Goal: Task Accomplishment & Management: Manage account settings

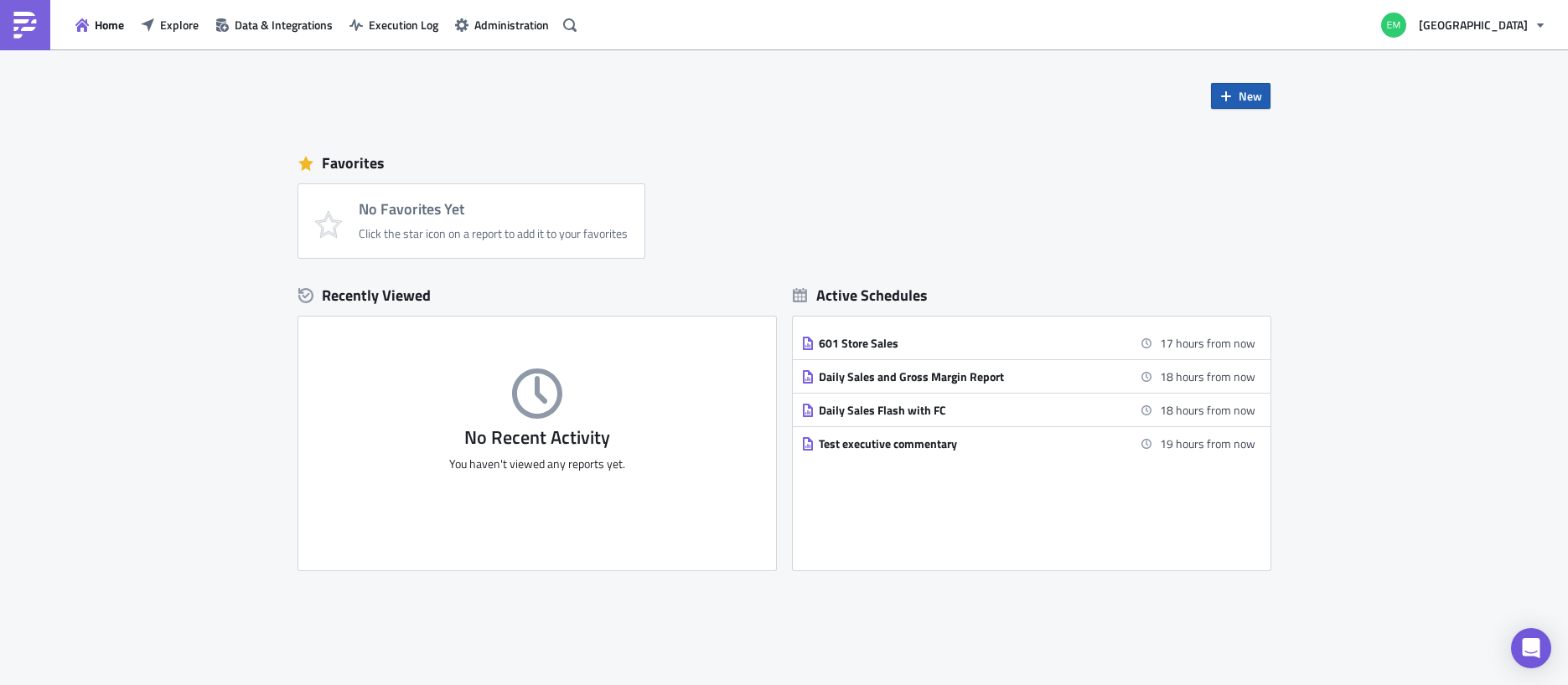
click at [1242, 93] on span "New" at bounding box center [1251, 96] width 23 height 17
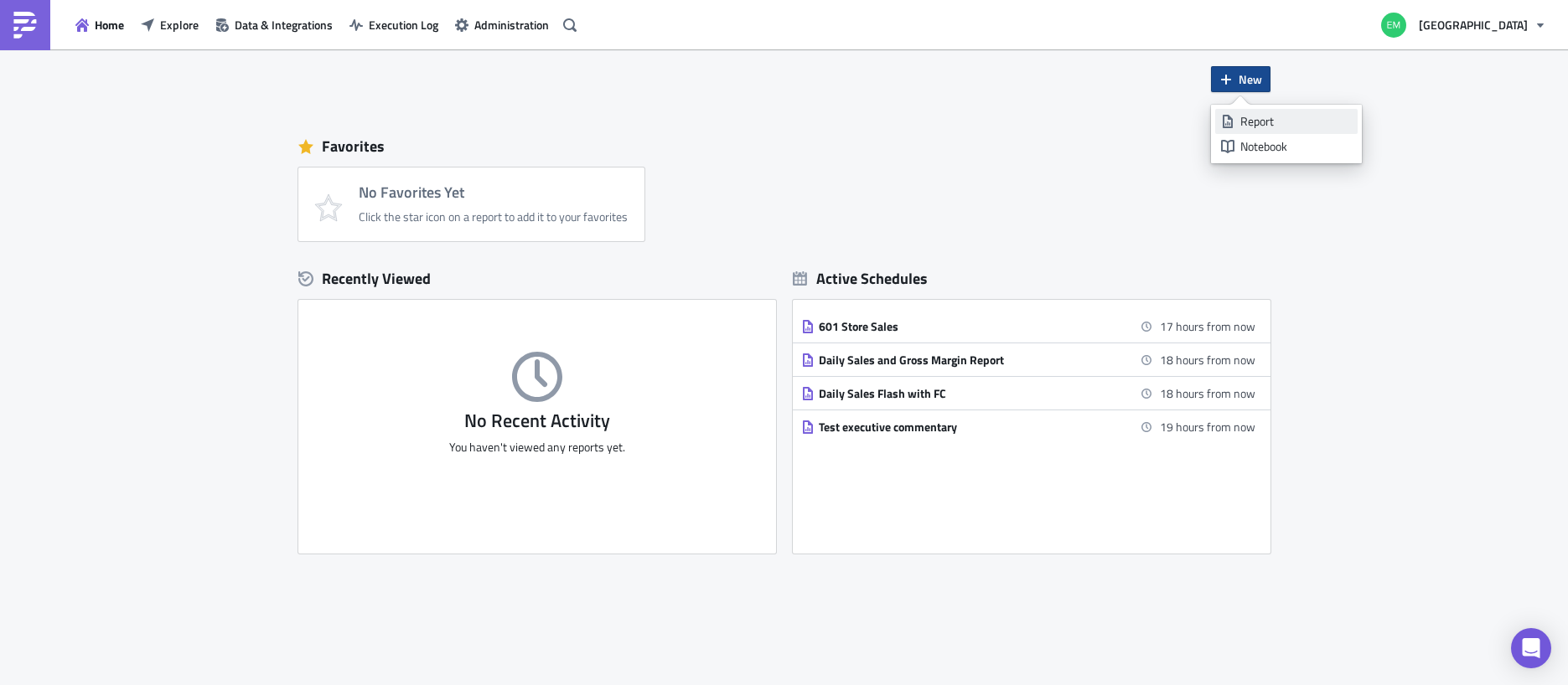
click at [1273, 123] on div "Report" at bounding box center [1296, 121] width 111 height 16
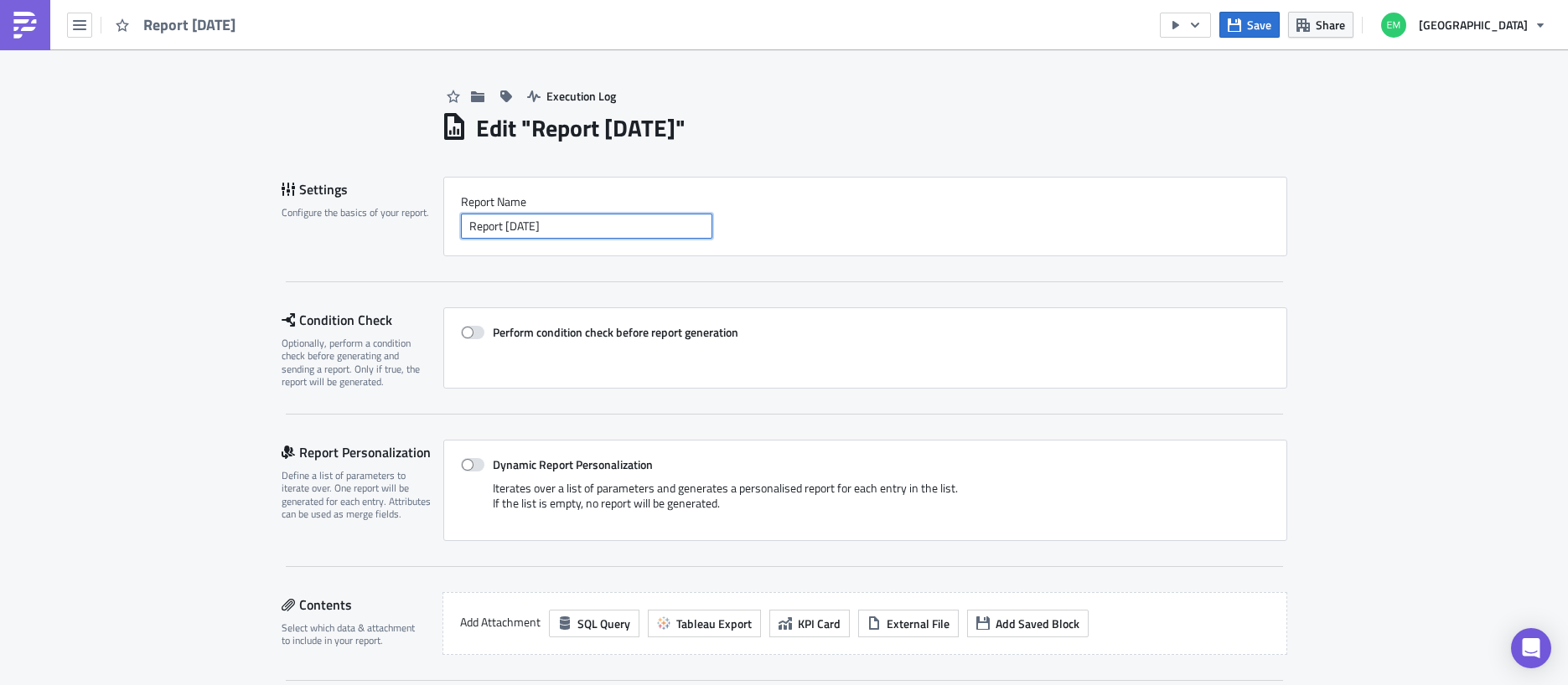
click at [502, 228] on input "Report [DATE]" at bounding box center [587, 226] width 252 height 25
drag, startPoint x: 589, startPoint y: 227, endPoint x: 304, endPoint y: 223, distance: 285.0
click at [300, 224] on div "Settings Configure the basics of your report. Report Nam﻿e Report [DATE]" at bounding box center [784, 217] width 1006 height 79
type input "Concession Dashboard"
click at [515, 286] on div "Settings Configure the basics of your report. Report Nam﻿e Concession Dashboard…" at bounding box center [784, 599] width 1006 height 845
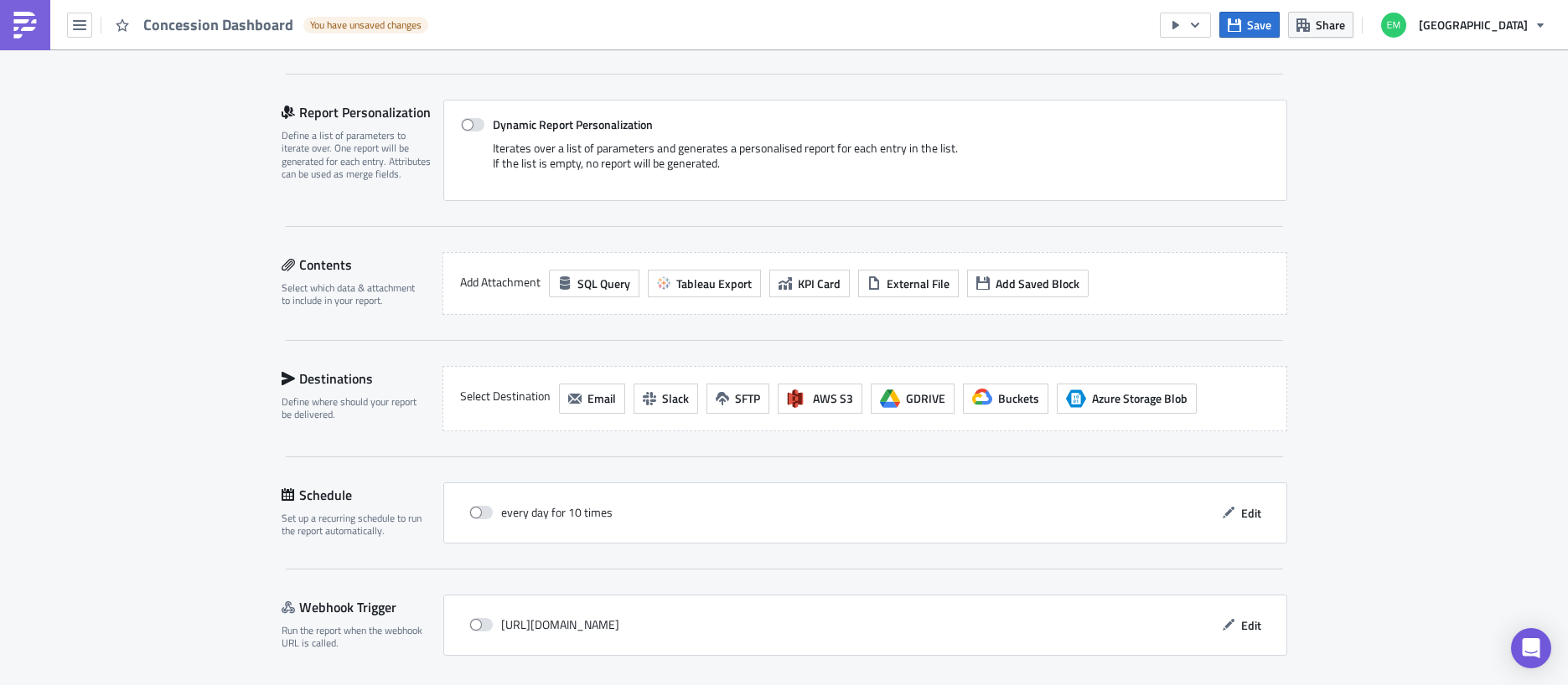
scroll to position [349, 0]
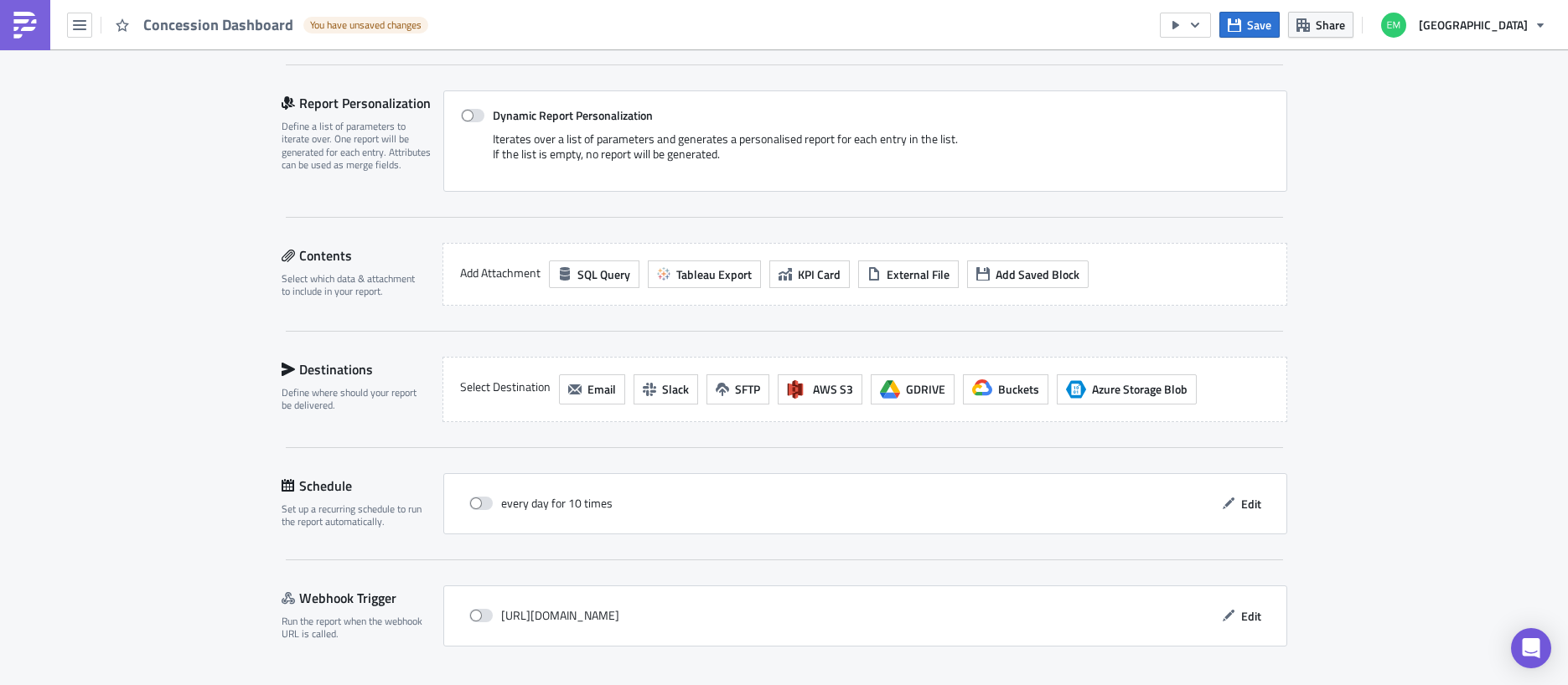
click at [536, 295] on div "Add Attachment SQL Query Tableau Export KPI Card External File Add Saved Block" at bounding box center [864, 274] width 845 height 63
click at [693, 273] on span "Tableau Export" at bounding box center [714, 275] width 75 height 17
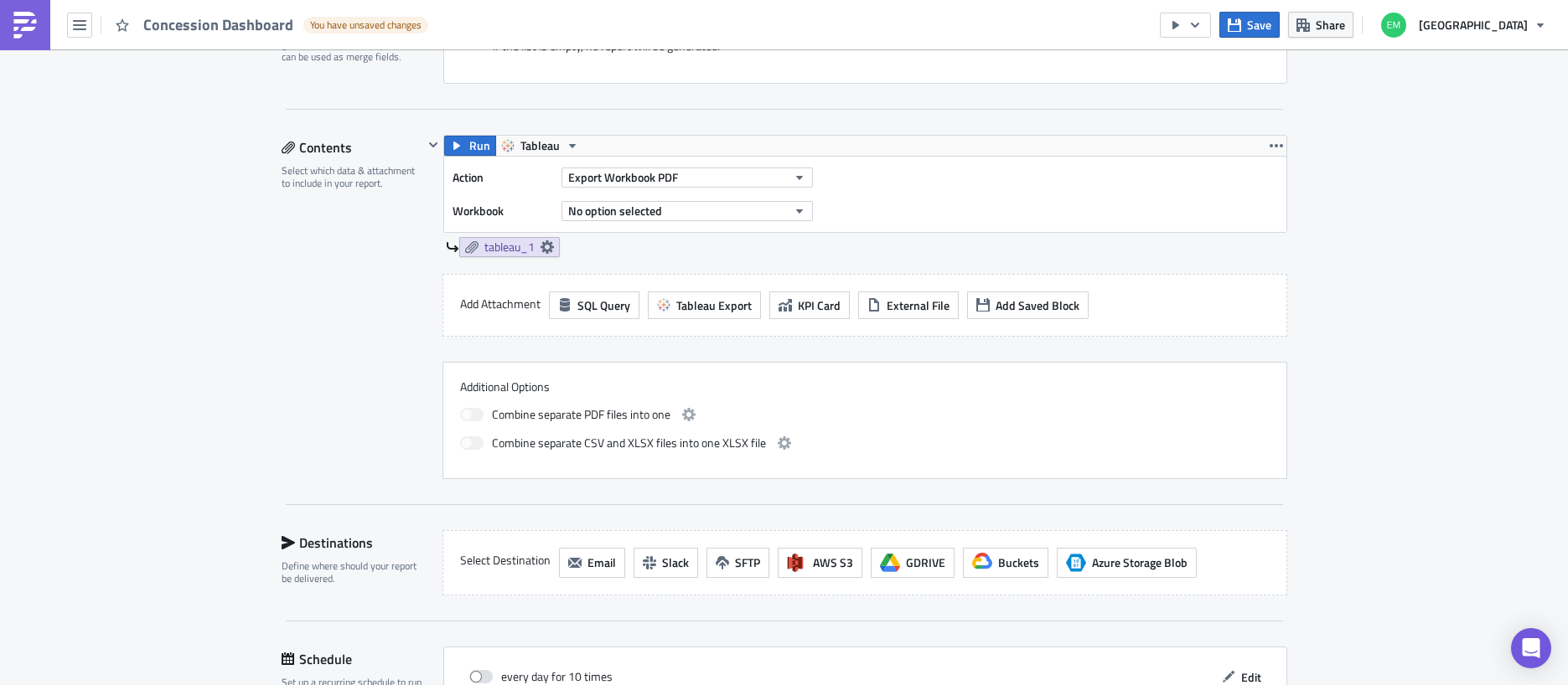
scroll to position [459, 0]
click at [664, 168] on span "Export Workbook PDF" at bounding box center [622, 176] width 109 height 17
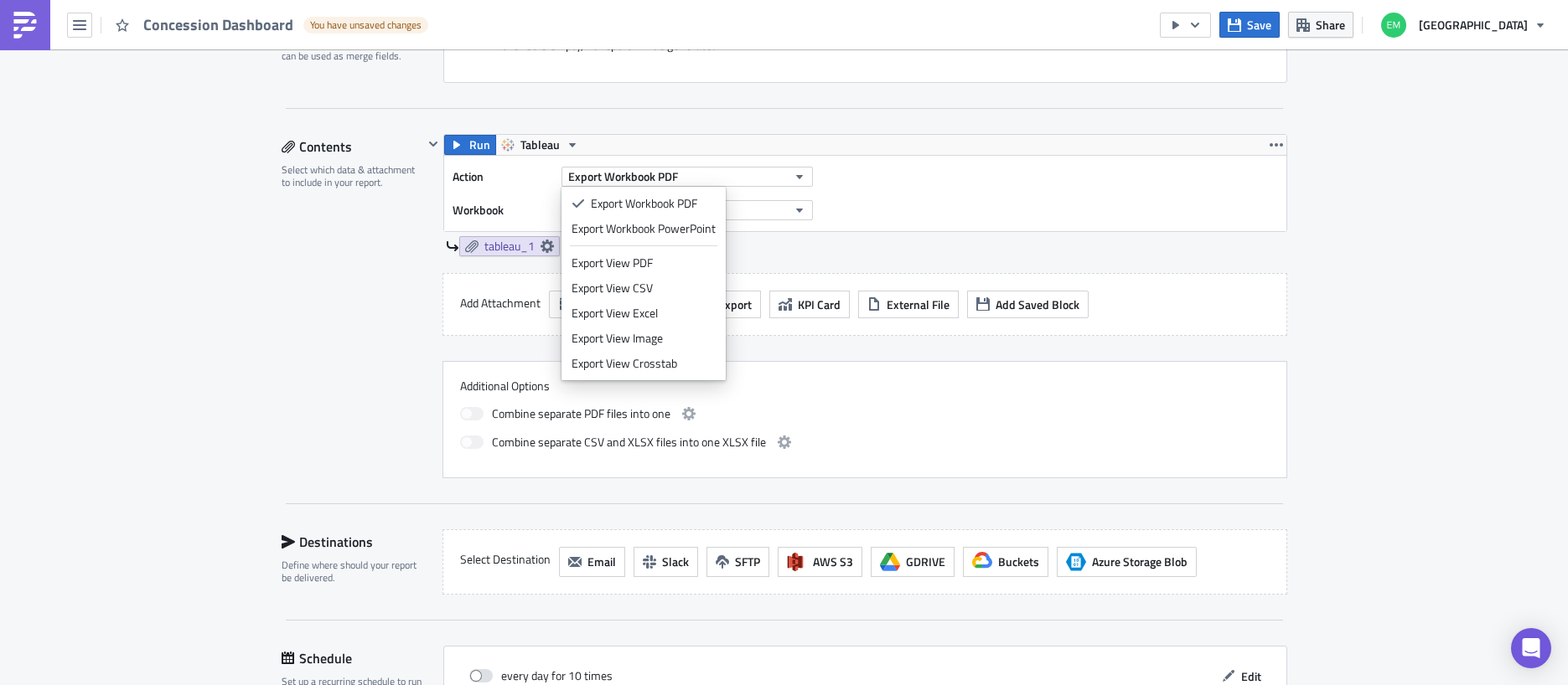
click at [891, 202] on div "Action Export Workbook PDF Workbook No option selected" at bounding box center [865, 194] width 842 height 75
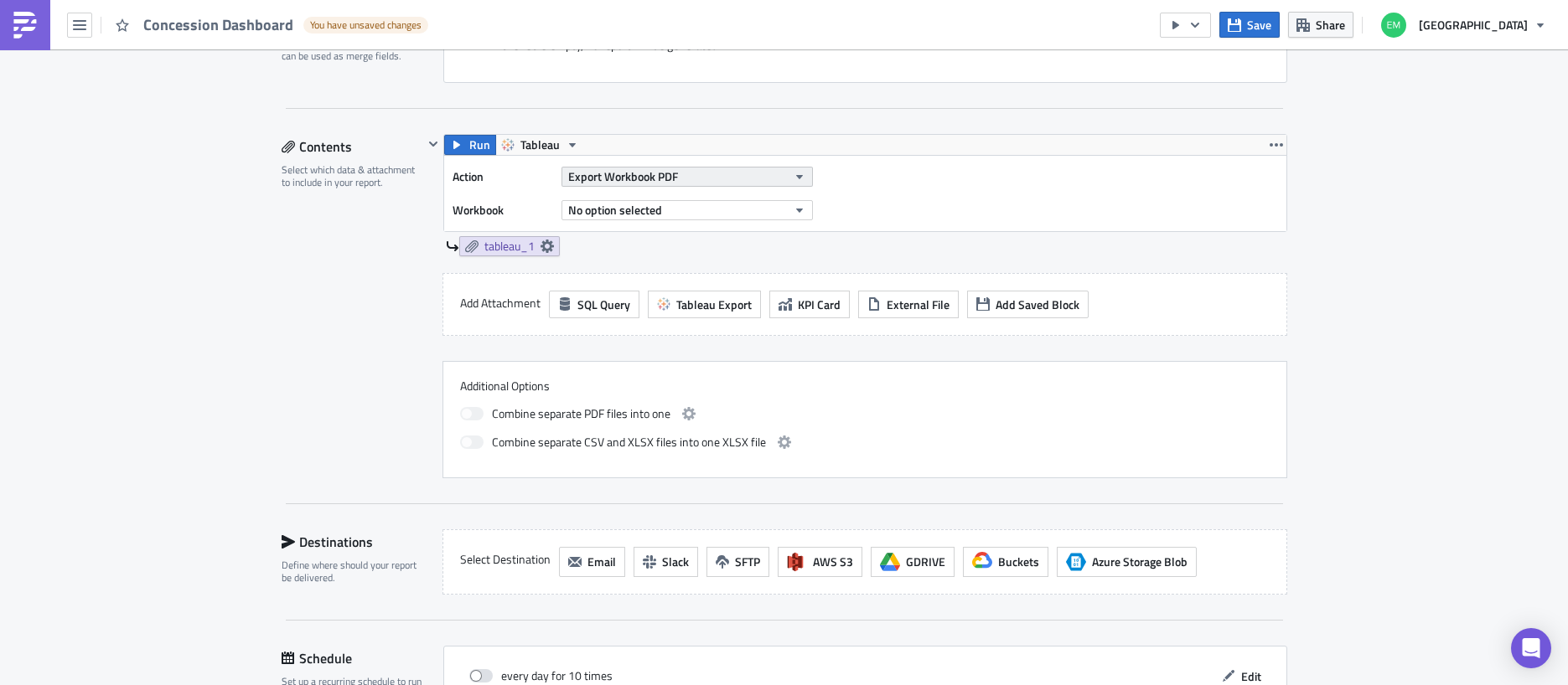
click at [702, 176] on button "Export Workbook PDF" at bounding box center [687, 176] width 252 height 20
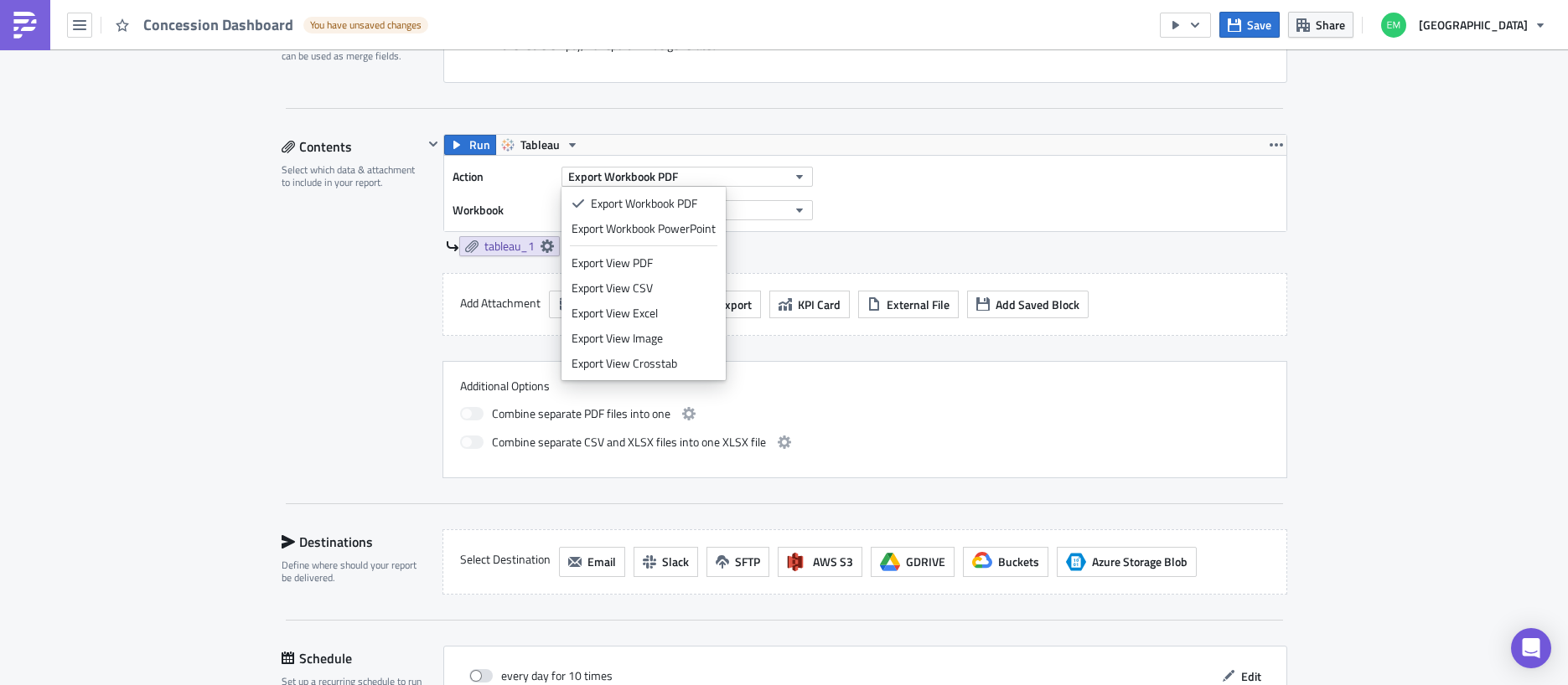
click at [879, 195] on div "Action Export Workbook PDF Workbook No option selected" at bounding box center [865, 194] width 842 height 75
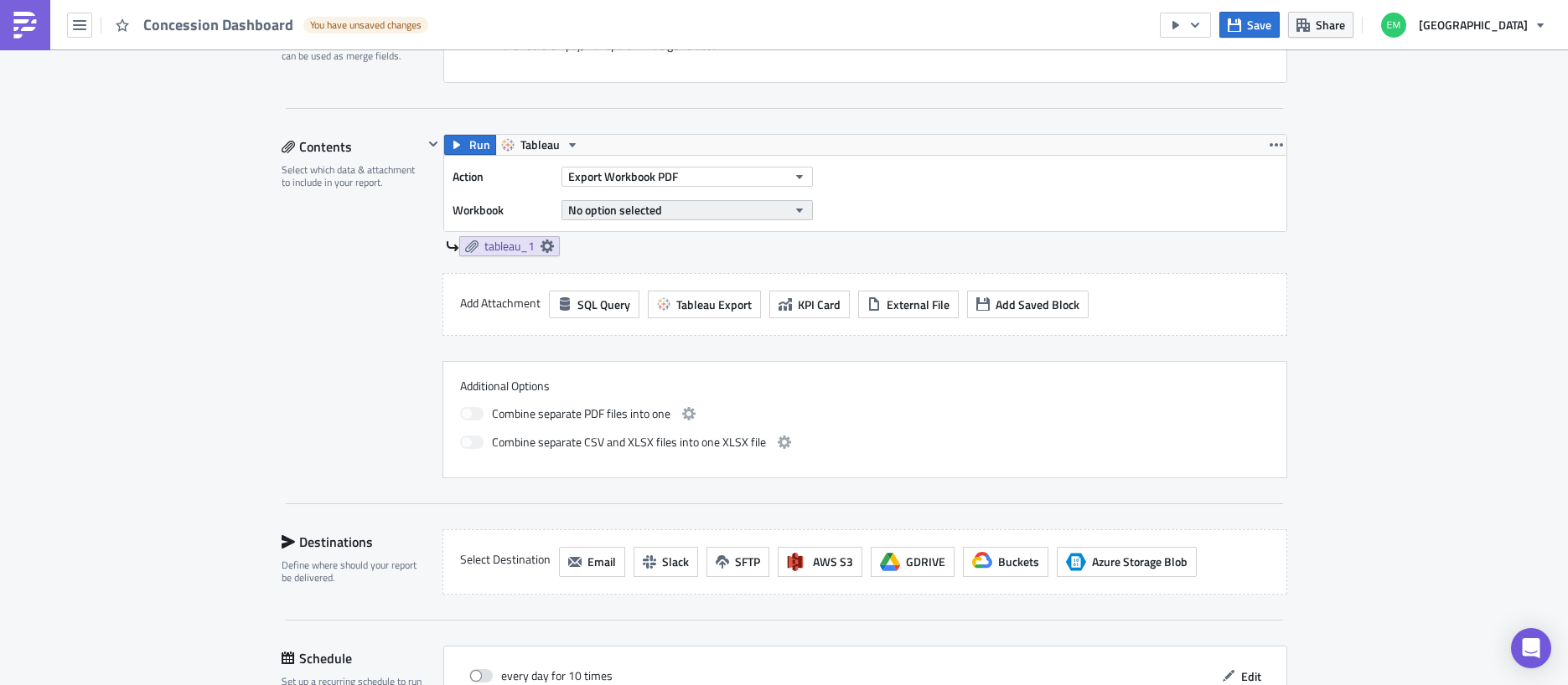
click at [748, 215] on button "No option selected" at bounding box center [687, 210] width 252 height 20
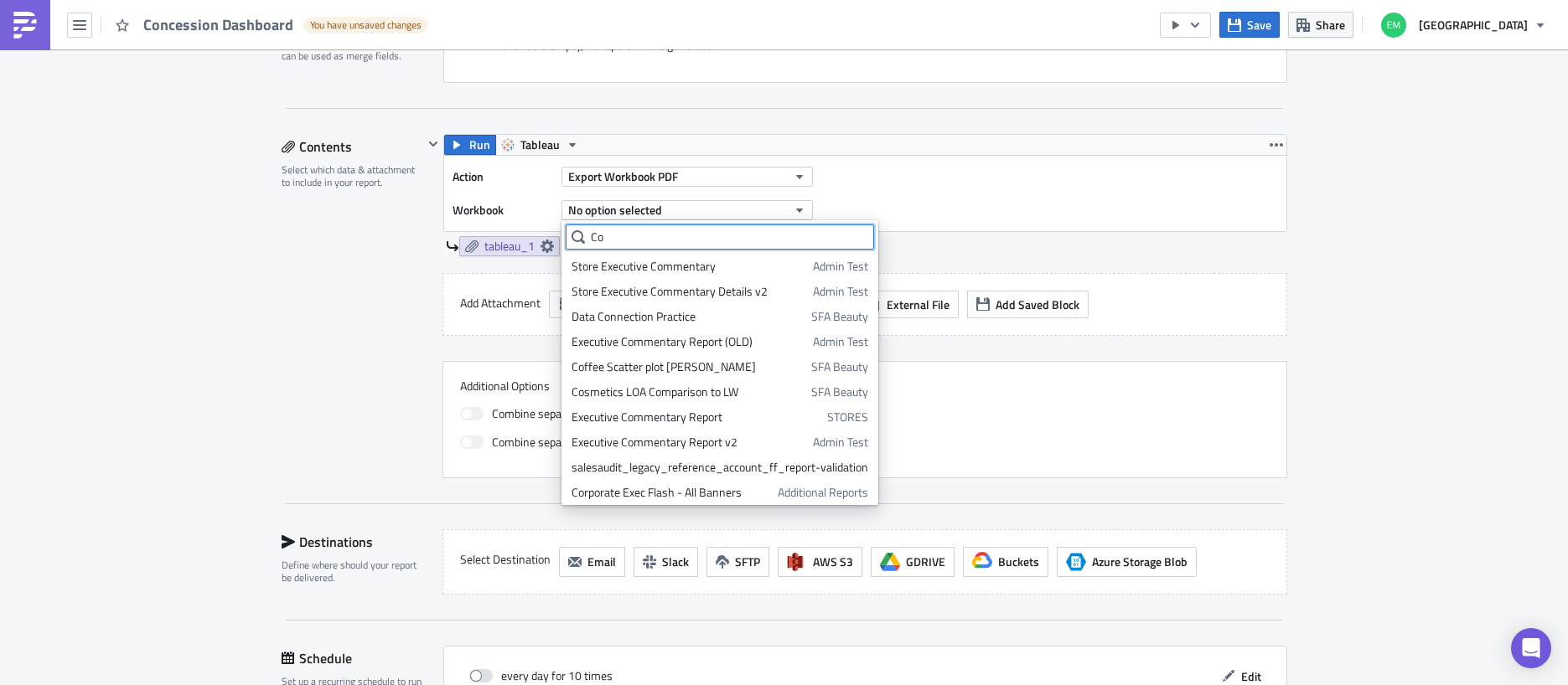
type input "C"
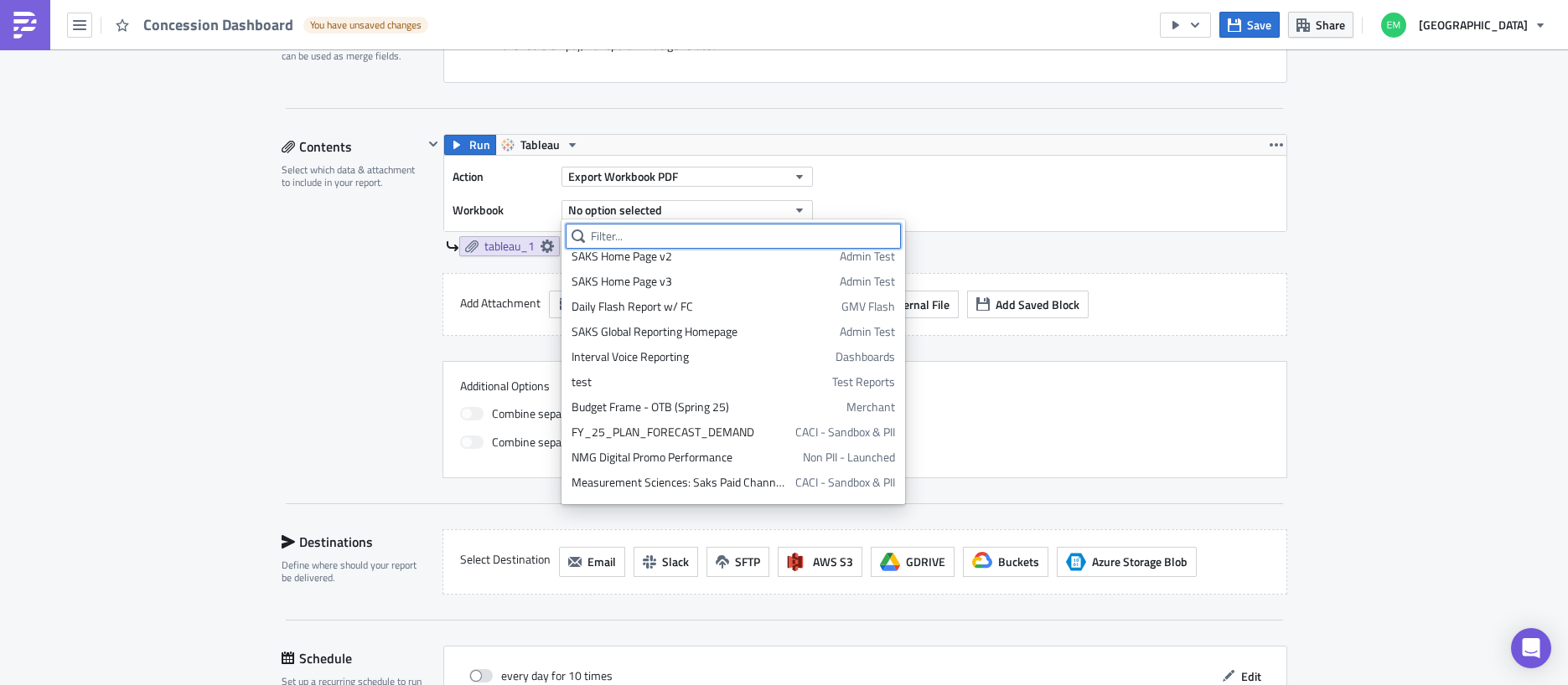
scroll to position [461, 0]
click at [616, 234] on input "text" at bounding box center [734, 235] width 335 height 25
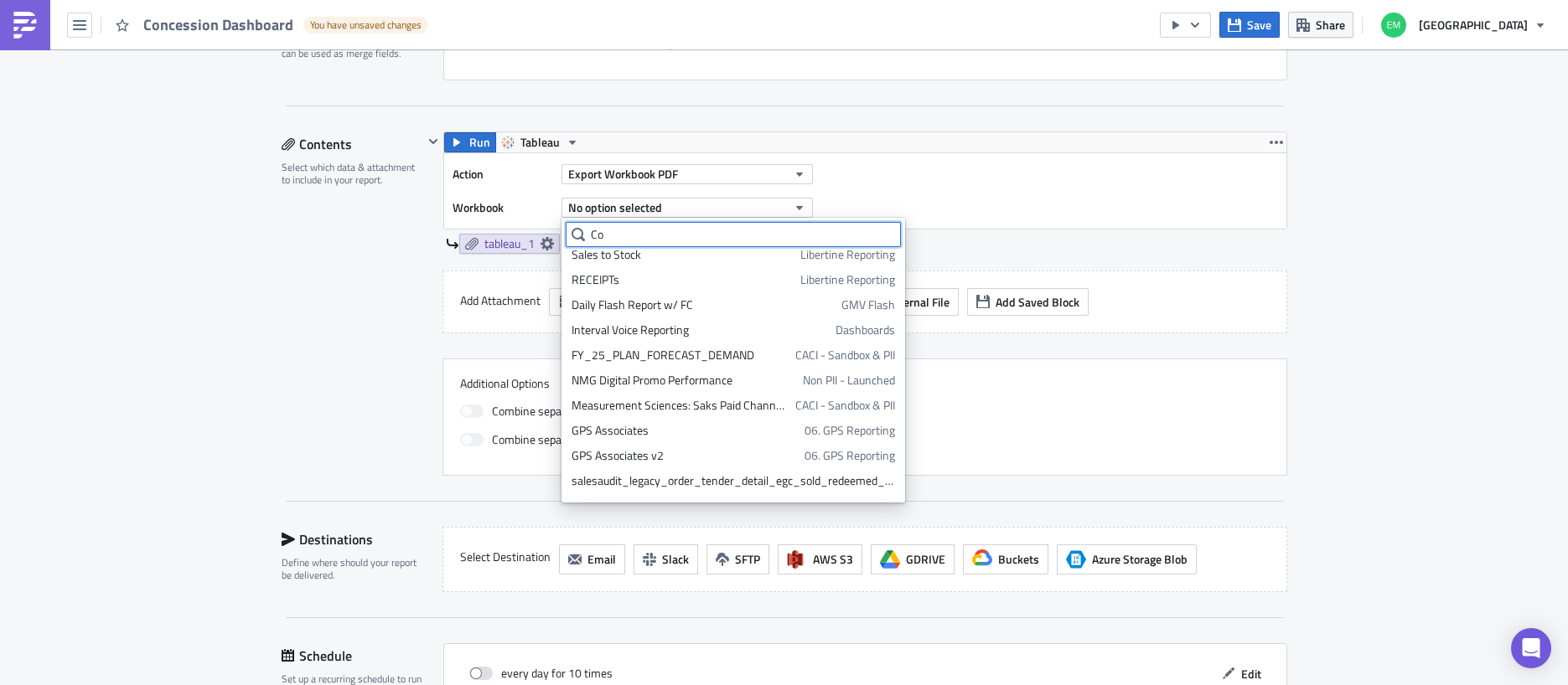
scroll to position [0, 0]
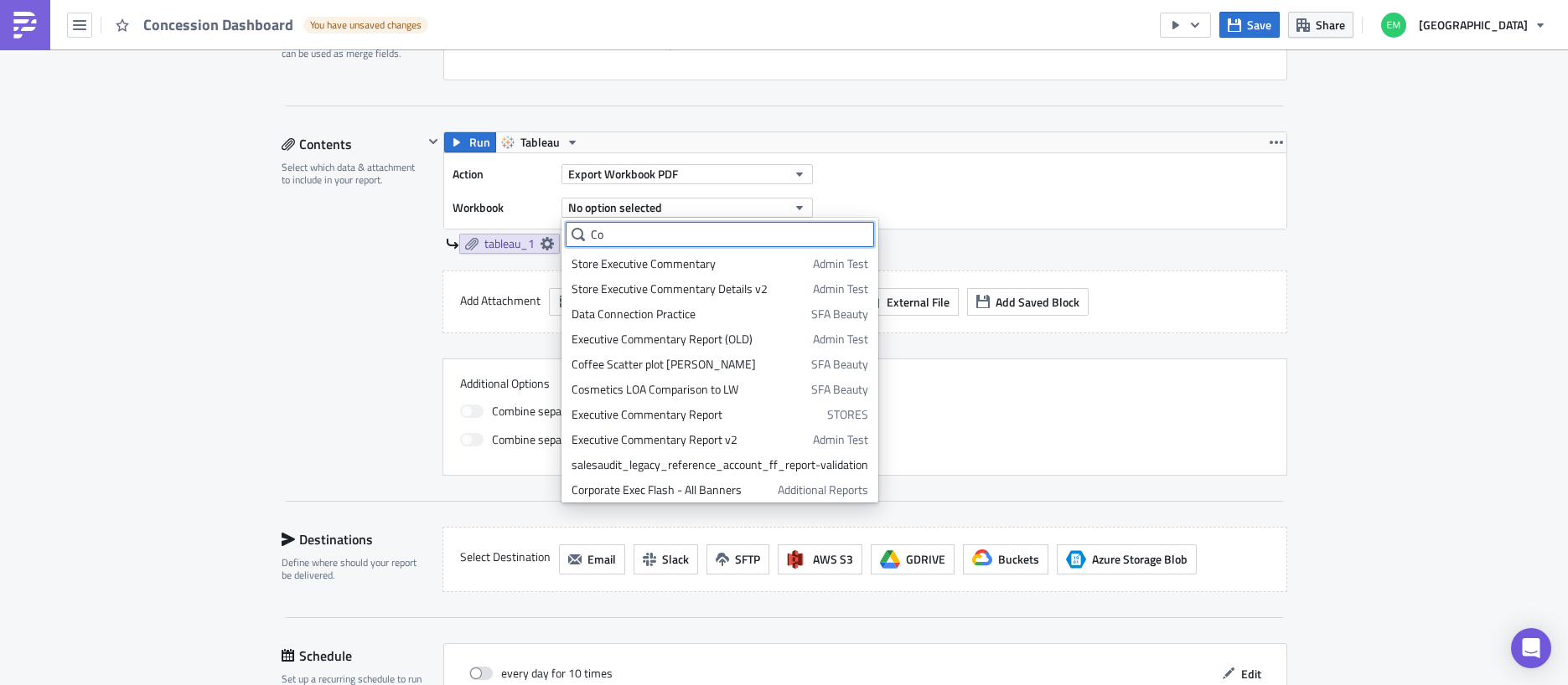
type input "C"
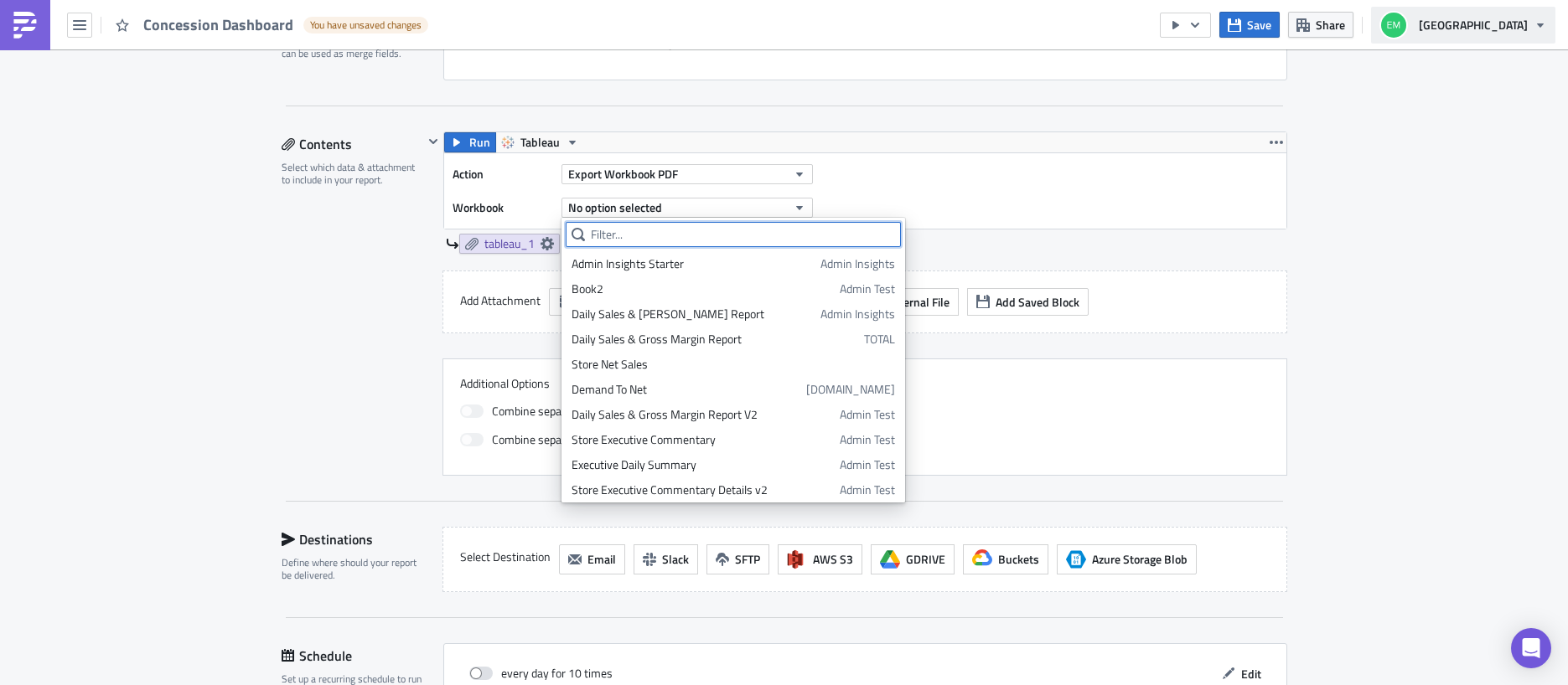
scroll to position [462, 0]
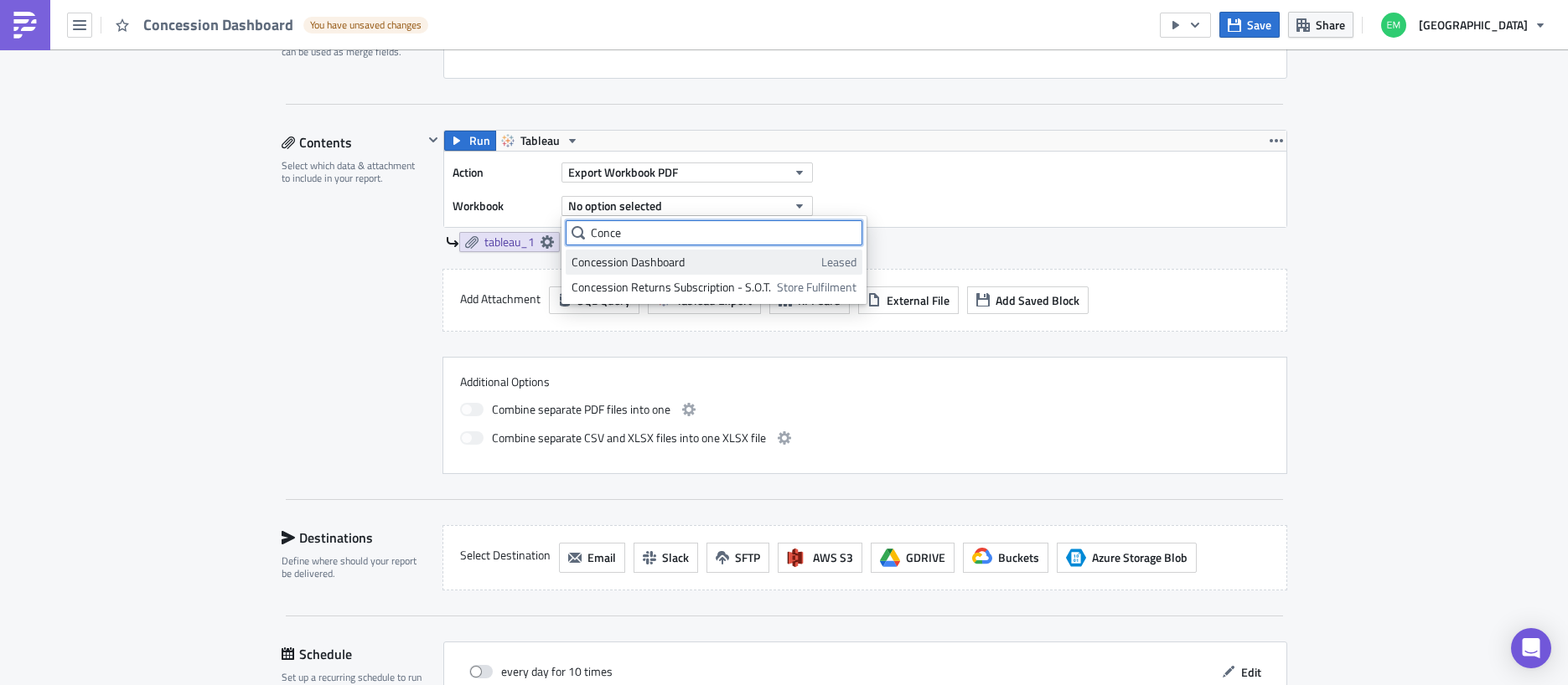
type input "Conce"
click at [731, 264] on div "Concession Dashboard" at bounding box center [694, 261] width 244 height 16
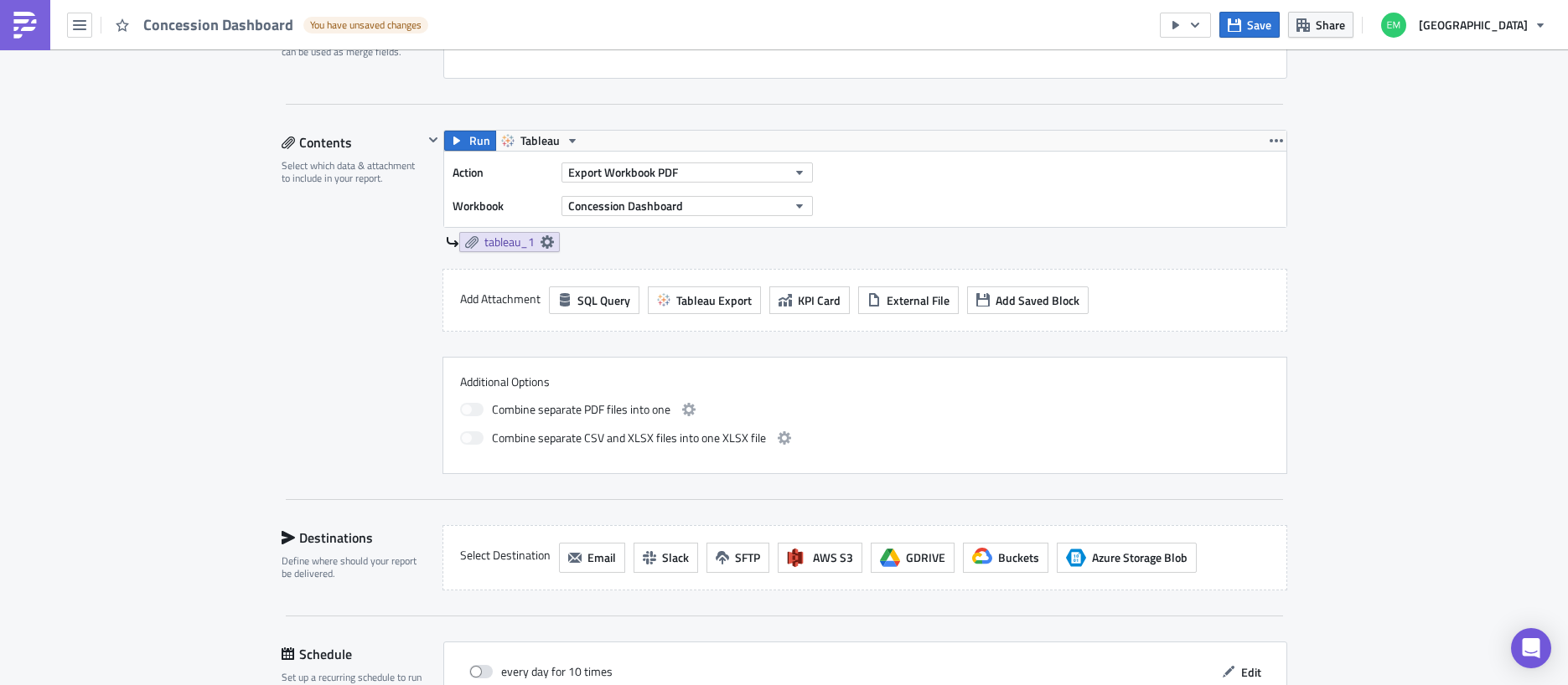
click at [687, 264] on div "Run Tableau Action Export Workbook PDF Workbook Concession Dashboard tableau_1" at bounding box center [855, 199] width 864 height 139
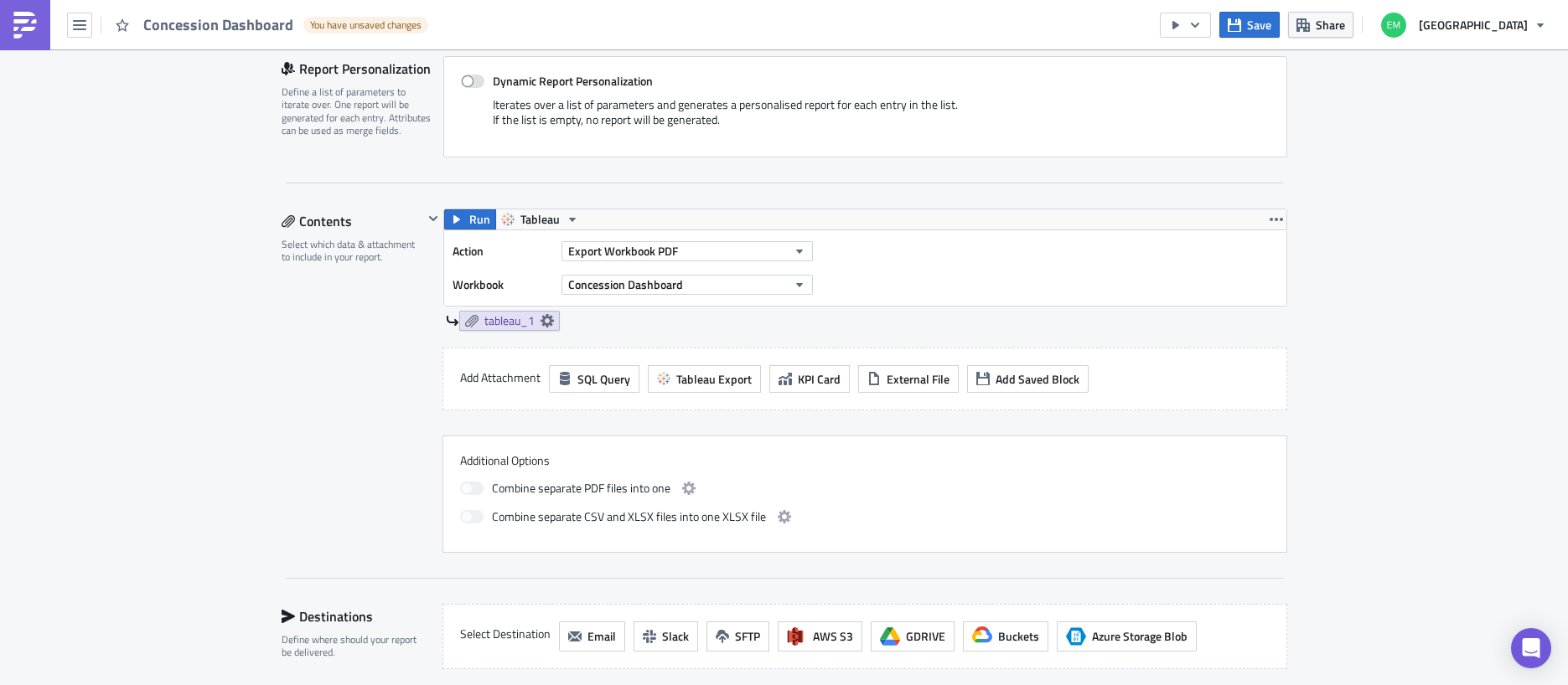
scroll to position [376, 0]
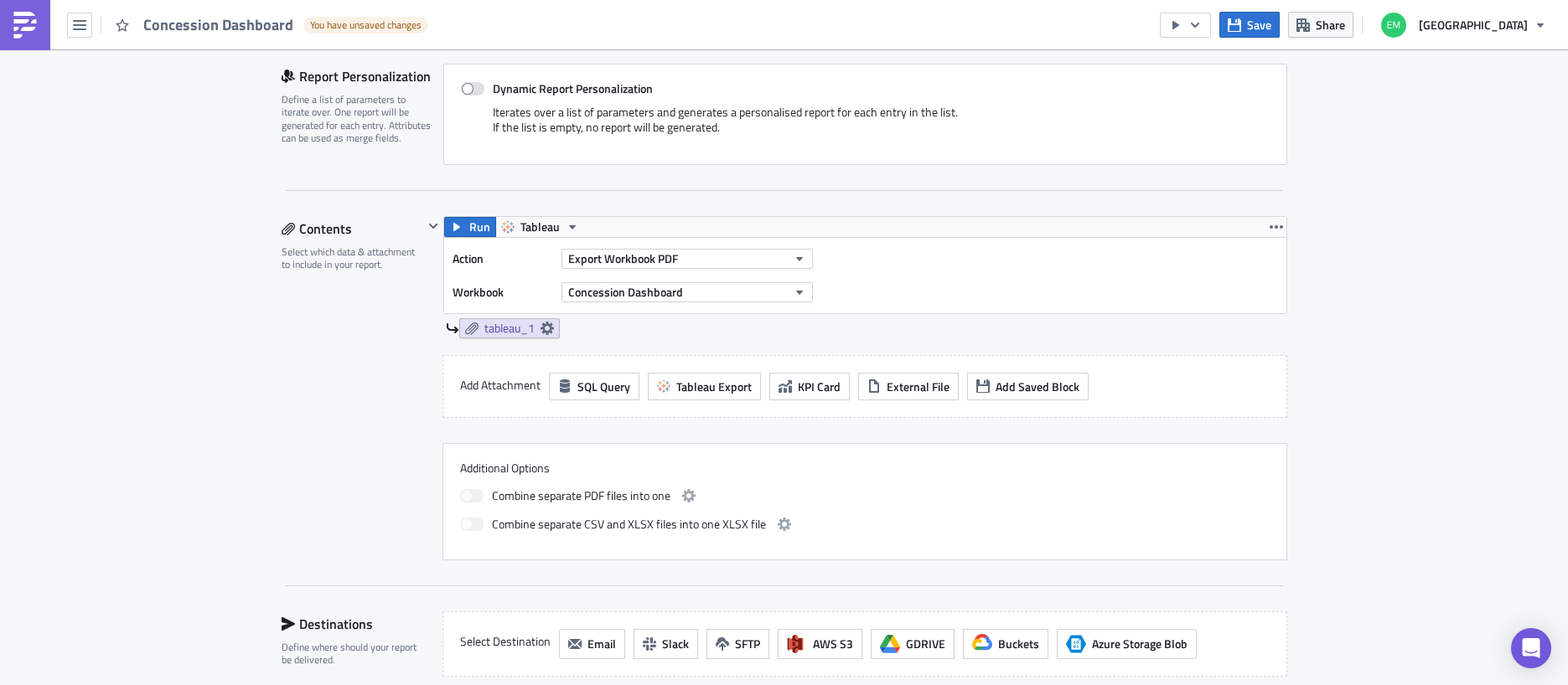
click at [687, 335] on div "tableau_1" at bounding box center [867, 328] width 842 height 20
click at [1280, 224] on icon "button" at bounding box center [1277, 227] width 14 height 14
click at [1259, 268] on div "Duplicate" at bounding box center [1285, 266] width 111 height 16
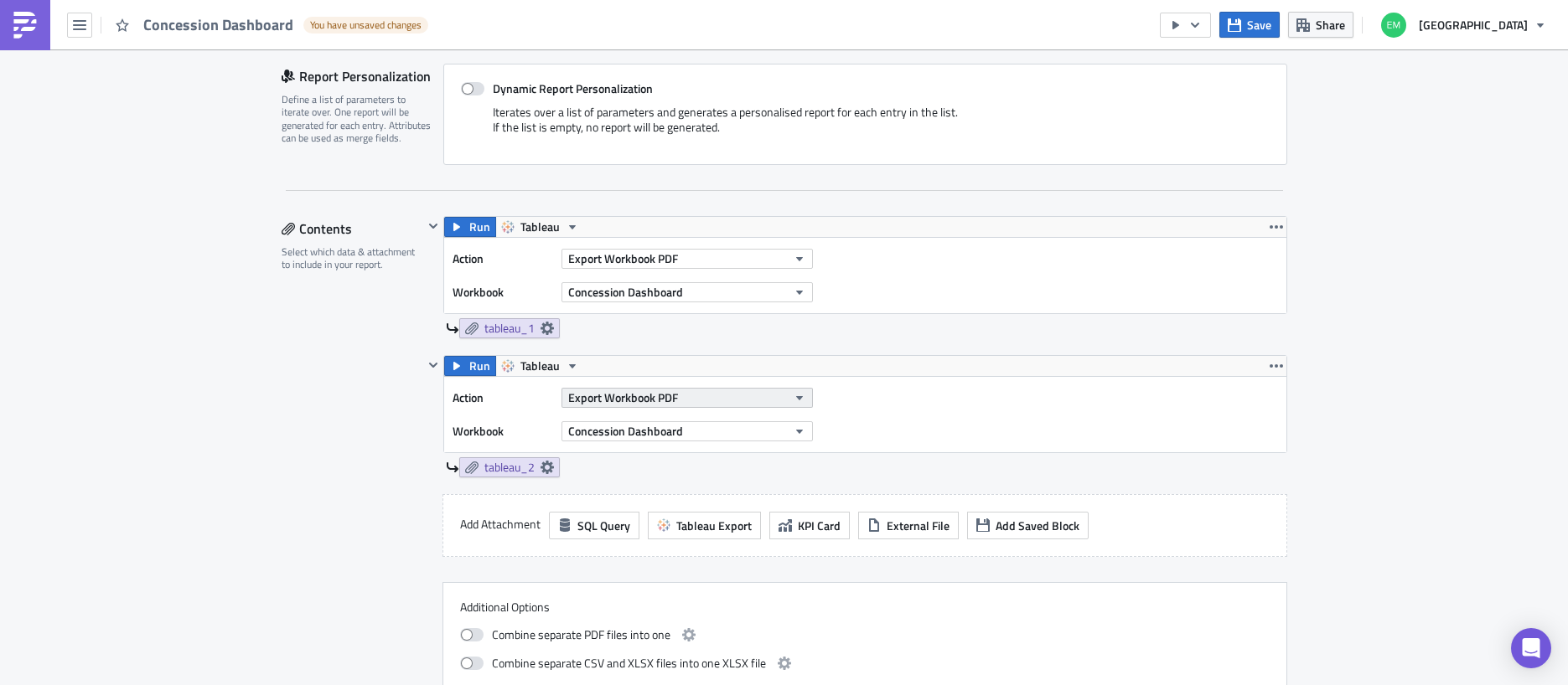
click at [704, 400] on button "Export Workbook PDF" at bounding box center [687, 398] width 252 height 20
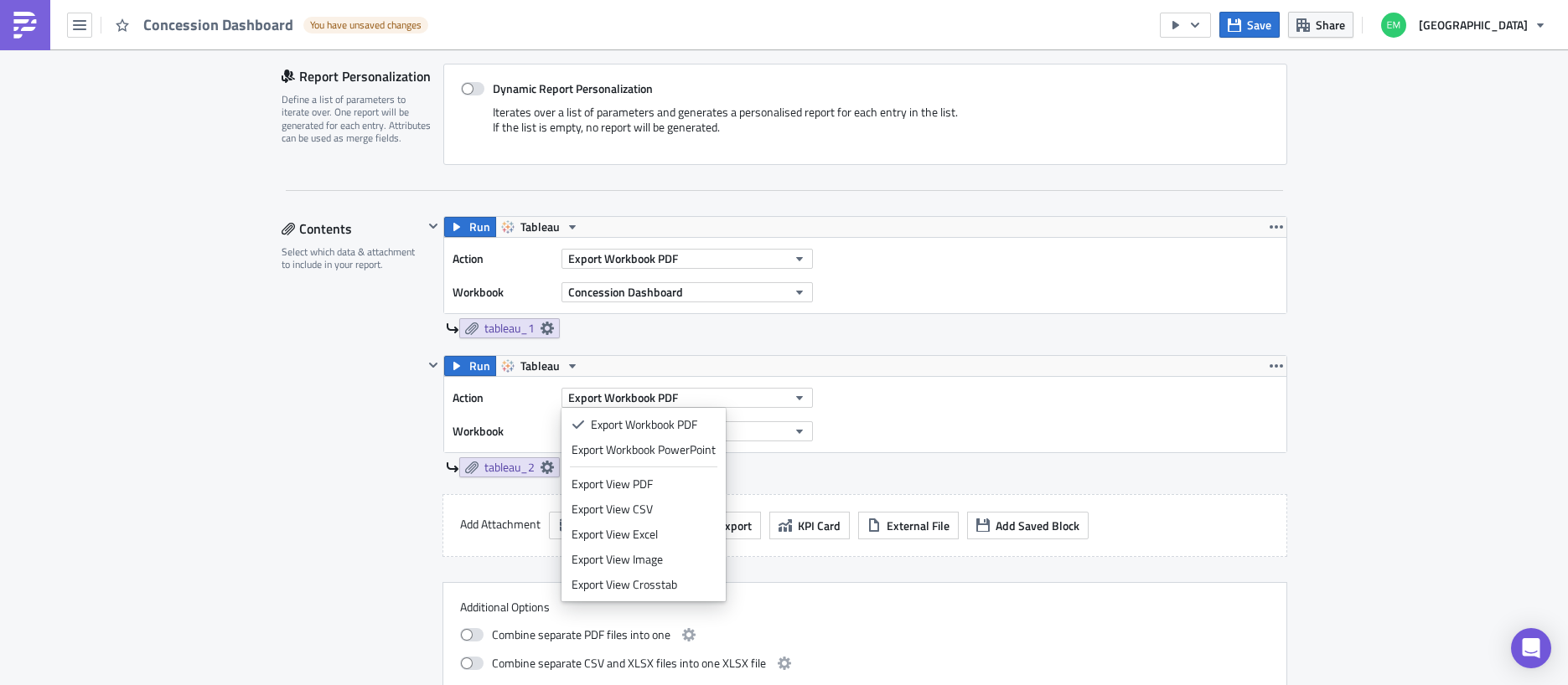
click at [800, 475] on div "tableau_2" at bounding box center [867, 467] width 842 height 20
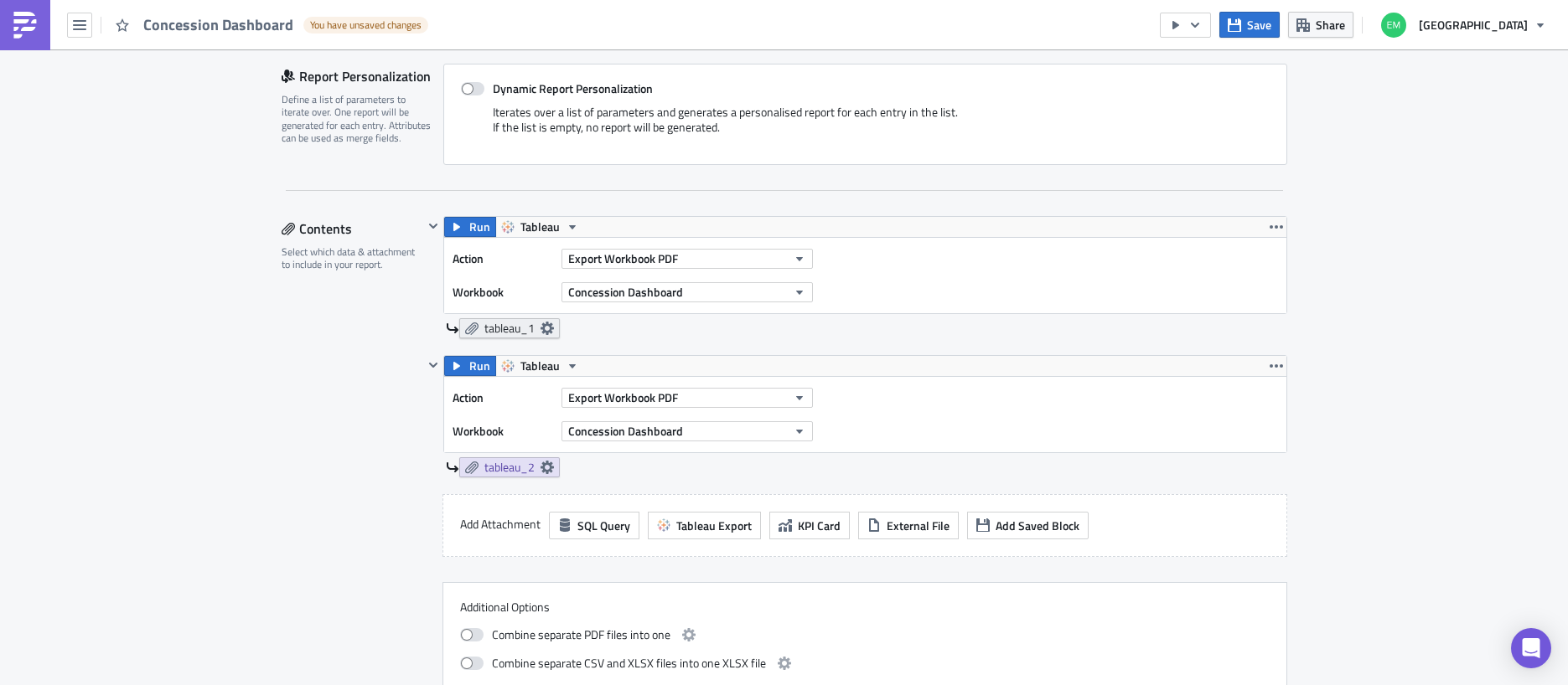
click at [545, 331] on icon at bounding box center [547, 329] width 14 height 14
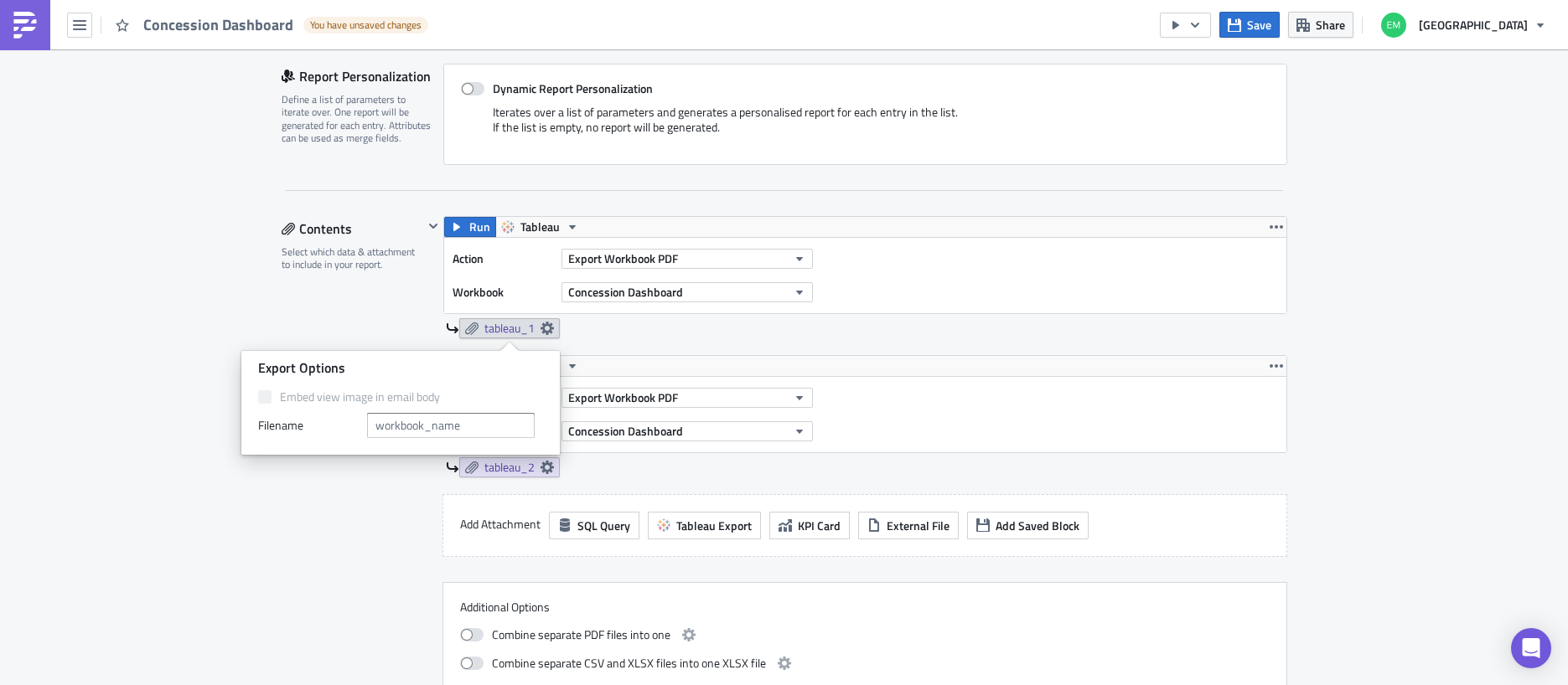
click at [629, 337] on div "tableau_1" at bounding box center [867, 328] width 842 height 20
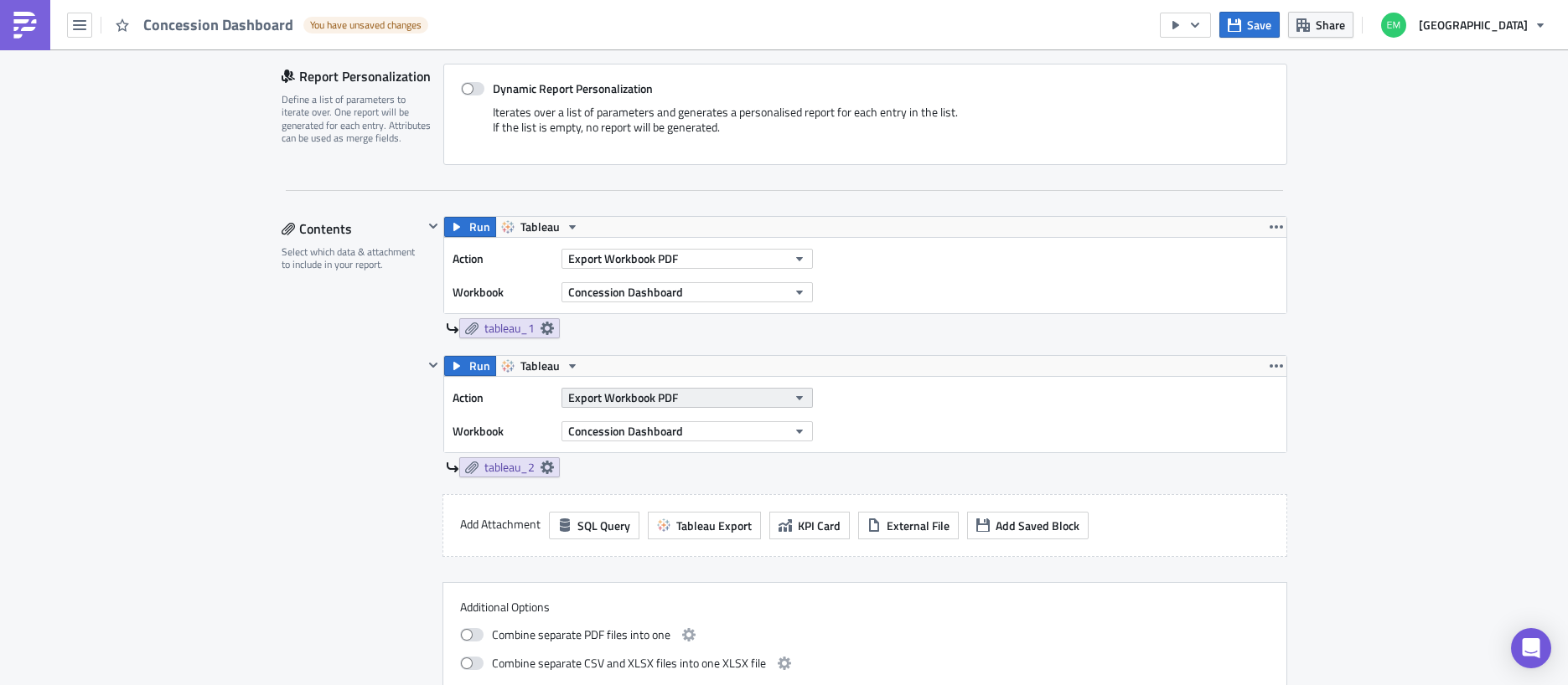
click at [678, 398] on button "Export Workbook PDF" at bounding box center [687, 398] width 252 height 20
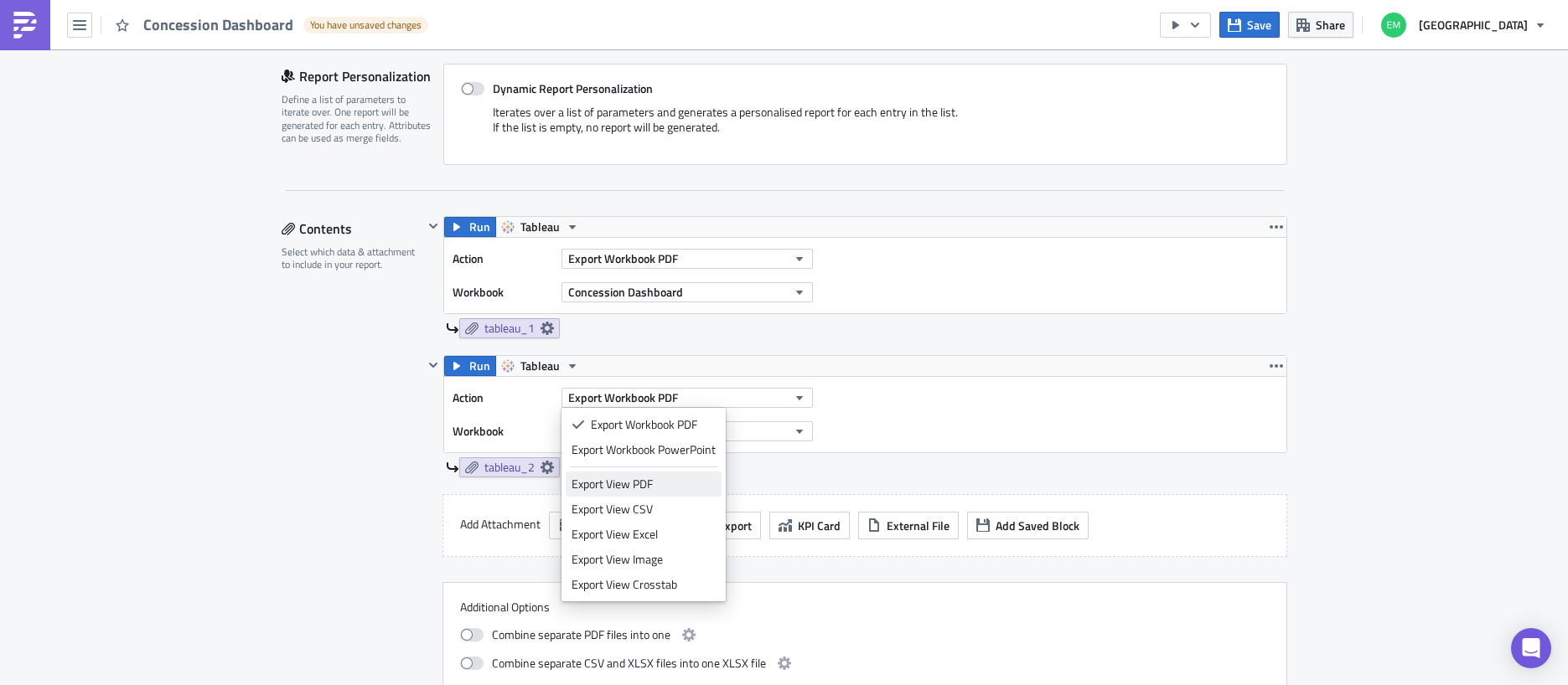
click at [649, 488] on div "Export View PDF" at bounding box center [644, 484] width 144 height 16
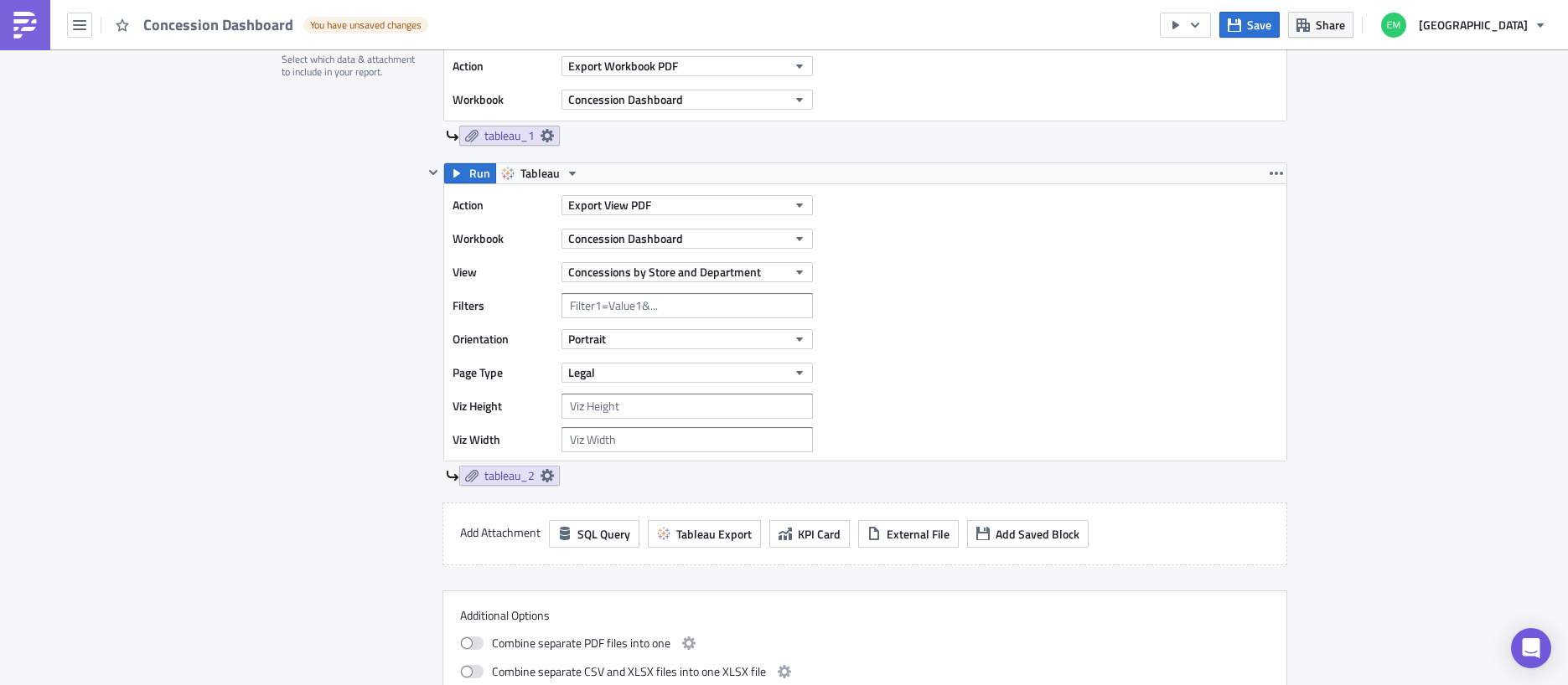
scroll to position [564, 0]
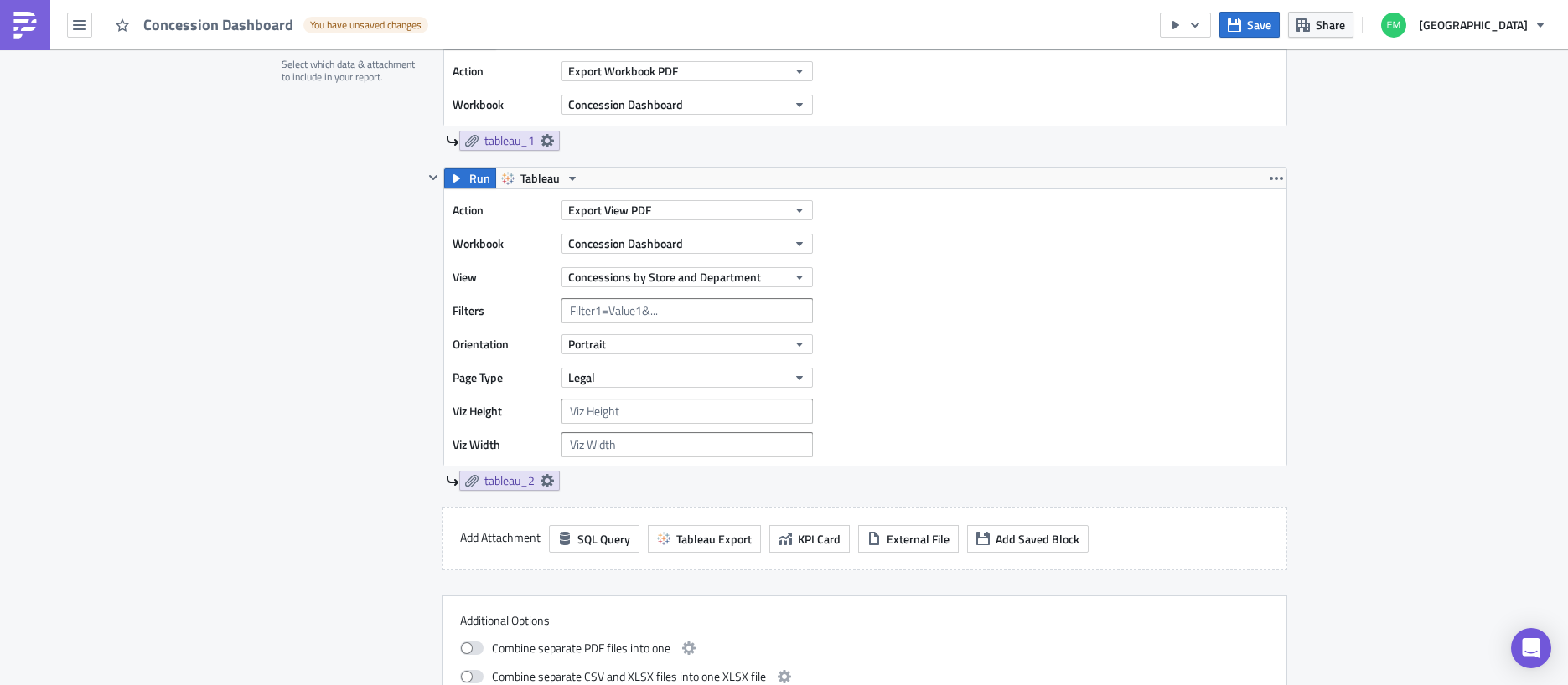
click at [829, 328] on div "Action Export View PDF Workbook Concession Dashboard View Concessions by Store …" at bounding box center [865, 328] width 842 height 277
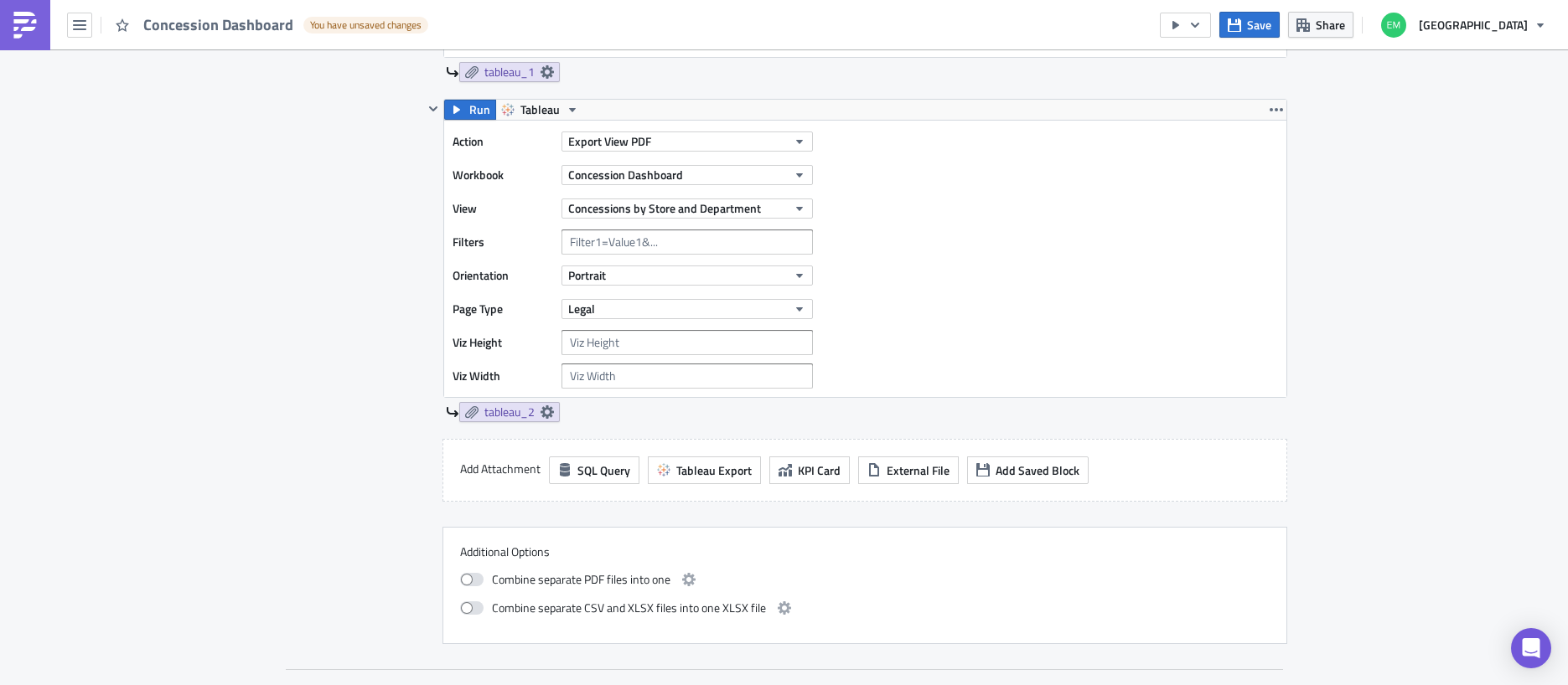
scroll to position [638, 0]
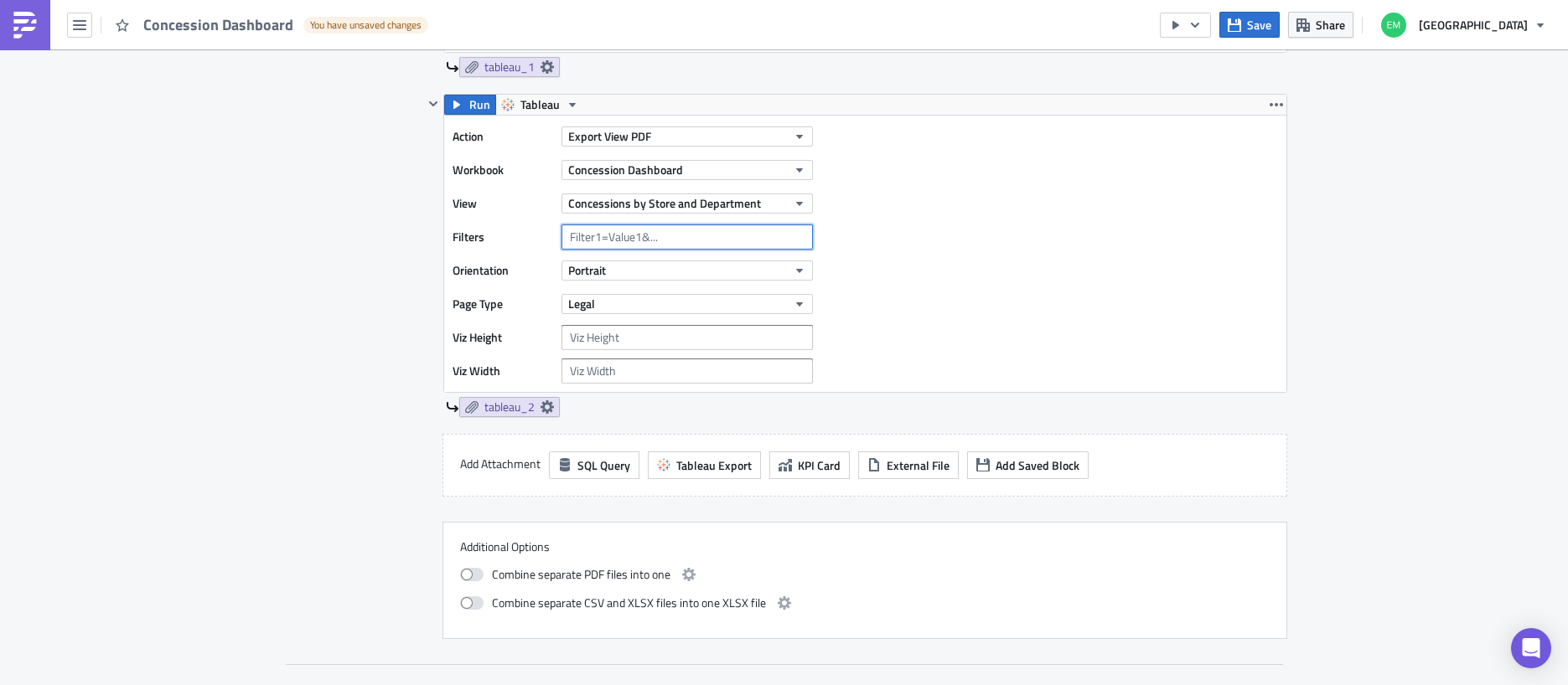
click at [648, 228] on input "text" at bounding box center [687, 237] width 252 height 25
paste input "Filtername=Filtervalue"
drag, startPoint x: 696, startPoint y: 236, endPoint x: 630, endPoint y: 239, distance: 66.1
click at [630, 239] on input "Filtername=Filtervalue" at bounding box center [687, 237] width 252 height 25
type input "Filtername="
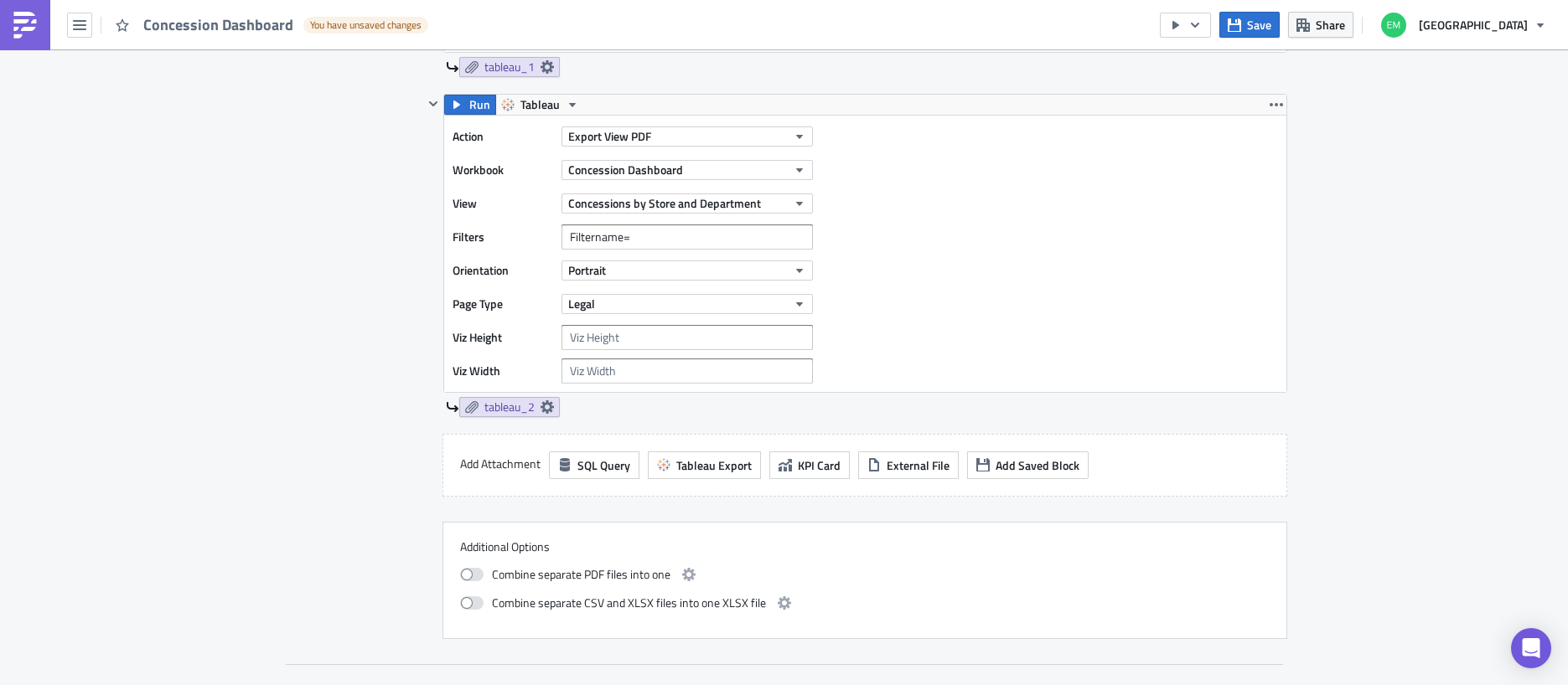
click at [999, 257] on div "Action Export View PDF Workbook Concession Dashboard View Concessions by Store …" at bounding box center [865, 254] width 842 height 277
click at [667, 278] on button "Portrait" at bounding box center [687, 270] width 252 height 20
click at [648, 320] on div "Landscape" at bounding box center [642, 322] width 139 height 16
drag, startPoint x: 922, startPoint y: 304, endPoint x: 869, endPoint y: 308, distance: 53.2
click at [921, 304] on div "Action Export View PDF Workbook Concession Dashboard View Concessions by Store …" at bounding box center [865, 254] width 842 height 277
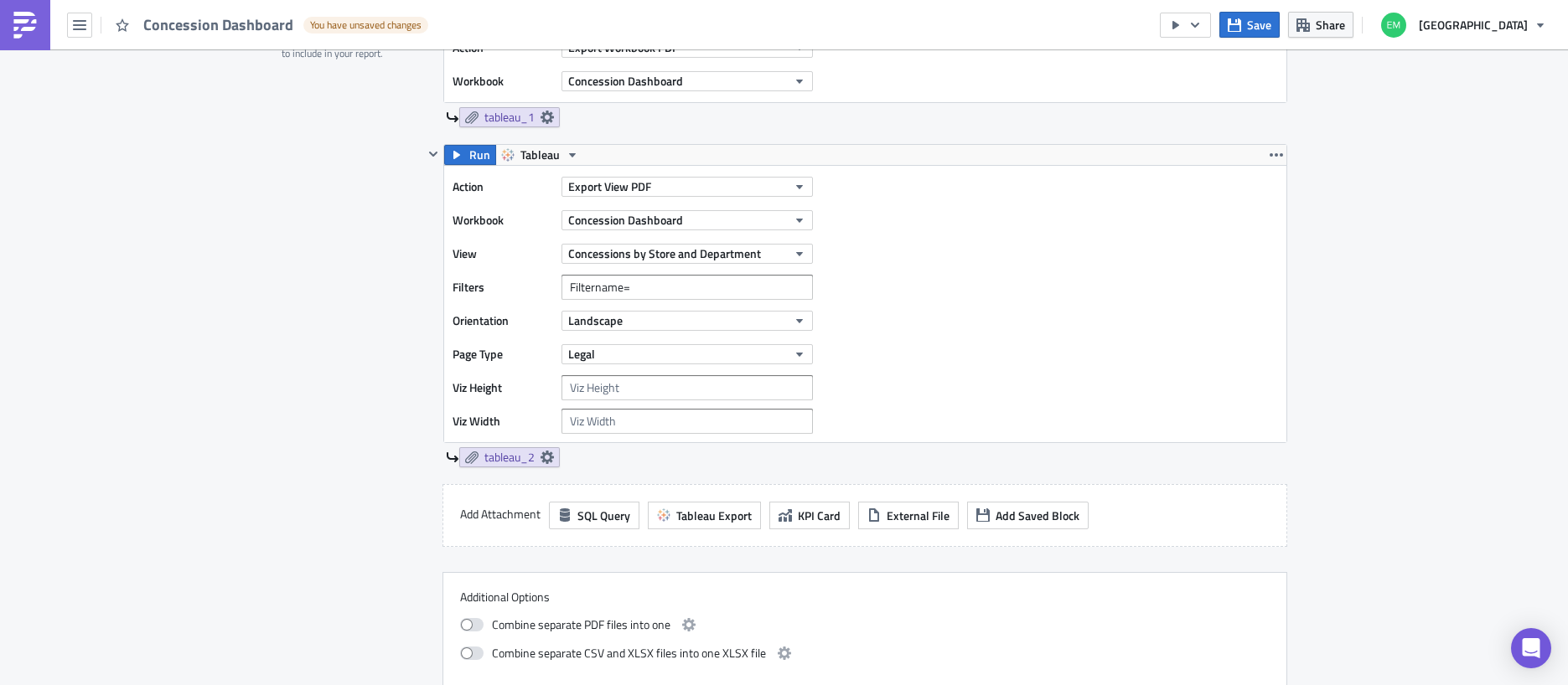
scroll to position [582, 0]
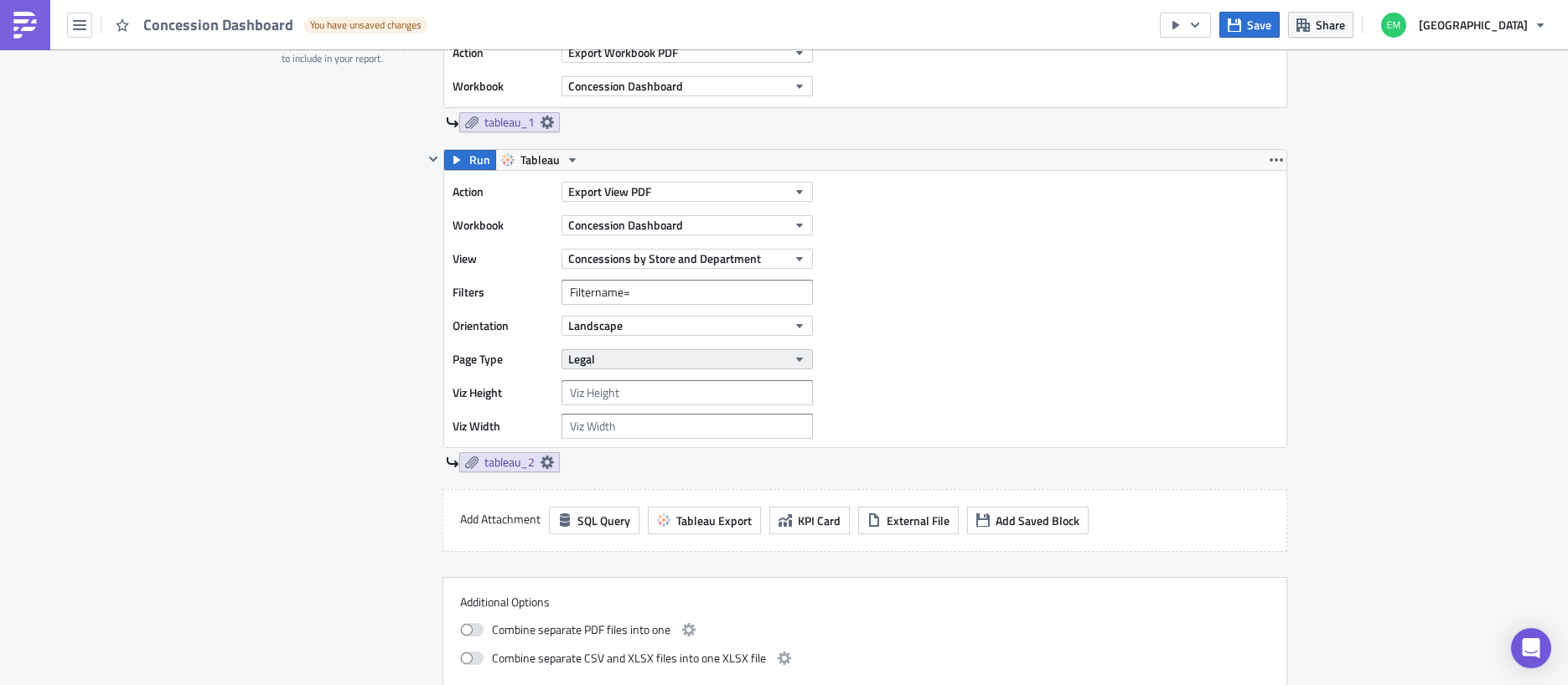
click at [640, 356] on button "Legal" at bounding box center [687, 359] width 252 height 20
click at [980, 355] on div "Action Export View PDF Workbook Concession Dashboard View Concessions by Store …" at bounding box center [865, 310] width 842 height 277
click at [758, 360] on button "Legal" at bounding box center [687, 359] width 252 height 20
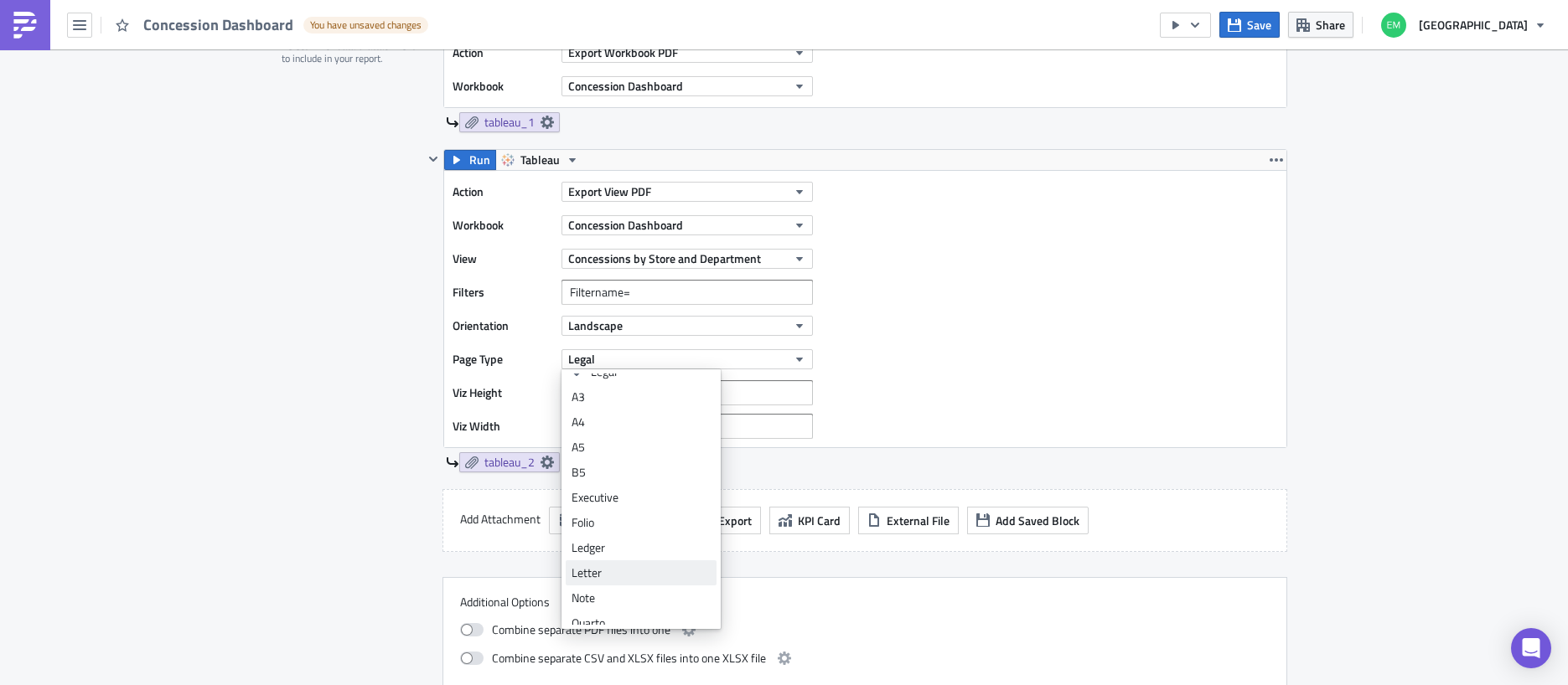
scroll to position [14, 0]
click at [605, 574] on div "Letter" at bounding box center [642, 574] width 139 height 16
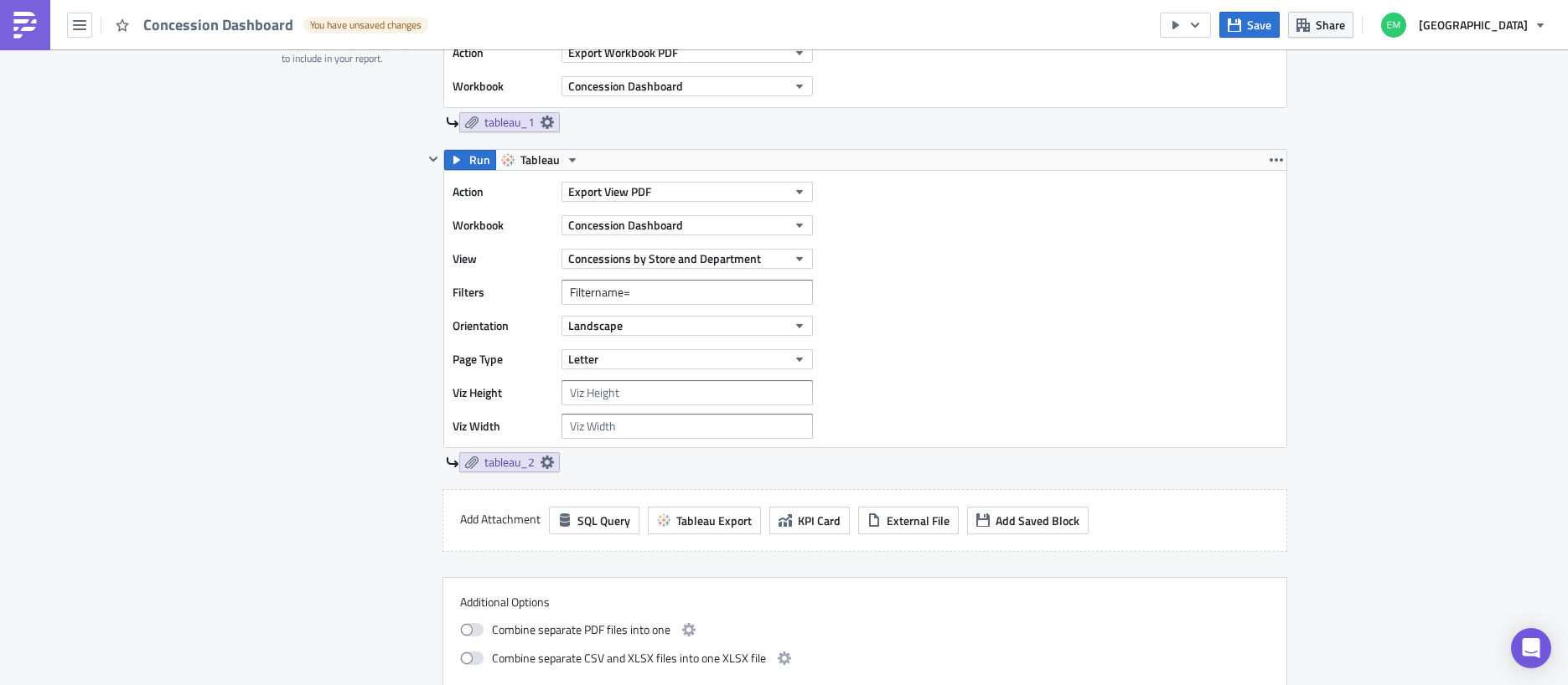
click at [1026, 420] on div "Action Export View PDF Workbook Concession Dashboard View Concessions by Store …" at bounding box center [865, 310] width 842 height 277
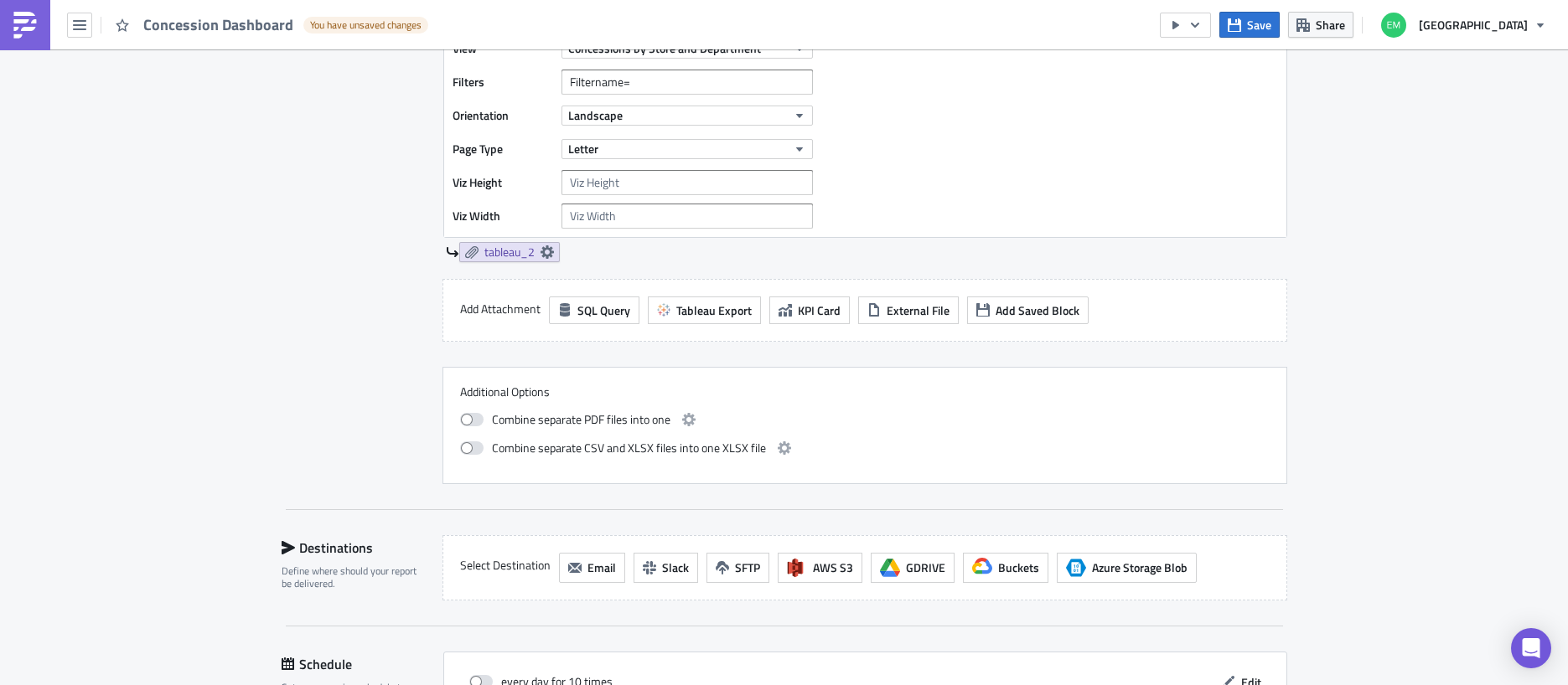
scroll to position [805, 0]
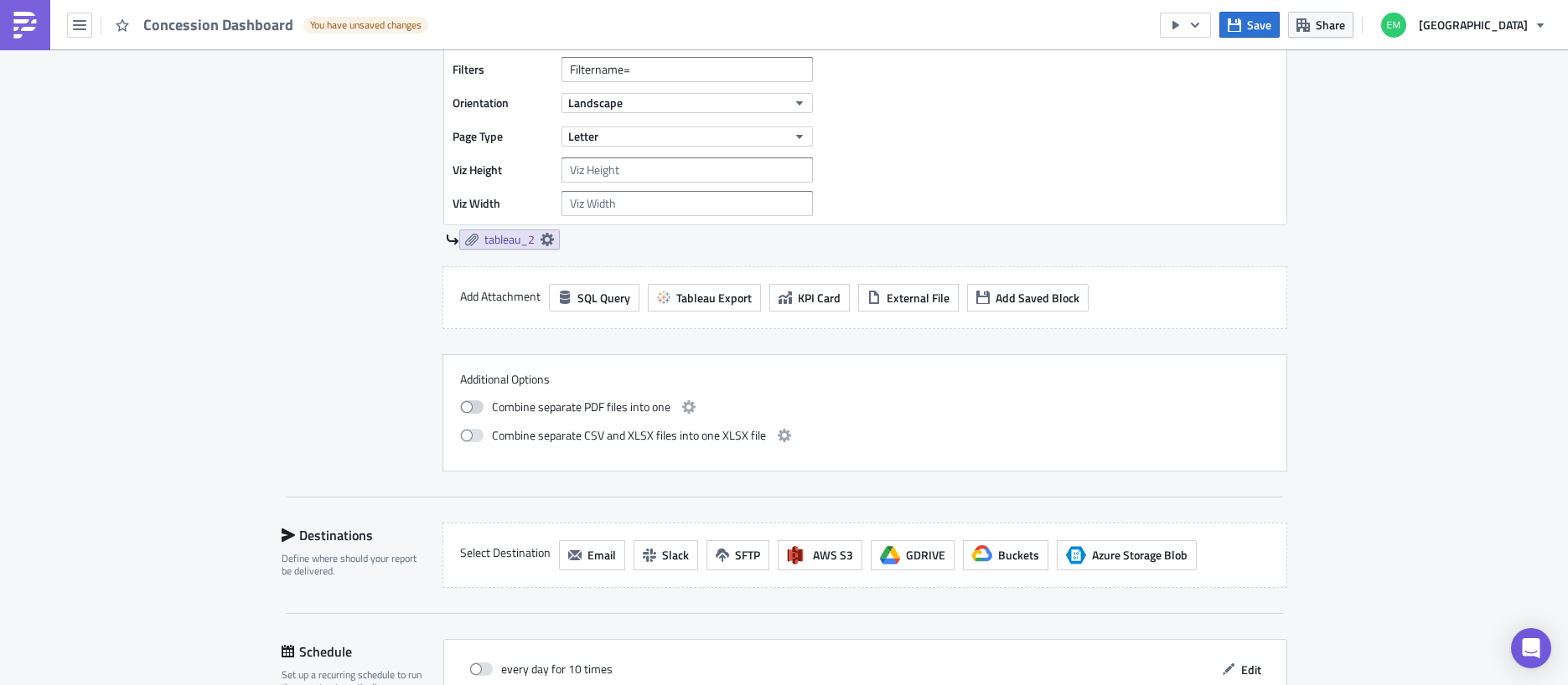
click at [468, 410] on span at bounding box center [471, 407] width 23 height 14
click at [468, 410] on input "checkbox" at bounding box center [468, 404] width 11 height 11
checkbox input "true"
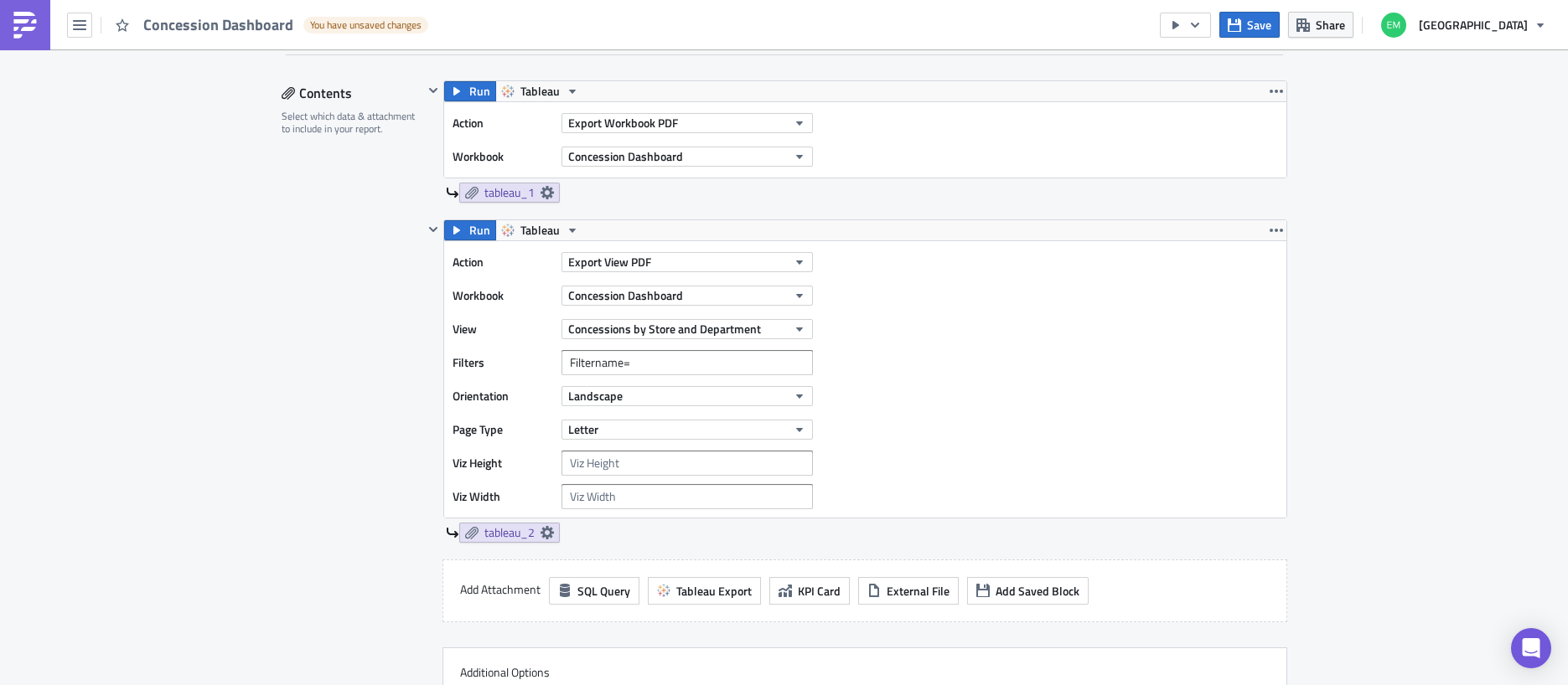
scroll to position [514, 0]
click at [519, 190] on span "tableau_1" at bounding box center [510, 192] width 50 height 15
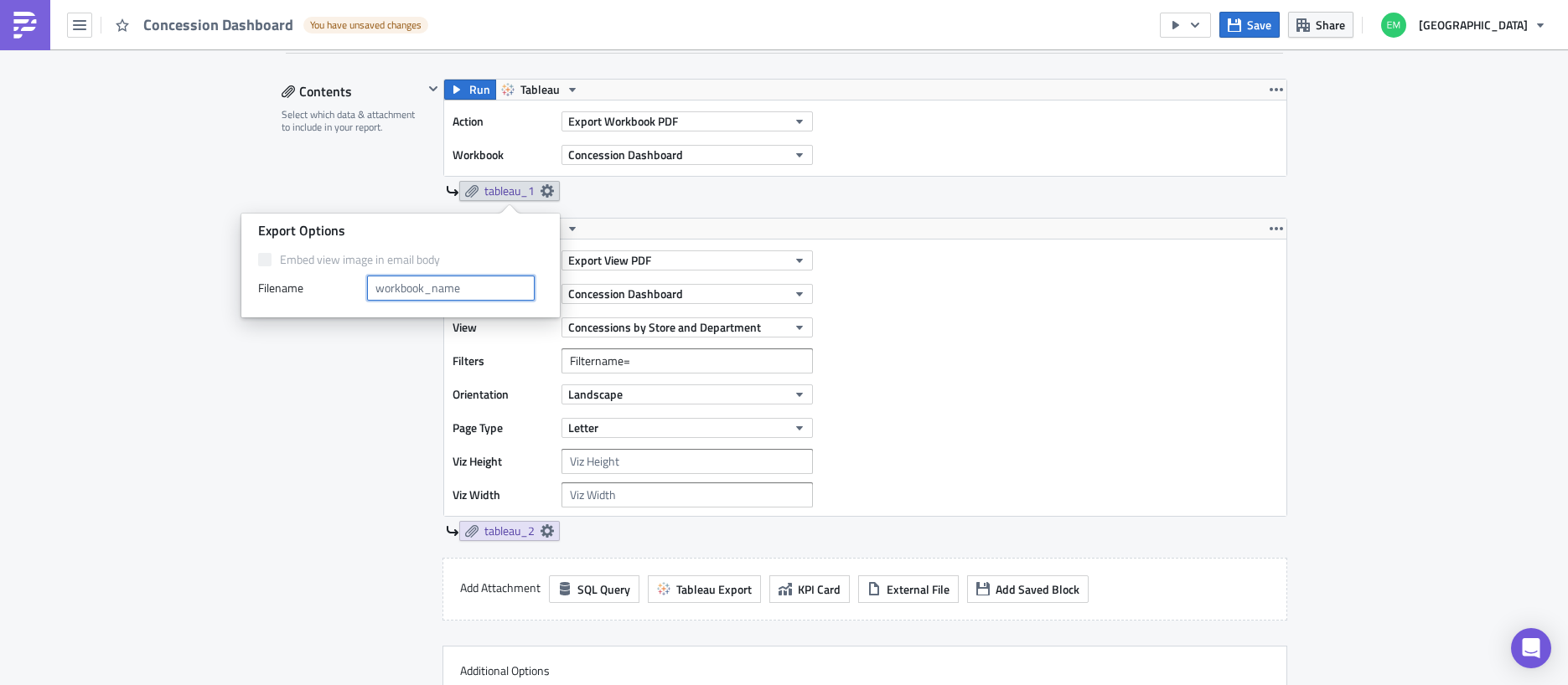
drag, startPoint x: 467, startPoint y: 283, endPoint x: 391, endPoint y: 285, distance: 76.0
click at [391, 285] on input "text" at bounding box center [450, 288] width 167 height 25
drag, startPoint x: 488, startPoint y: 289, endPoint x: 466, endPoint y: 287, distance: 22.1
click at [466, 287] on input "Concession Dashbpard" at bounding box center [450, 288] width 167 height 25
type input "Concession Dashboard"
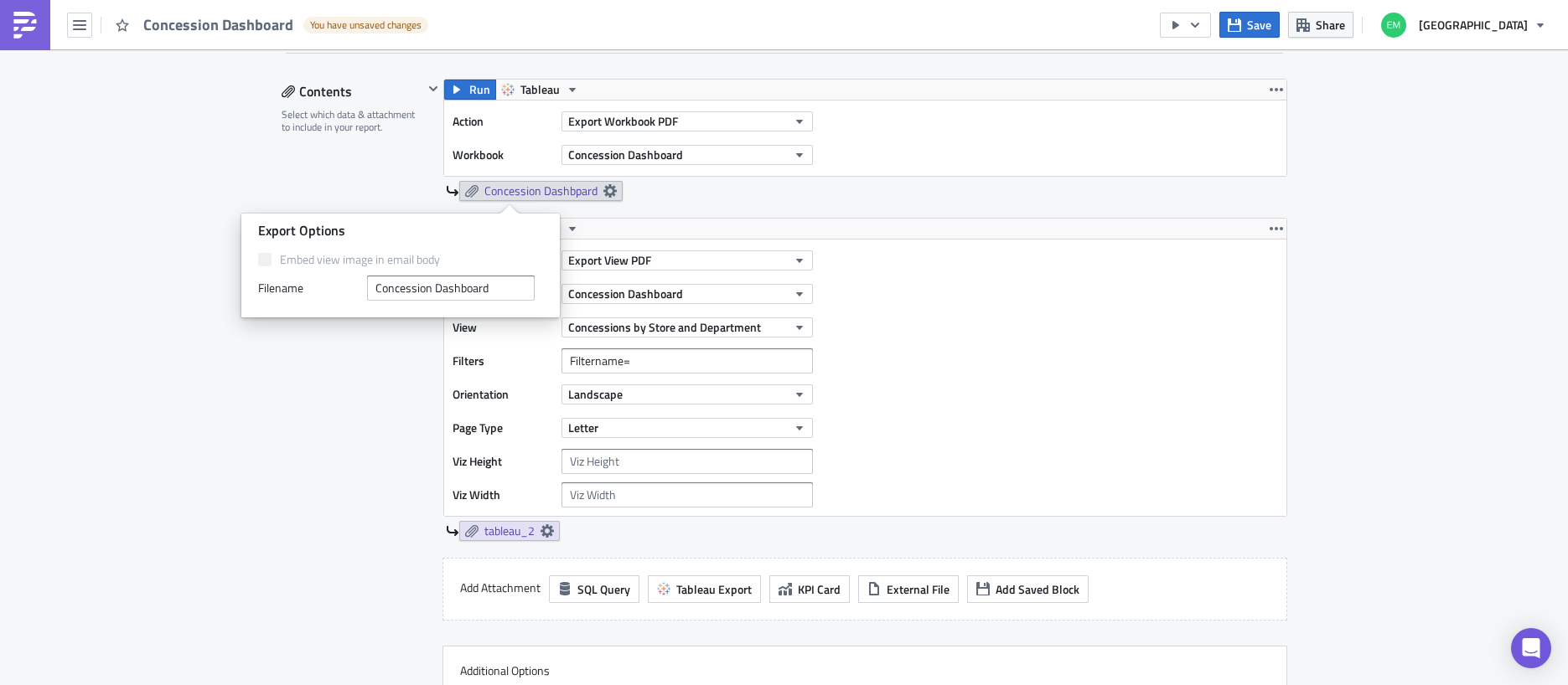
click at [343, 405] on div "Contents Select which data & attachment to include in your report." at bounding box center [352, 421] width 141 height 685
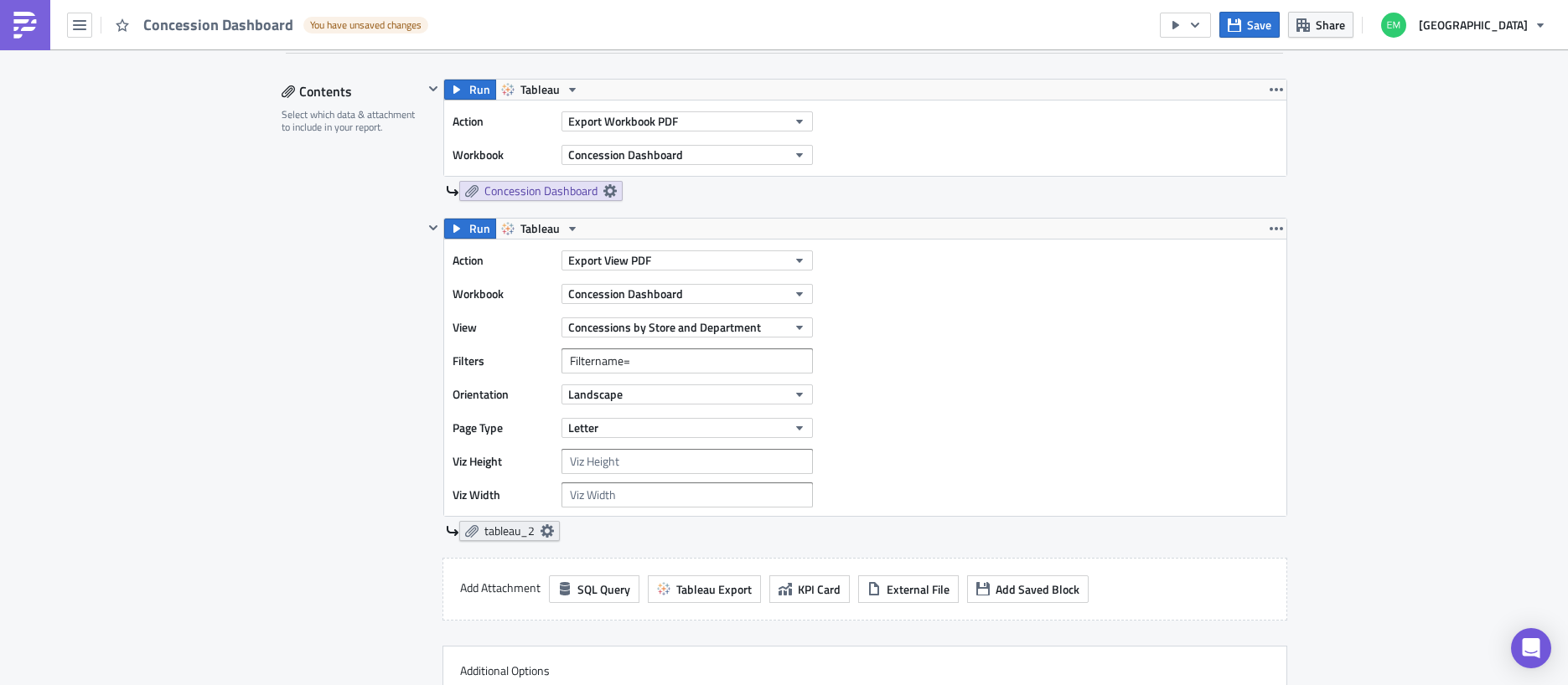
click at [518, 535] on span "tableau_2" at bounding box center [510, 531] width 50 height 15
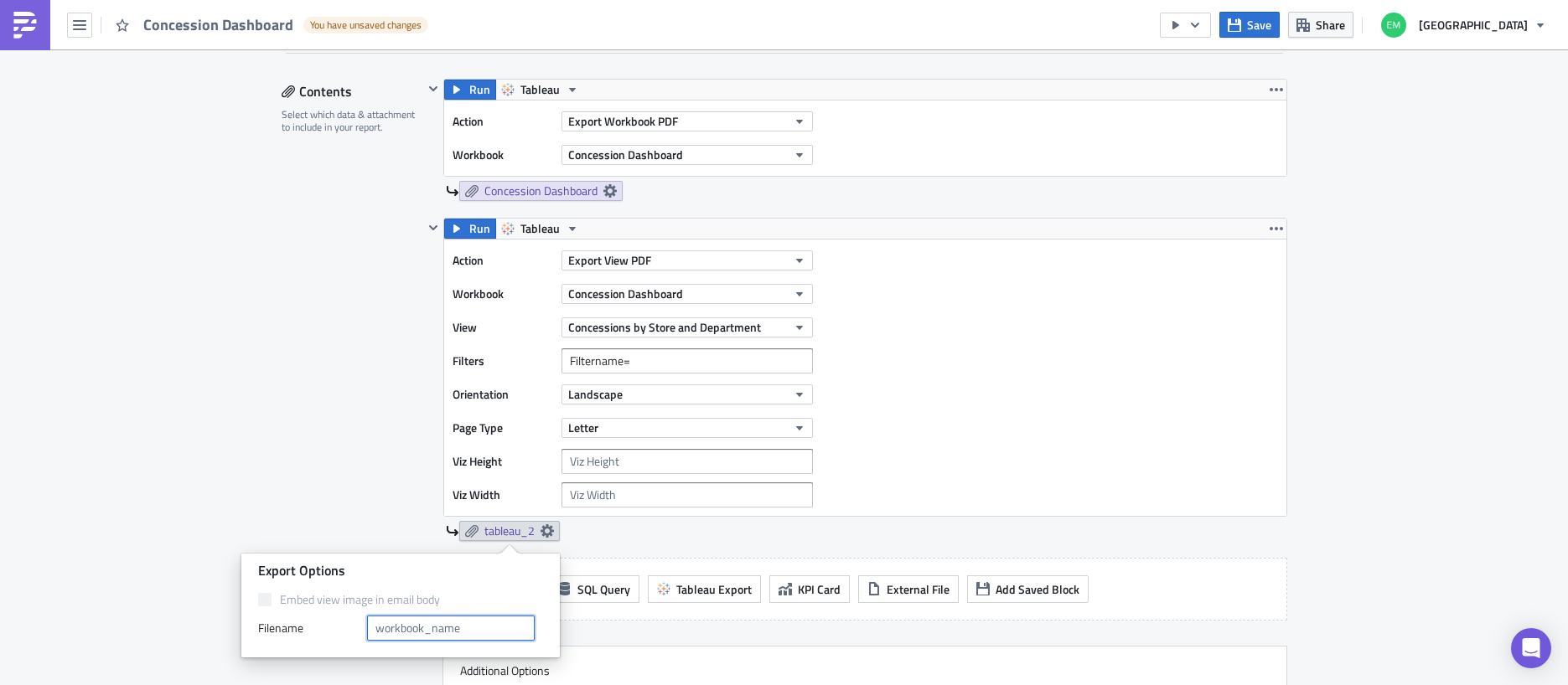
click at [469, 628] on input "text" at bounding box center [450, 629] width 167 height 25
type input "Concession Dashboard"
click at [335, 479] on div "Contents Select which data & attachment to include in your report." at bounding box center [352, 421] width 141 height 685
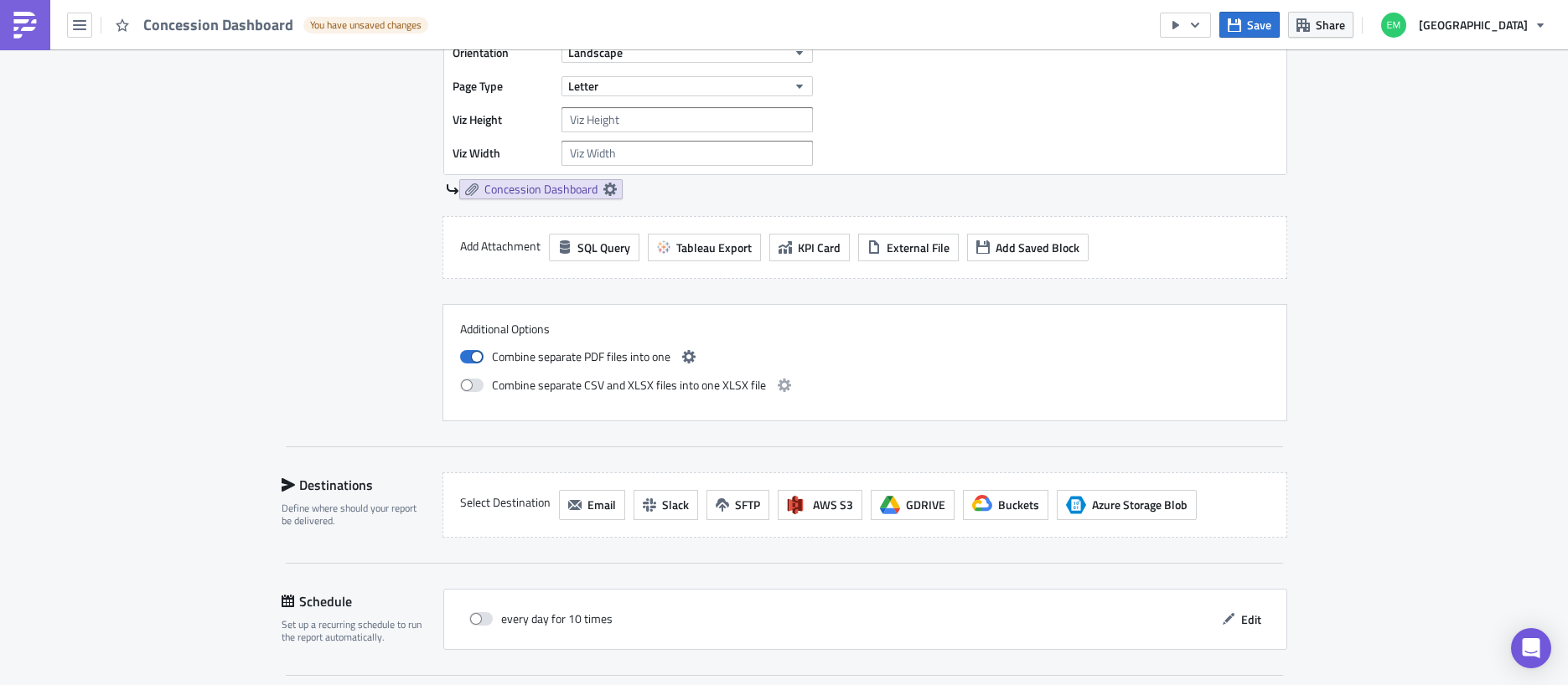
scroll to position [1015, 0]
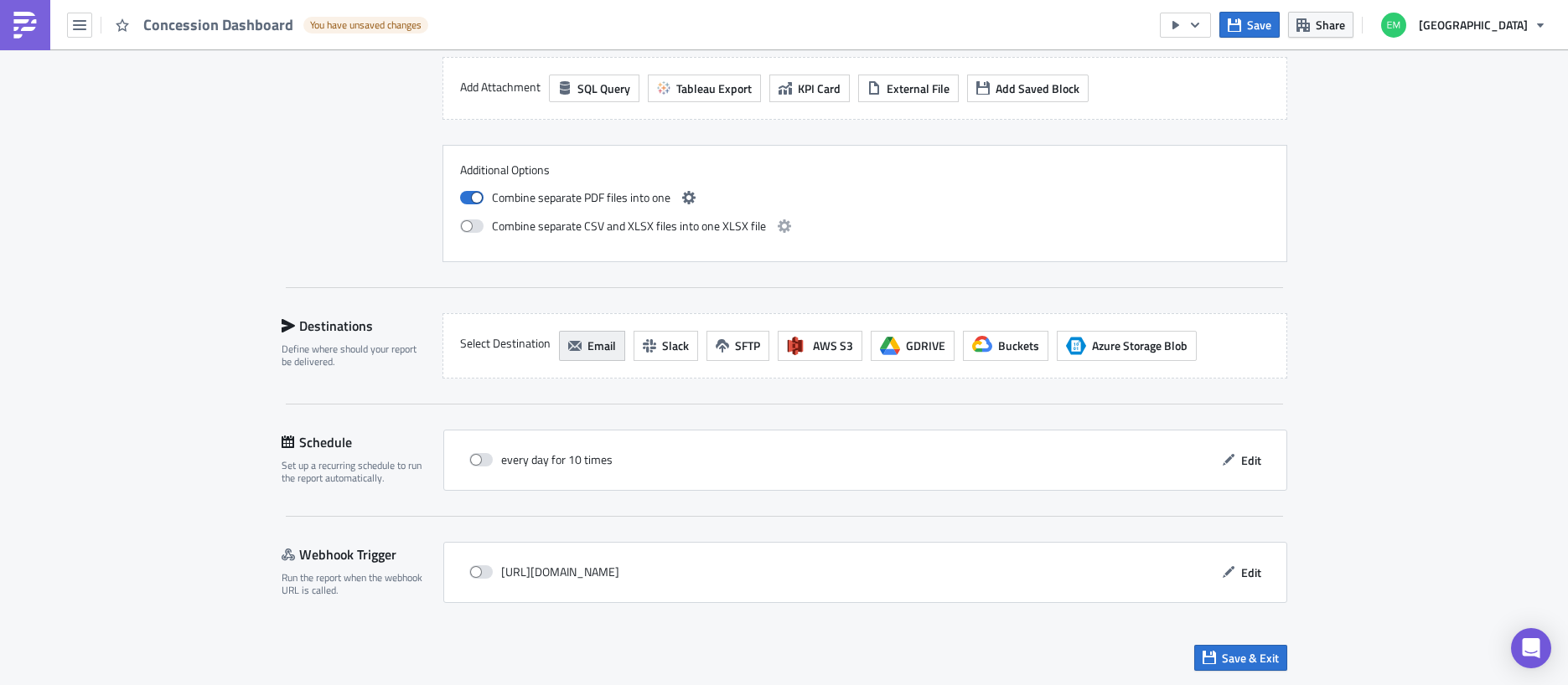
drag, startPoint x: 598, startPoint y: 340, endPoint x: 597, endPoint y: 359, distance: 19.0
click at [598, 340] on span "Email" at bounding box center [601, 345] width 28 height 17
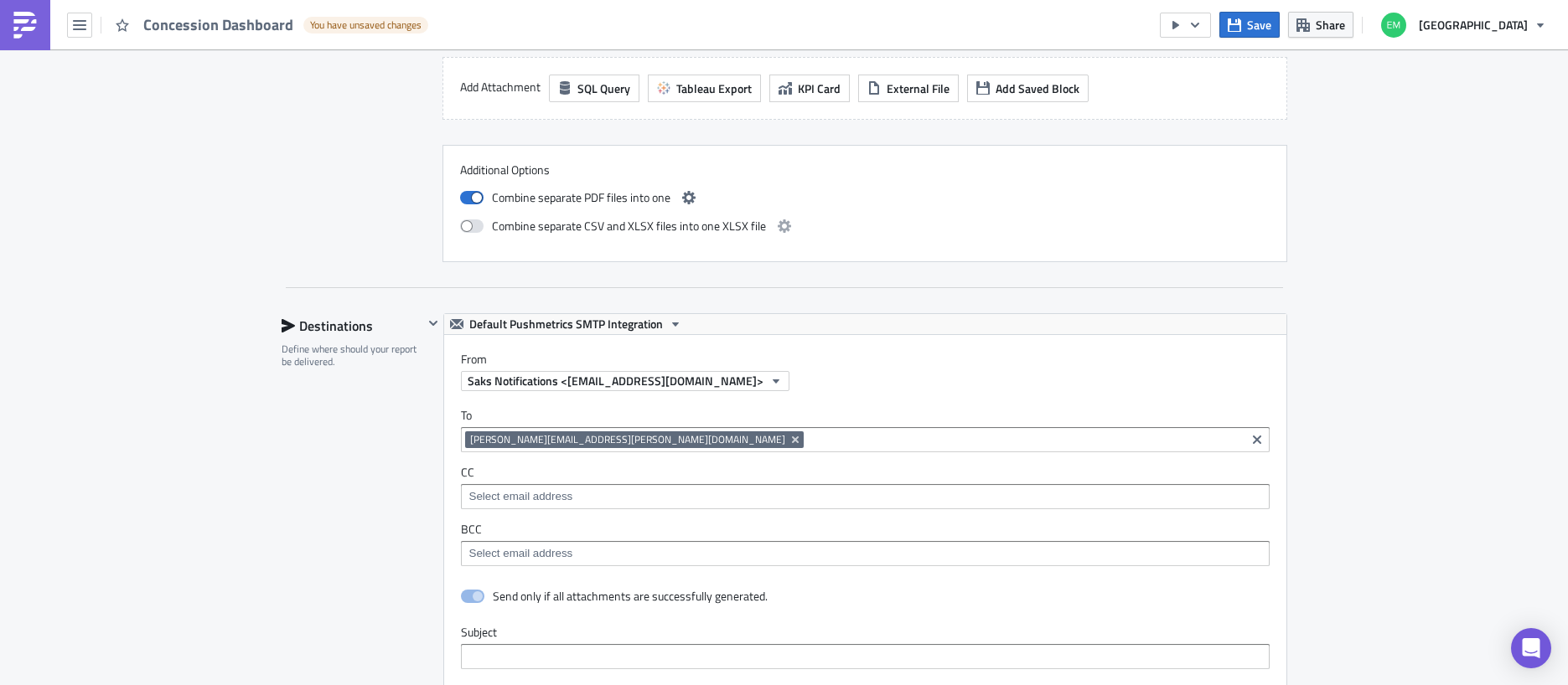
scroll to position [0, 0]
click at [569, 558] on input at bounding box center [864, 553] width 799 height 16
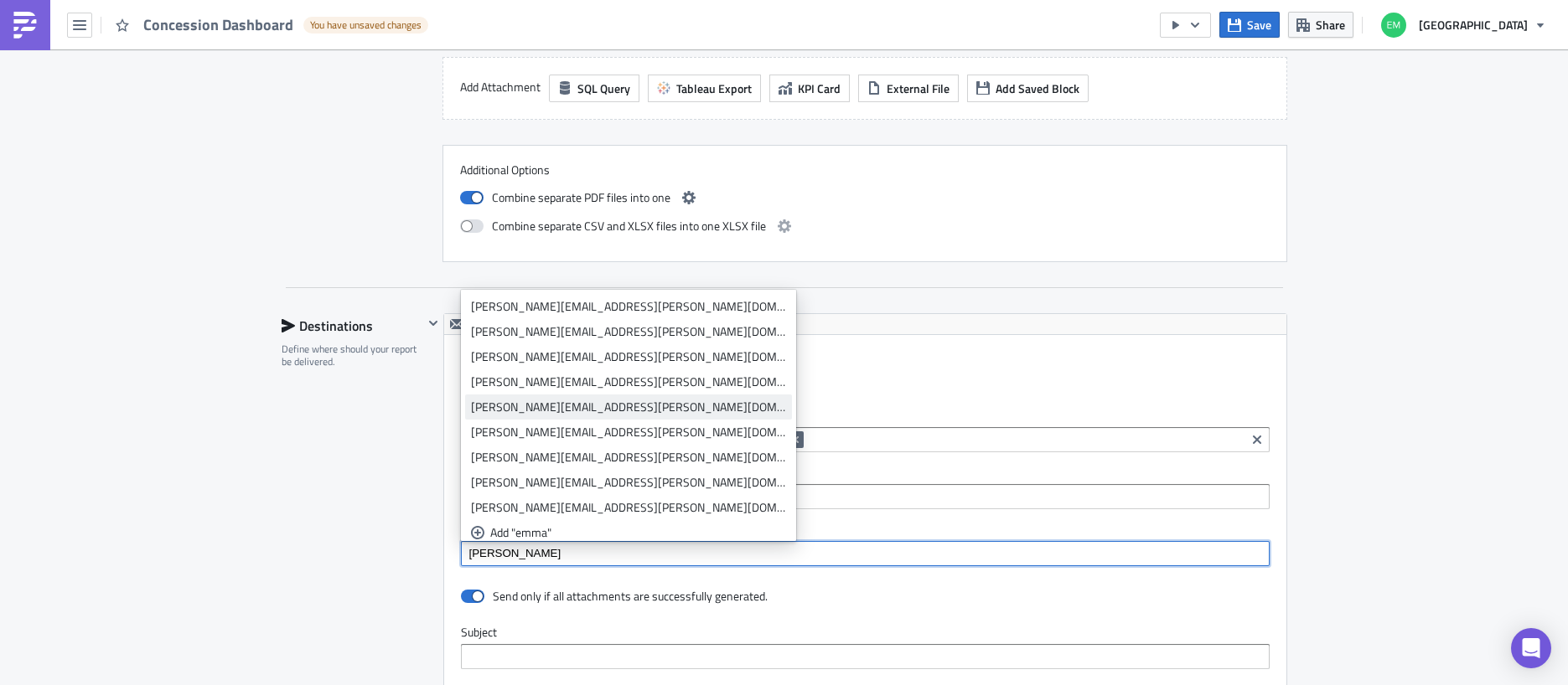
type input "[PERSON_NAME]"
click at [516, 410] on div "[PERSON_NAME][EMAIL_ADDRESS][PERSON_NAME][DOMAIN_NAME]" at bounding box center [629, 406] width 316 height 16
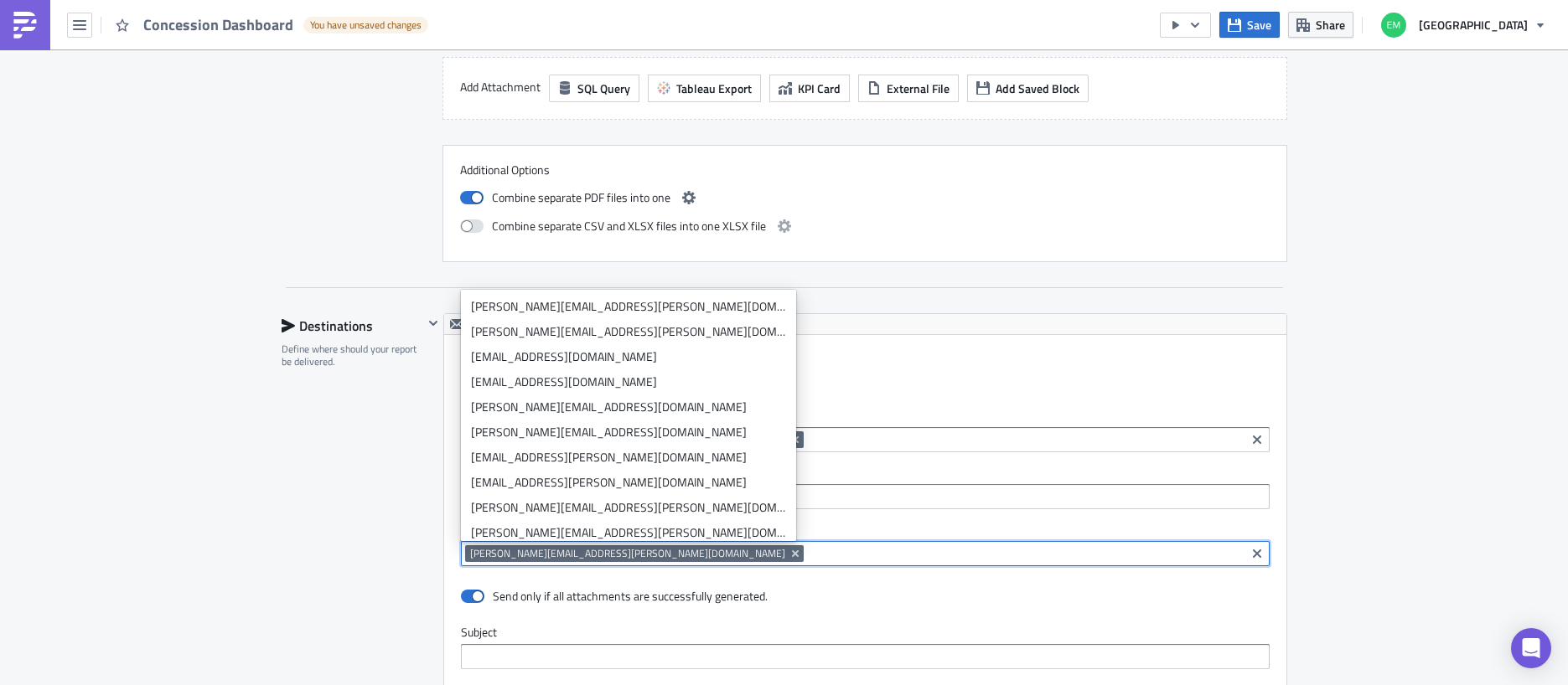
click at [335, 586] on div "Destinations Define where should your report be delivered." at bounding box center [352, 683] width 141 height 739
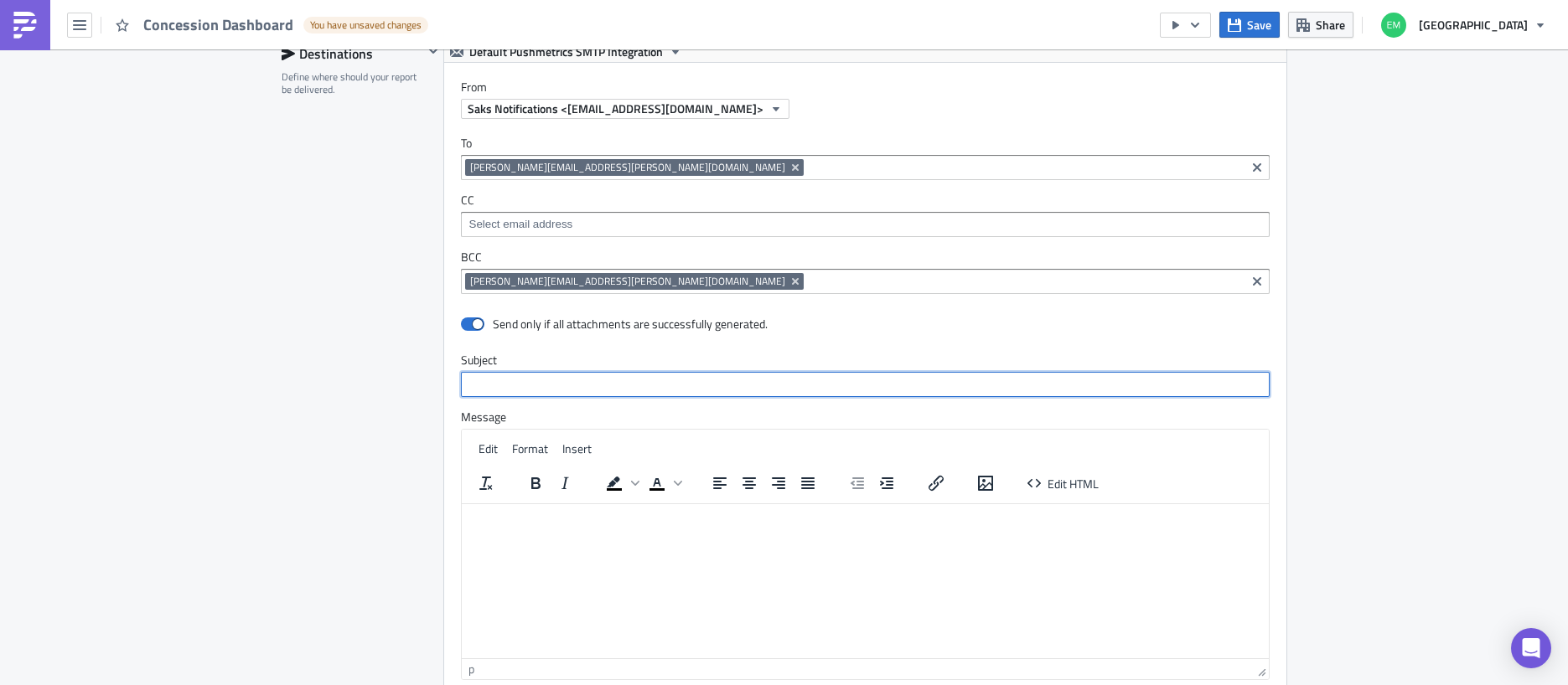
click at [553, 388] on input "text" at bounding box center [865, 385] width 809 height 25
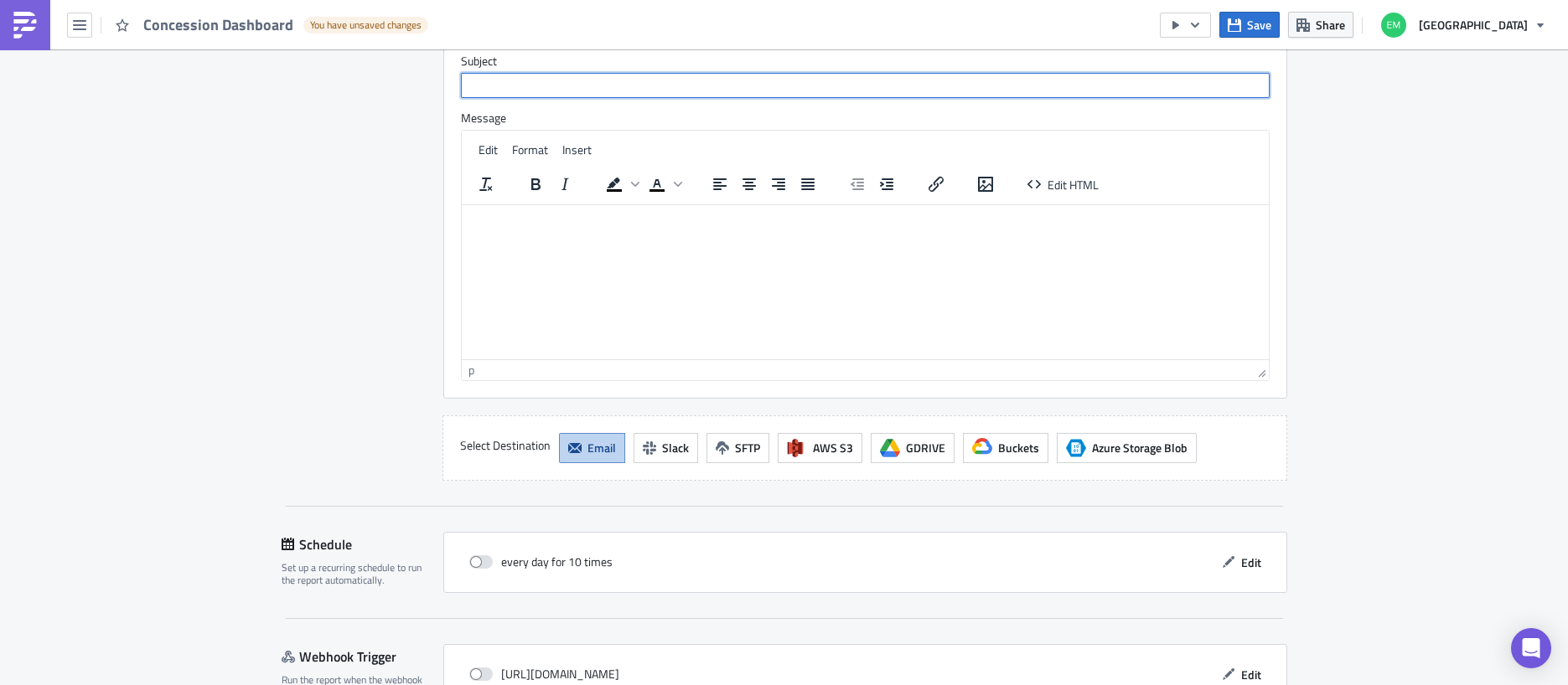
scroll to position [1688, 0]
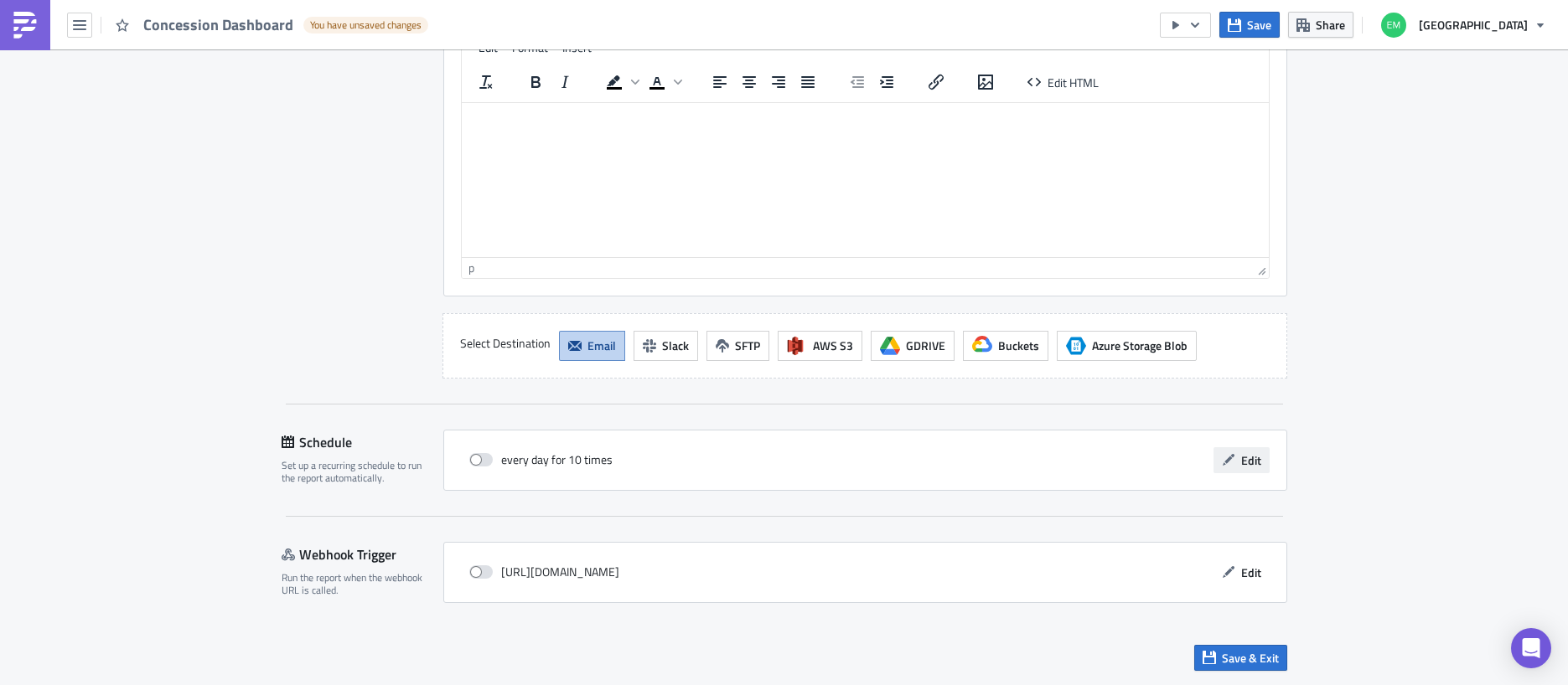
click at [1239, 462] on button "Edit" at bounding box center [1242, 460] width 56 height 26
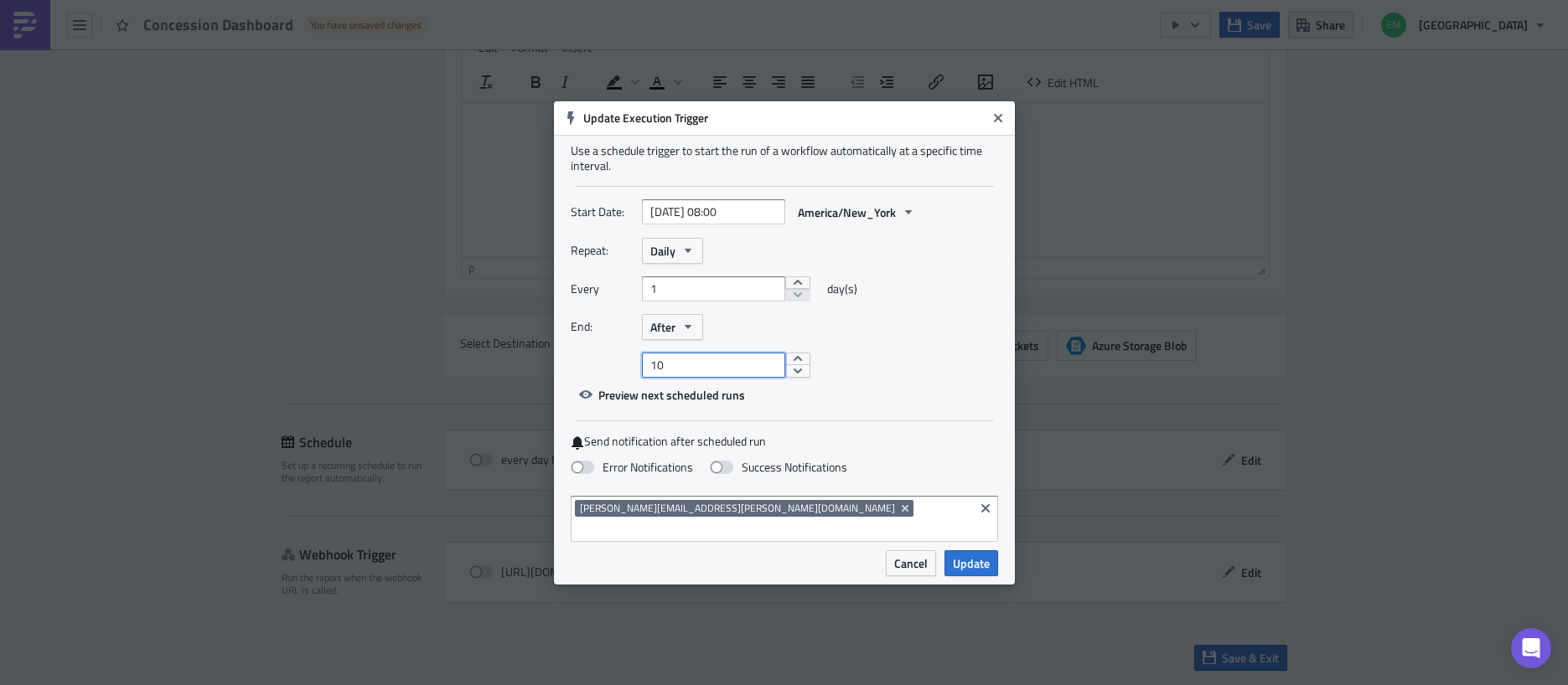
click at [738, 376] on input "10" at bounding box center [713, 366] width 143 height 25
click at [695, 339] on button "After" at bounding box center [672, 327] width 61 height 26
click at [677, 366] on div "Never" at bounding box center [722, 356] width 139 height 16
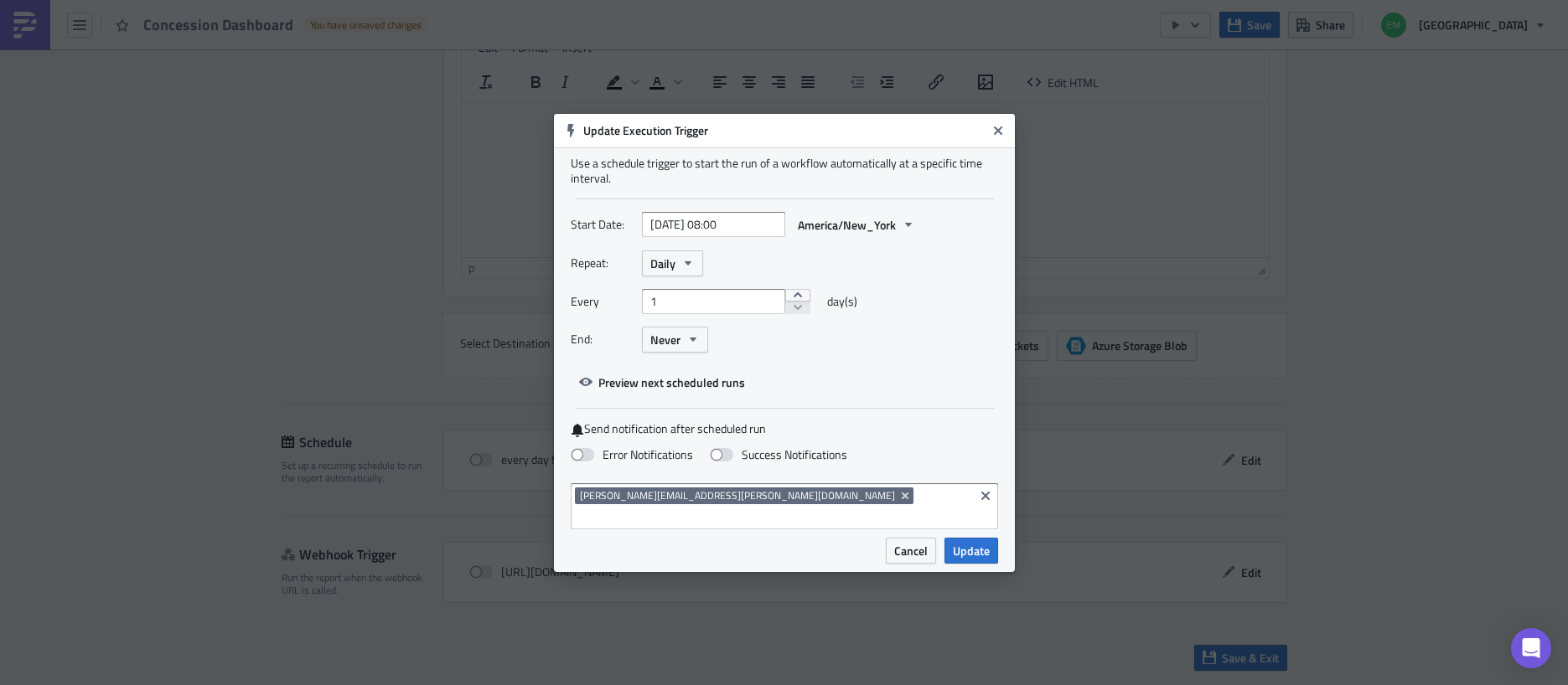
drag, startPoint x: 580, startPoint y: 466, endPoint x: 692, endPoint y: 462, distance: 112.1
click at [580, 462] on span at bounding box center [583, 455] width 23 height 14
click at [15, 14] on input "Error Notifications" at bounding box center [8, 8] width 11 height 11
checkbox input "true"
click at [973, 542] on span "Update" at bounding box center [972, 551] width 37 height 17
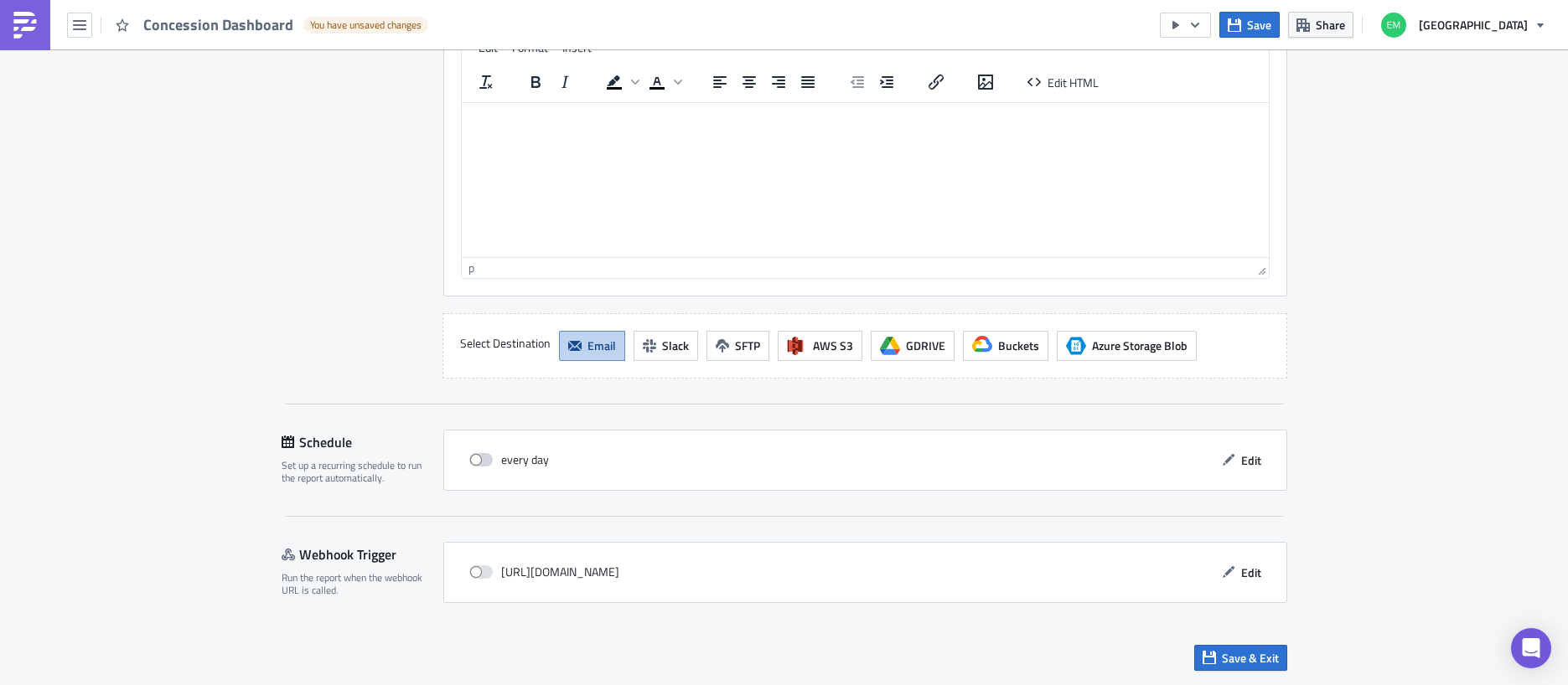
click at [483, 458] on span at bounding box center [481, 461] width 23 height 14
click at [483, 458] on input "checkbox" at bounding box center [477, 460] width 11 height 11
checkbox input "true"
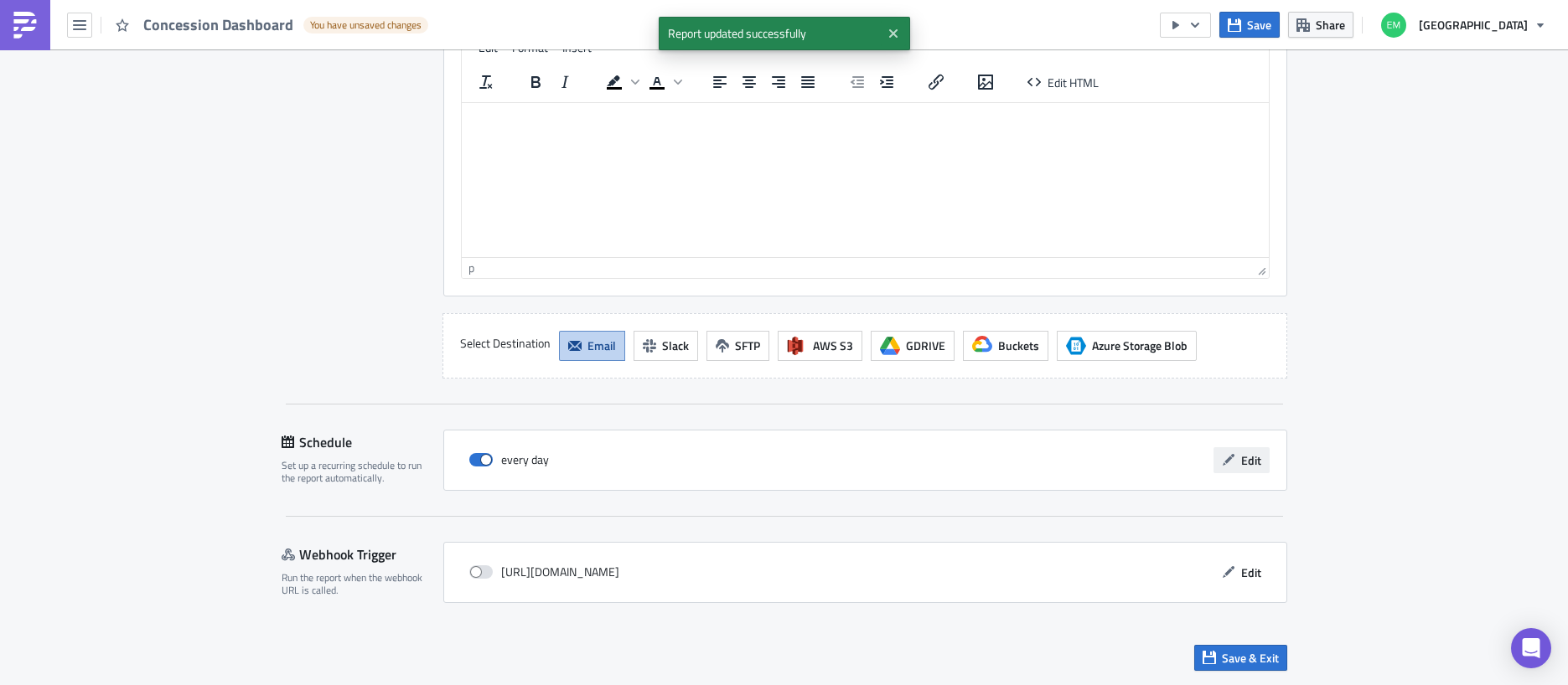
click at [1247, 458] on span "Edit" at bounding box center [1251, 461] width 20 height 17
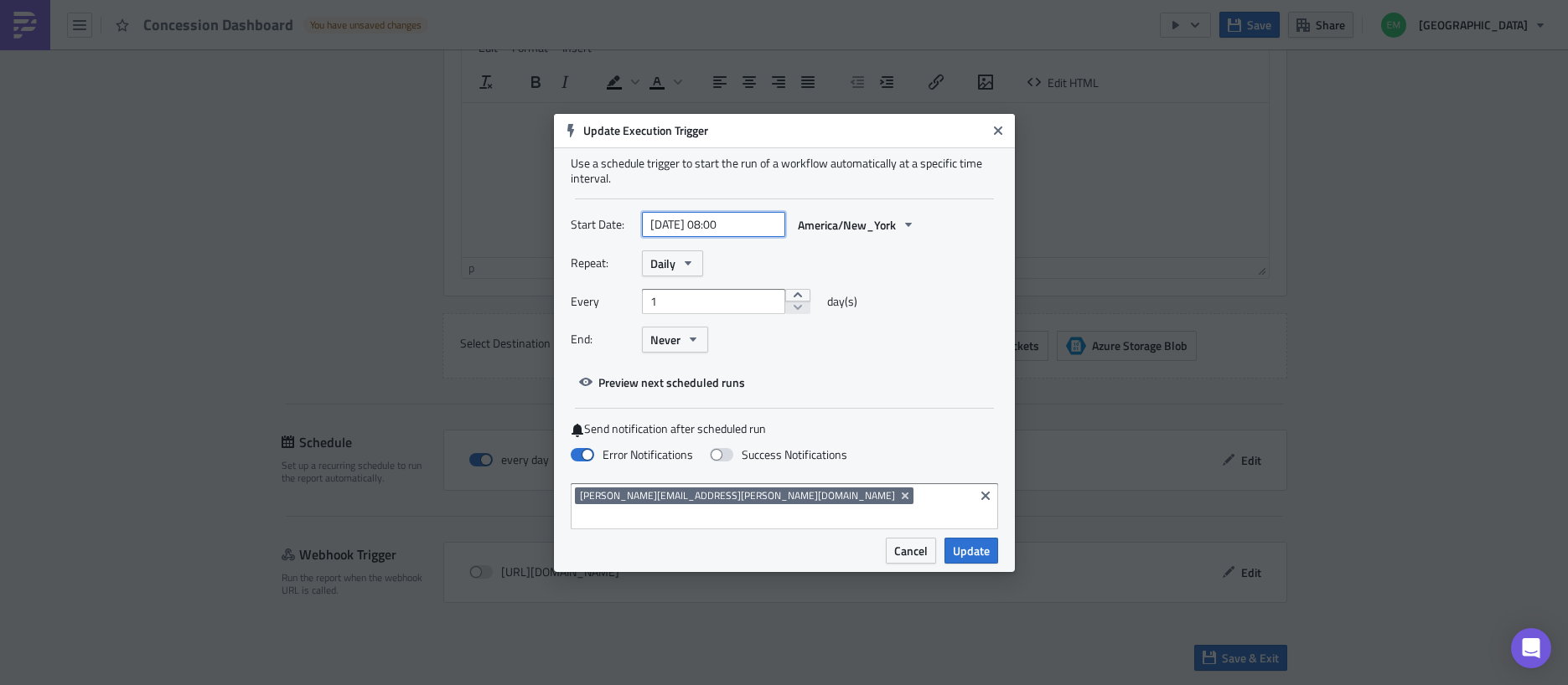
select select "7"
select select "2025"
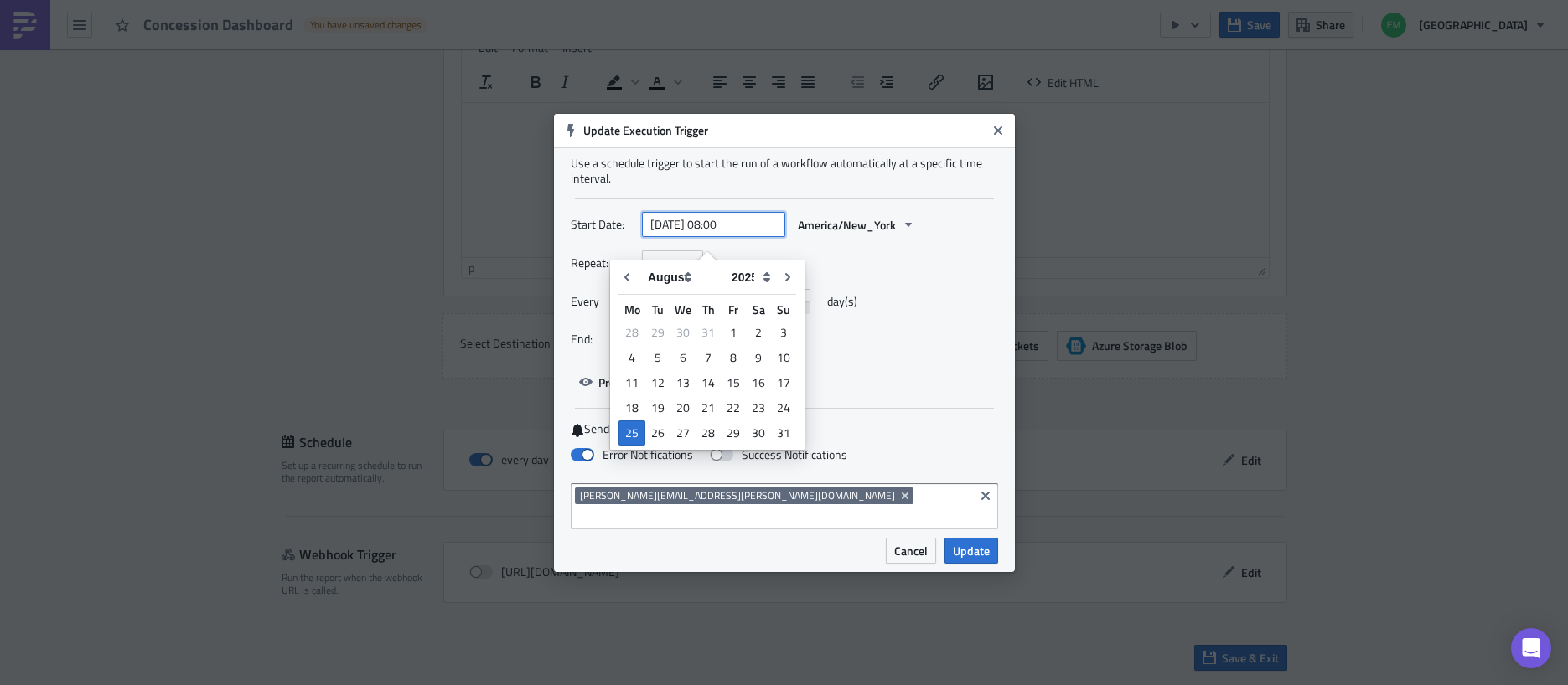
click at [759, 237] on input "[DATE] 08:00" at bounding box center [713, 224] width 143 height 25
click at [723, 237] on input "[DATE] 08:00" at bounding box center [713, 224] width 143 height 25
drag, startPoint x: 761, startPoint y: 235, endPoint x: 739, endPoint y: 236, distance: 22.0
click at [739, 236] on input "[DATE] 010:00" at bounding box center [713, 224] width 143 height 25
type input "[DATE] 10:30"
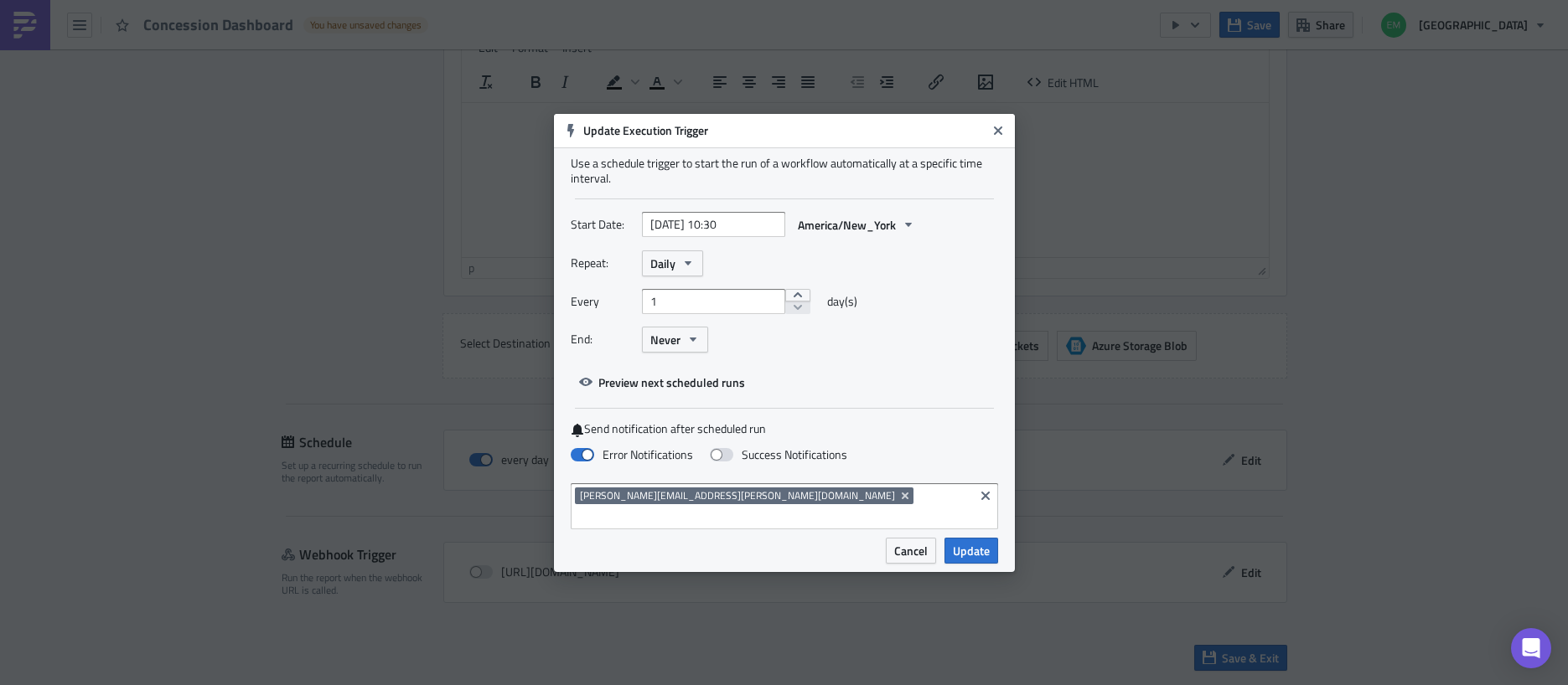
click at [870, 251] on div "Start Date: [DATE] 10:30 [GEOGRAPHIC_DATA]/New_York" at bounding box center [785, 231] width 428 height 39
click at [963, 542] on span "Update" at bounding box center [972, 551] width 37 height 17
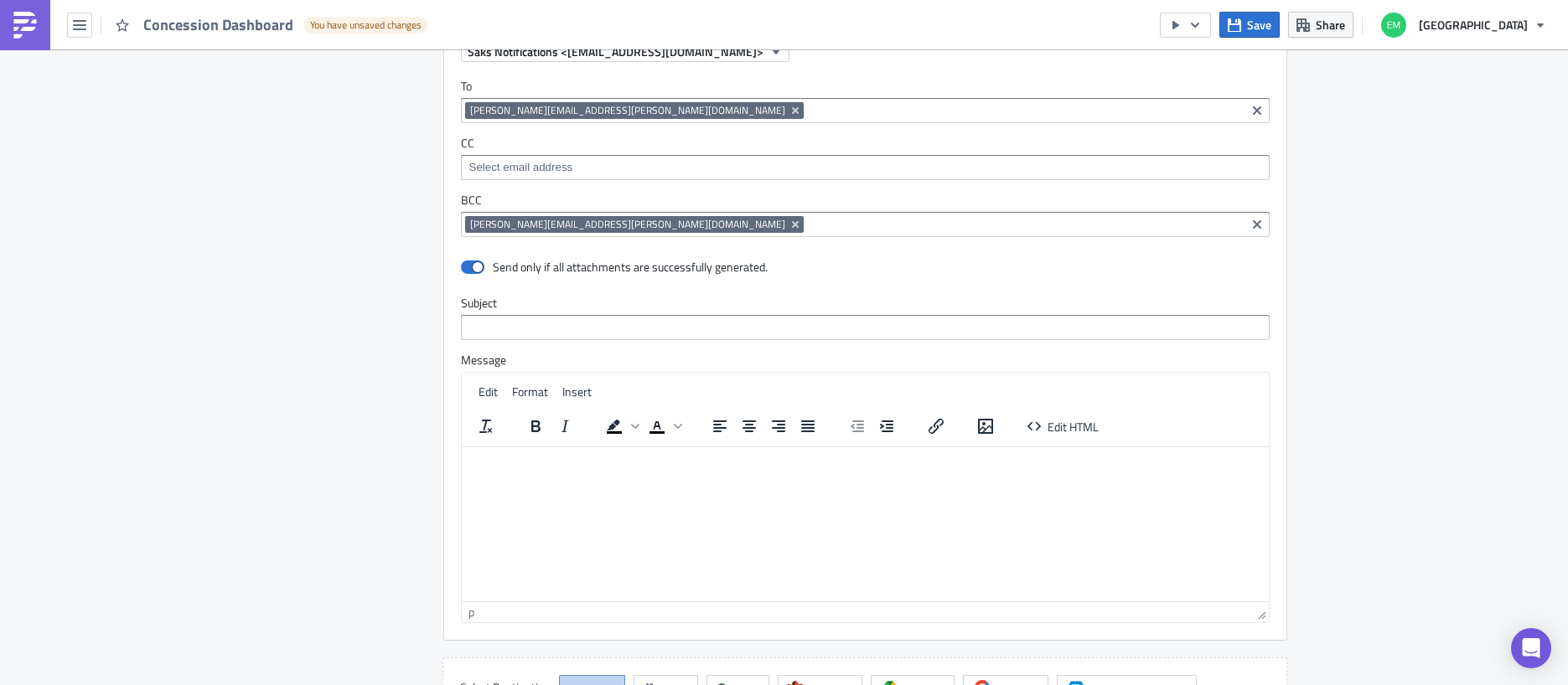
scroll to position [1345, 0]
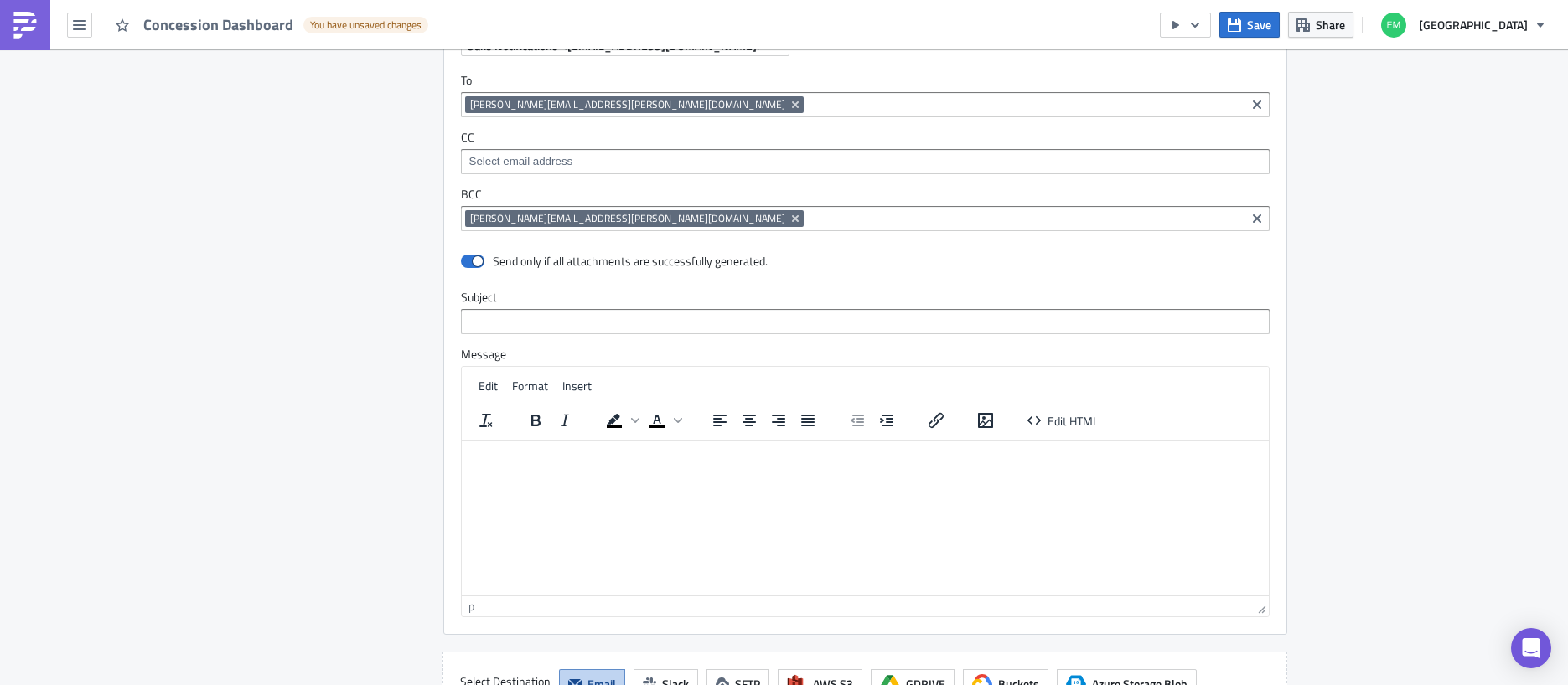
click at [492, 614] on div "p" at bounding box center [859, 607] width 783 height 17
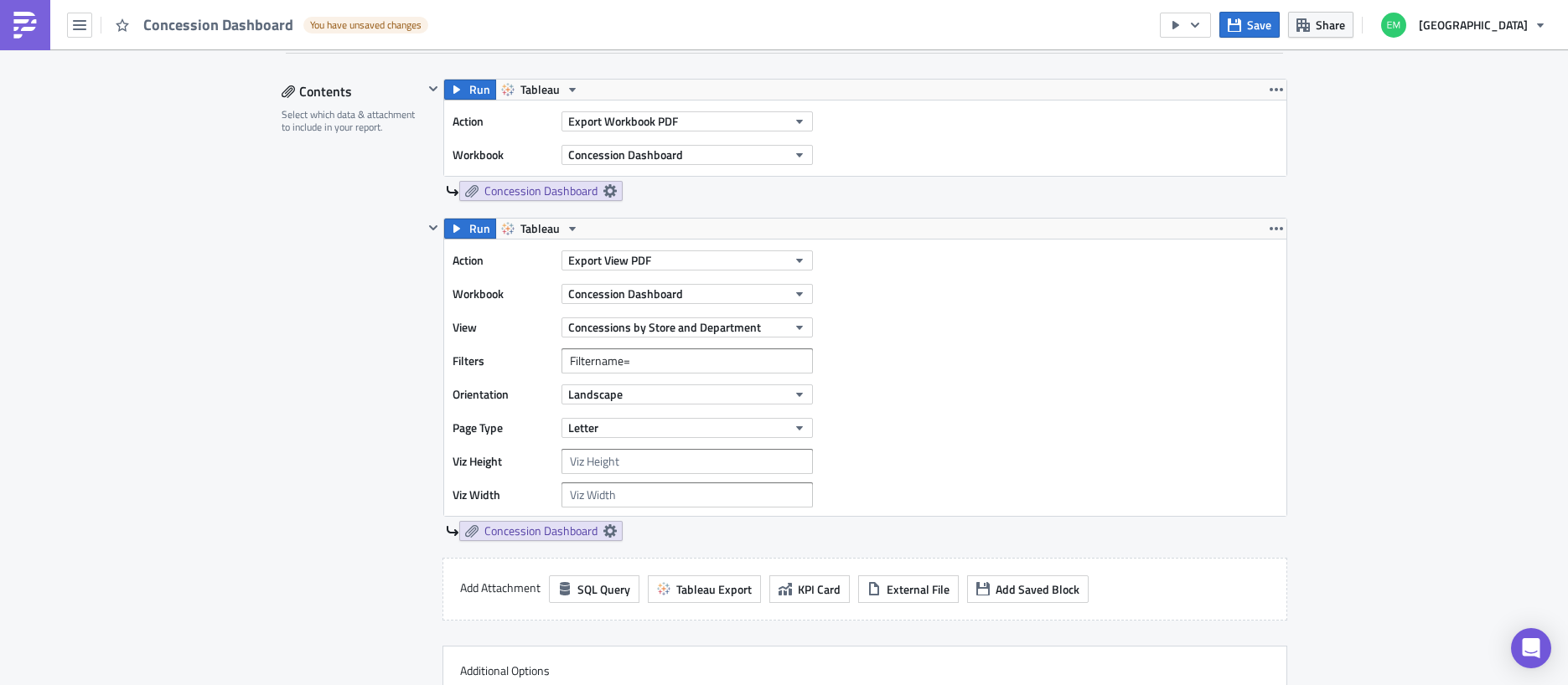
scroll to position [0, 0]
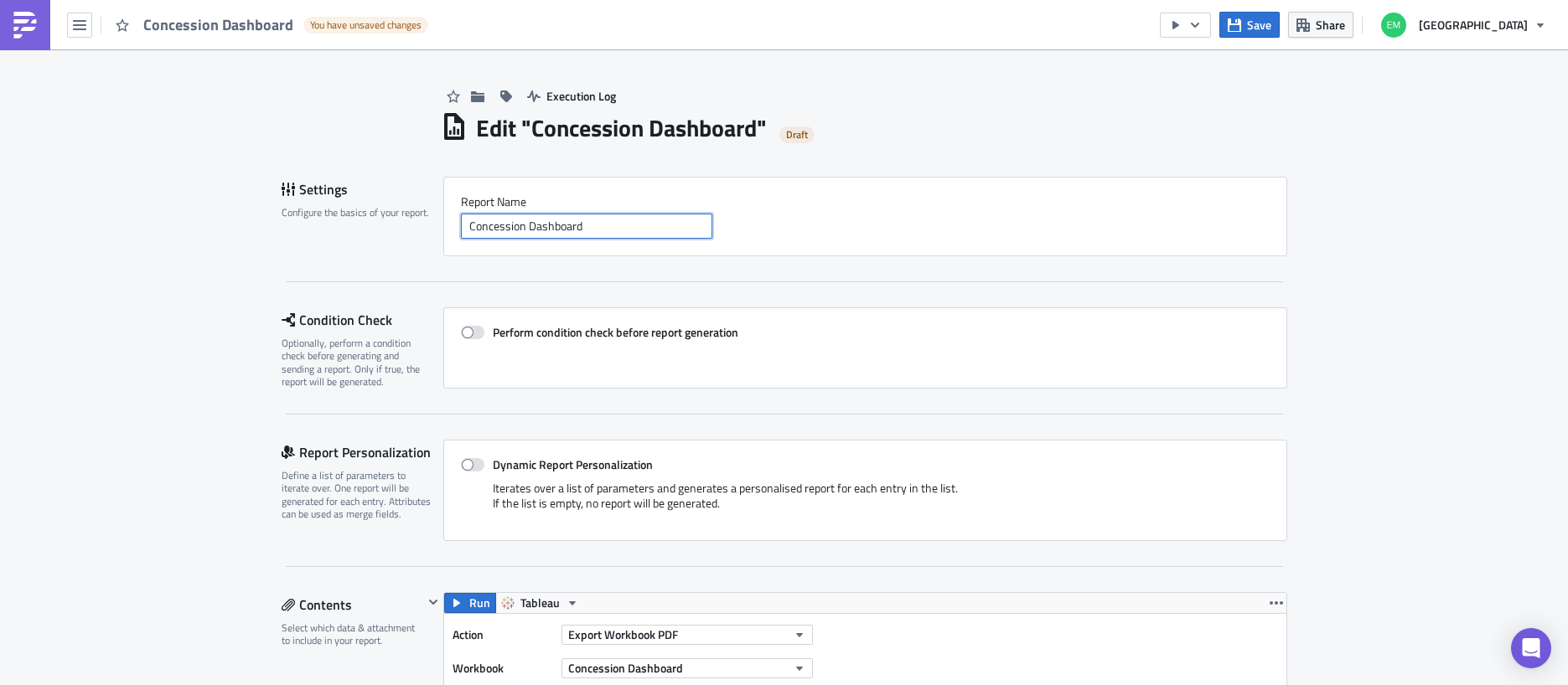
click at [596, 222] on input "Concession Dashboard" at bounding box center [587, 226] width 252 height 25
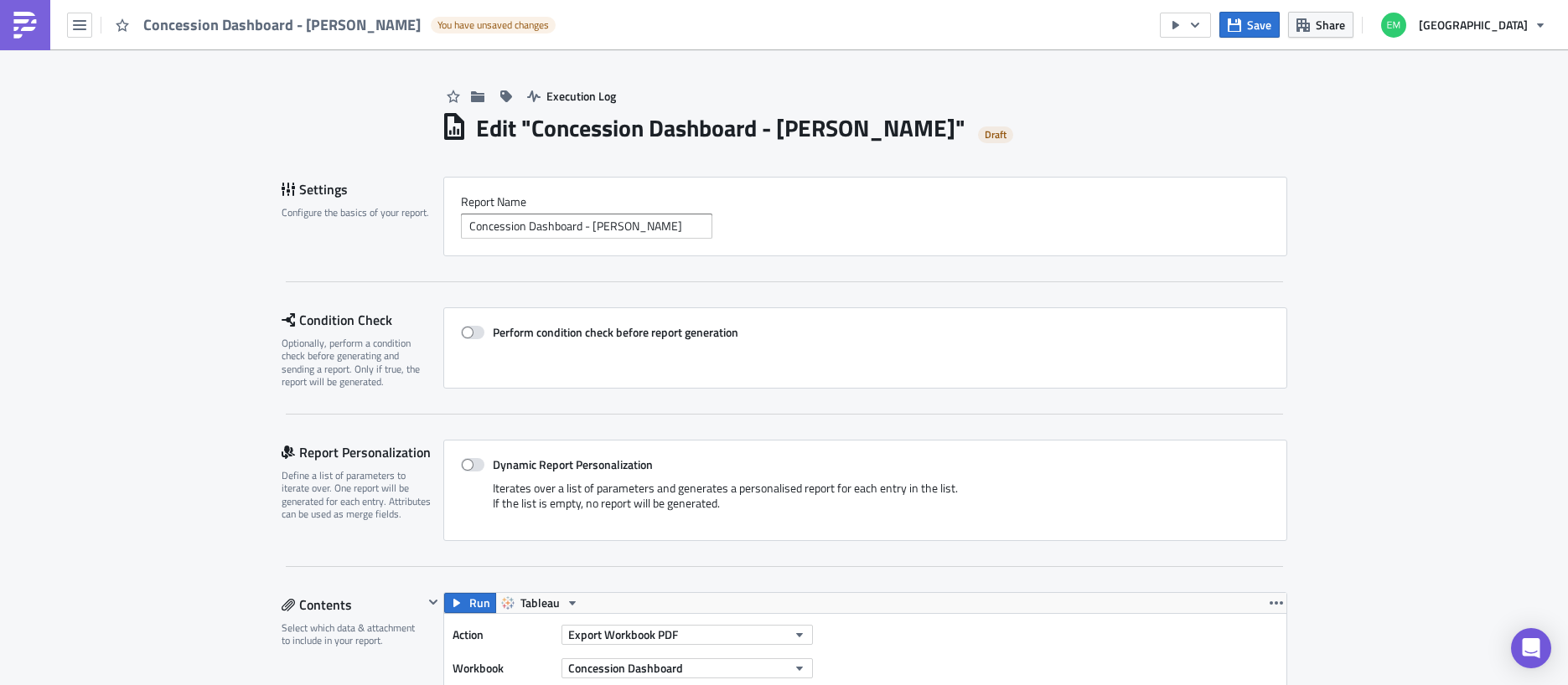
click at [709, 267] on div "Settings Configure the basics of your report. Report Nam﻿e Concession Dashboard…" at bounding box center [784, 229] width 1006 height 105
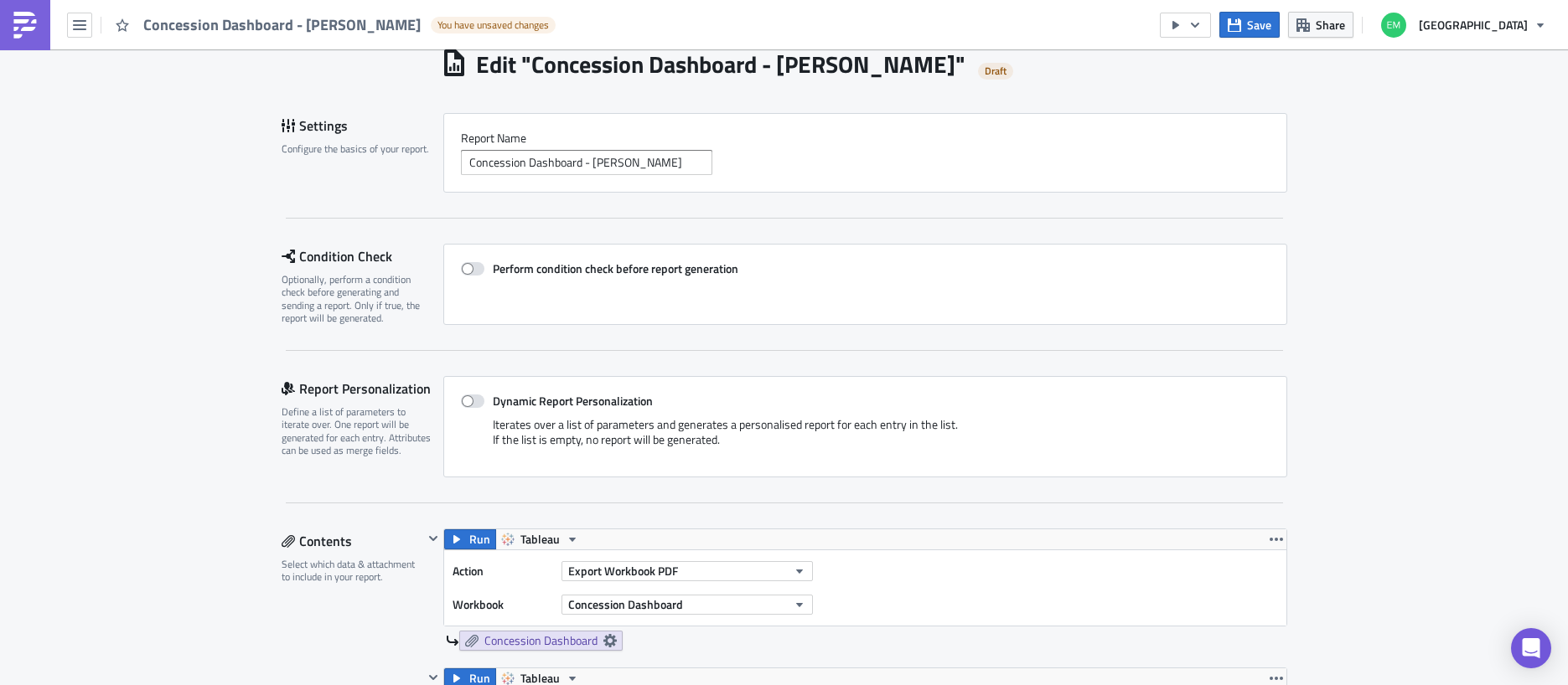
scroll to position [81, 0]
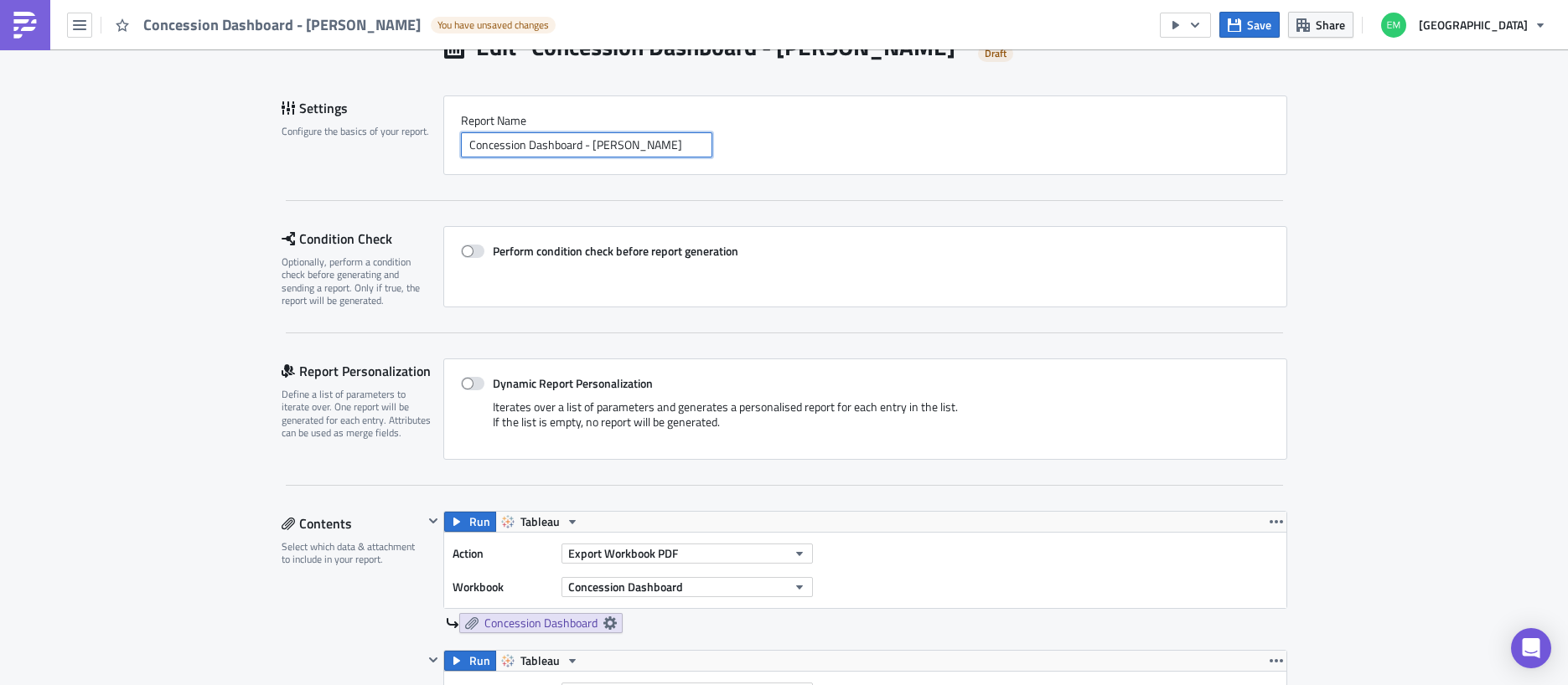
click at [467, 146] on input "Concession Dashboard - [PERSON_NAME]" at bounding box center [587, 145] width 252 height 25
drag, startPoint x: 687, startPoint y: 145, endPoint x: 623, endPoint y: 148, distance: 64.1
click at [623, 147] on input "[PERSON_NAME] - Concession Dashboard - [PERSON_NAME]" at bounding box center [587, 145] width 252 height 25
type input "[PERSON_NAME] - Concession Dashboard"
click at [639, 194] on div "Settings Configure the basics of your report. Report Nam﻿e [PERSON_NAME] - Conc…" at bounding box center [784, 148] width 1006 height 105
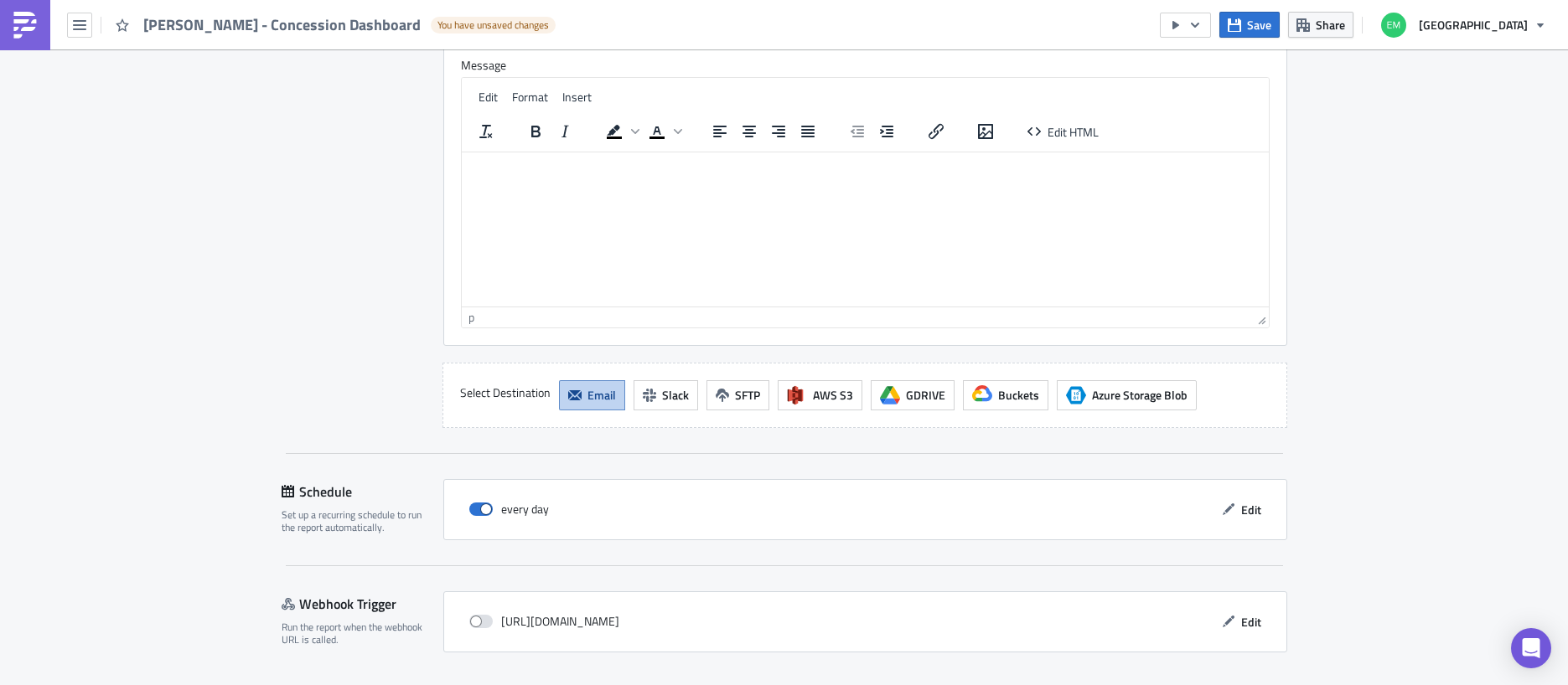
scroll to position [1688, 0]
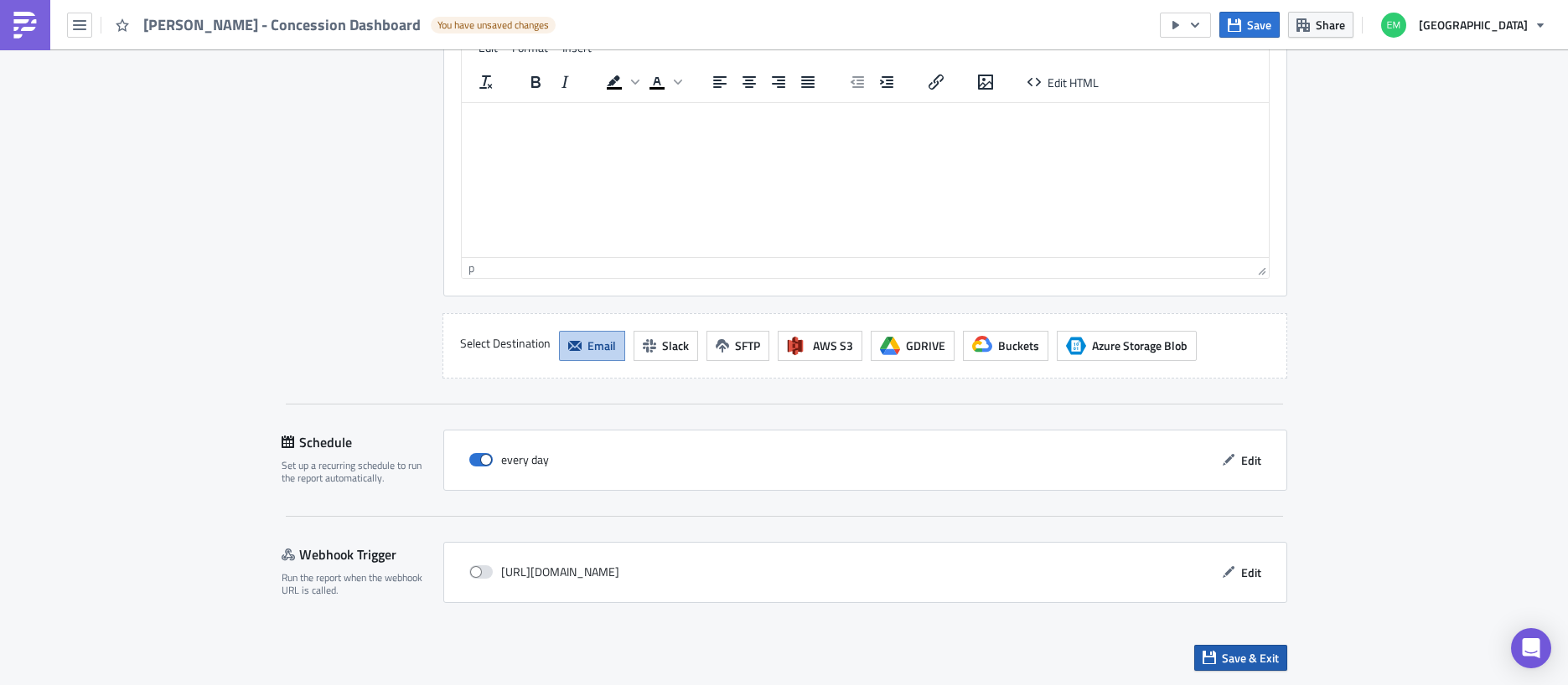
click at [1263, 664] on span "Save & Exit" at bounding box center [1251, 658] width 57 height 17
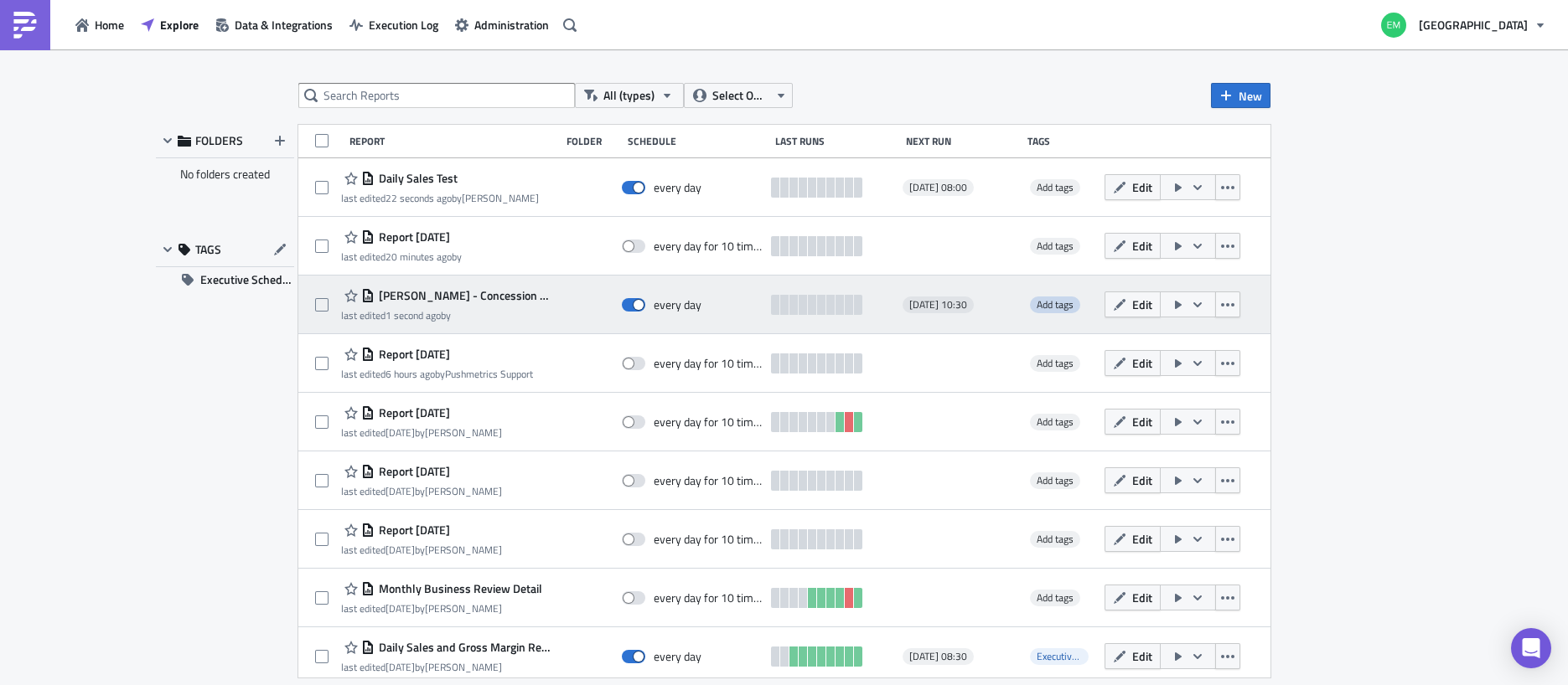
click at [1062, 307] on span "Add tags" at bounding box center [1055, 305] width 37 height 15
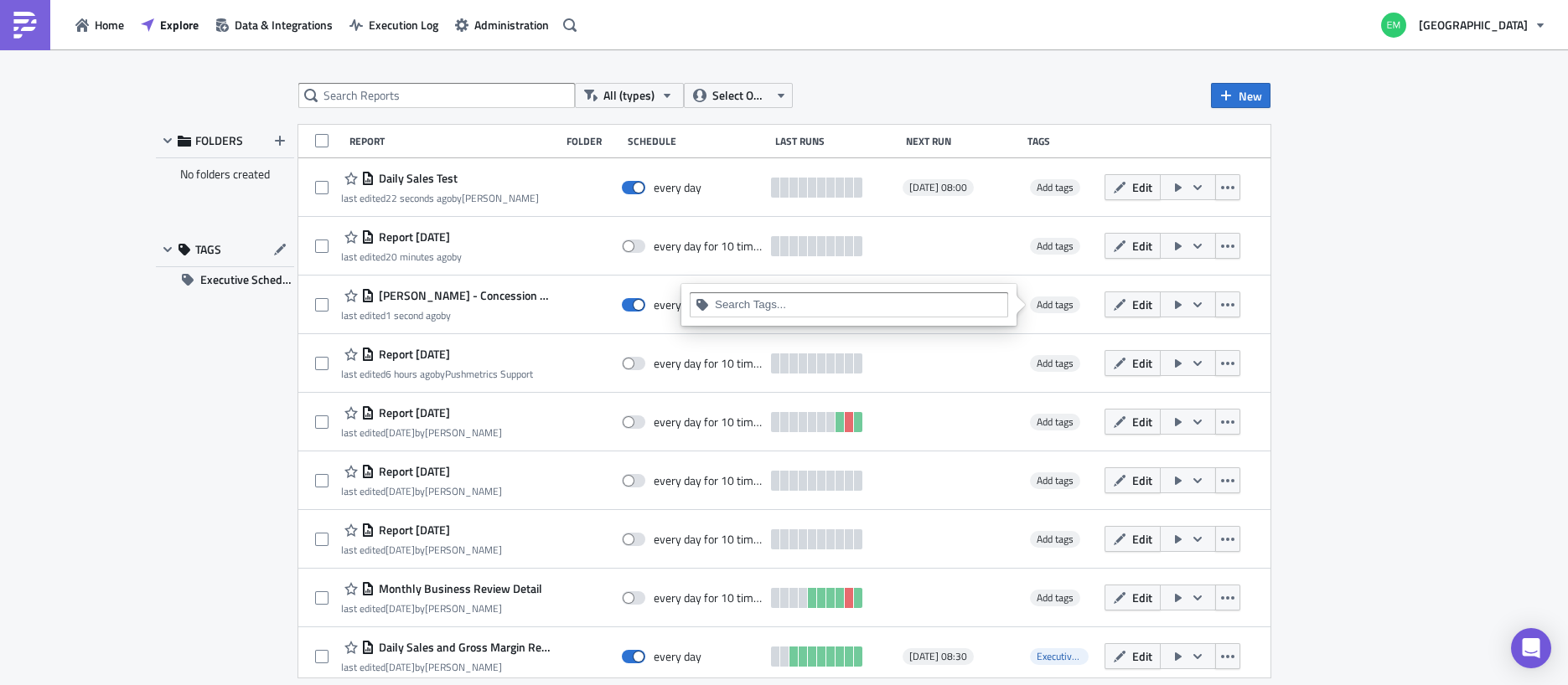
click at [940, 311] on input at bounding box center [859, 305] width 287 height 16
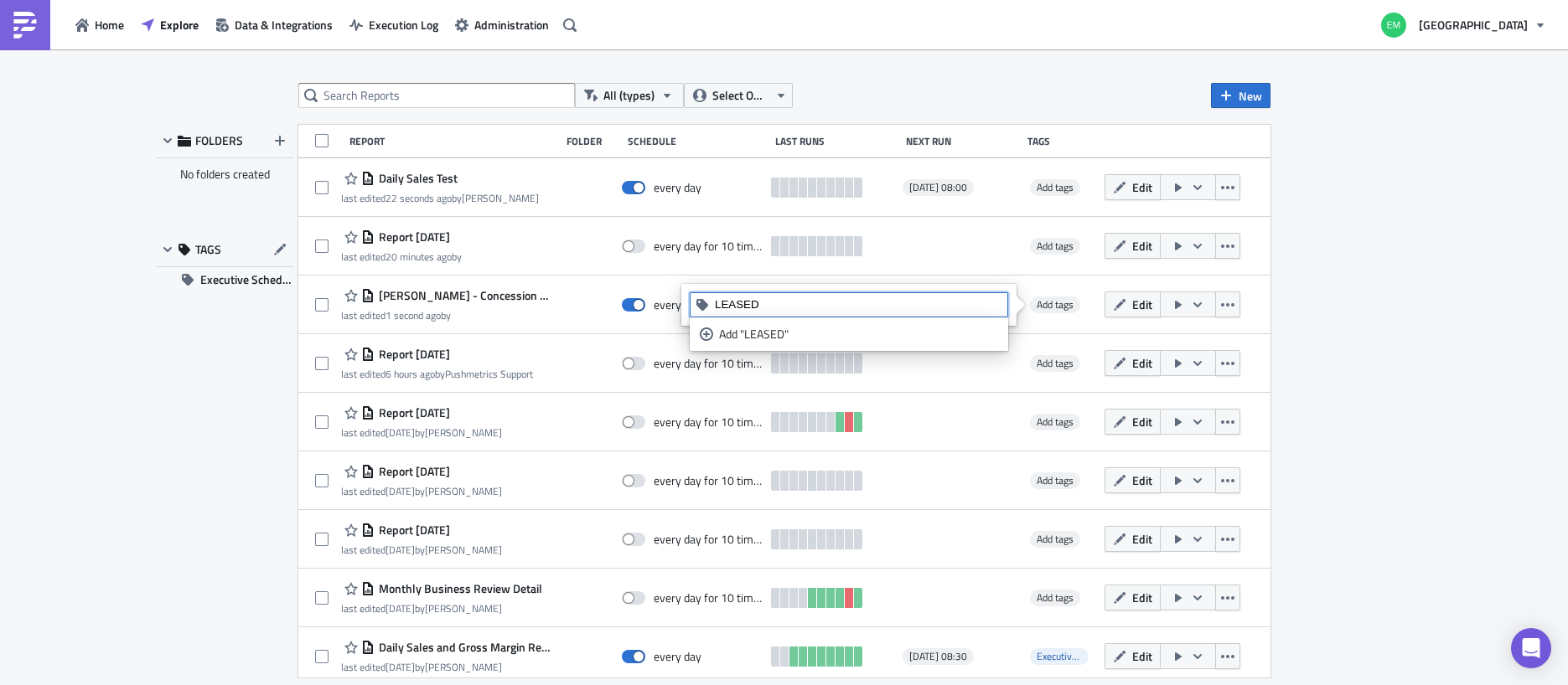
type input "LEASED"
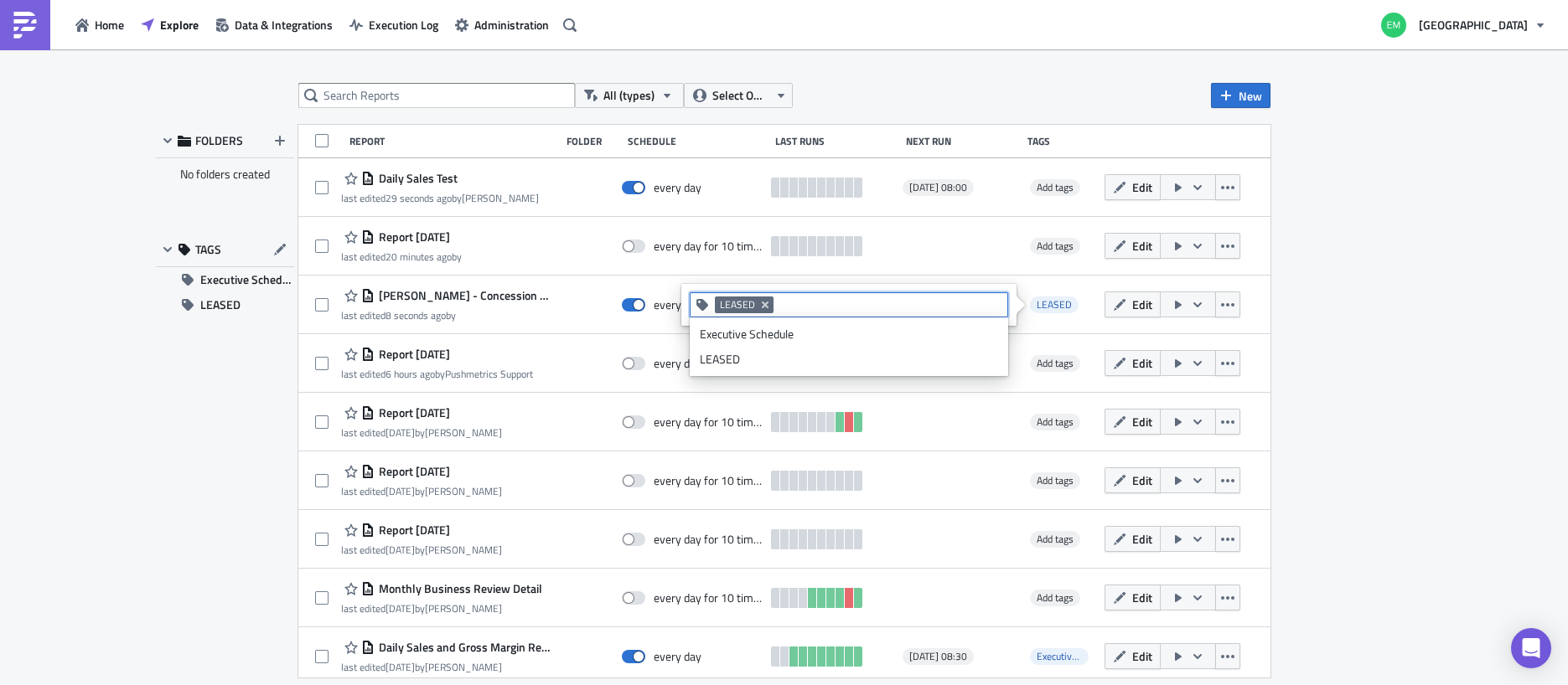
click at [1446, 334] on div "All (types) Select Owner New FOLDERS No folders created TAGS Executive Schedule…" at bounding box center [784, 369] width 1568 height 639
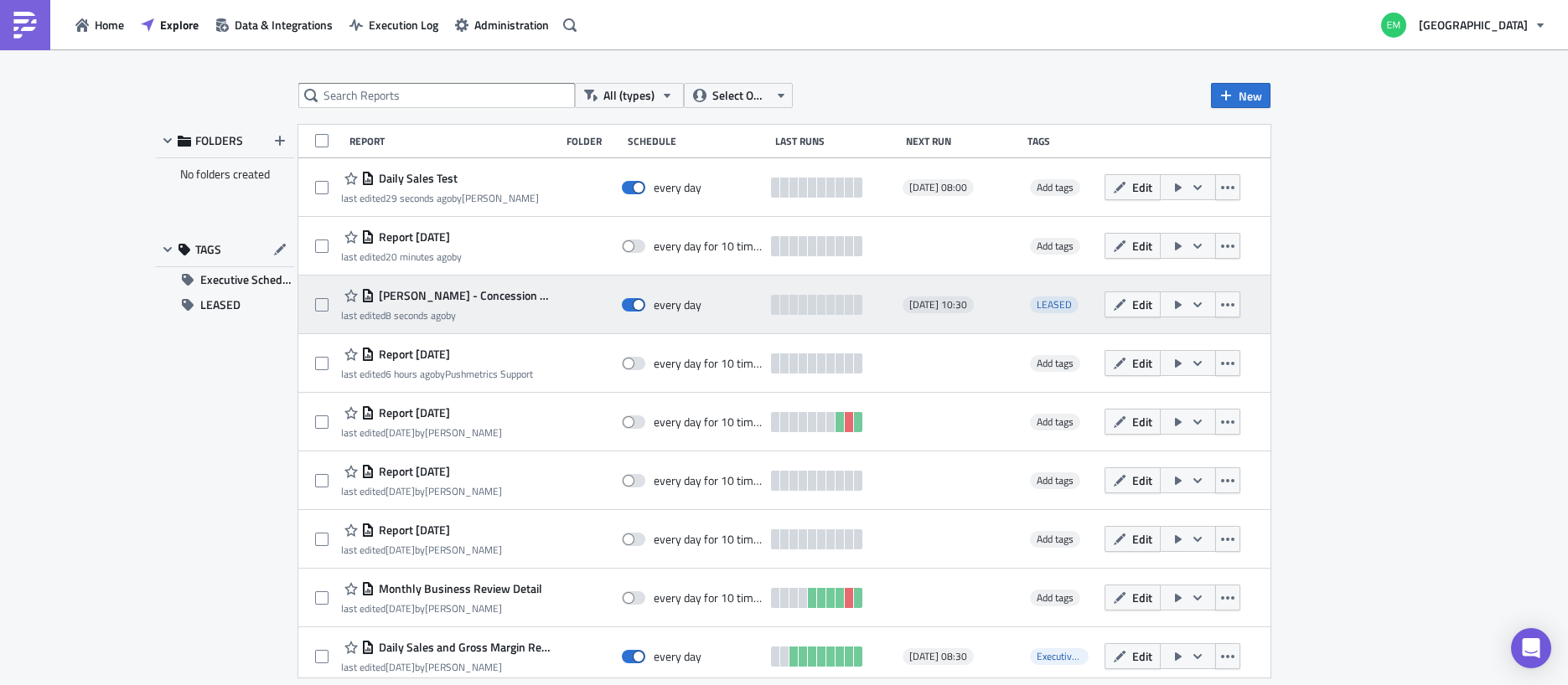
click at [1178, 307] on icon "button" at bounding box center [1178, 305] width 7 height 9
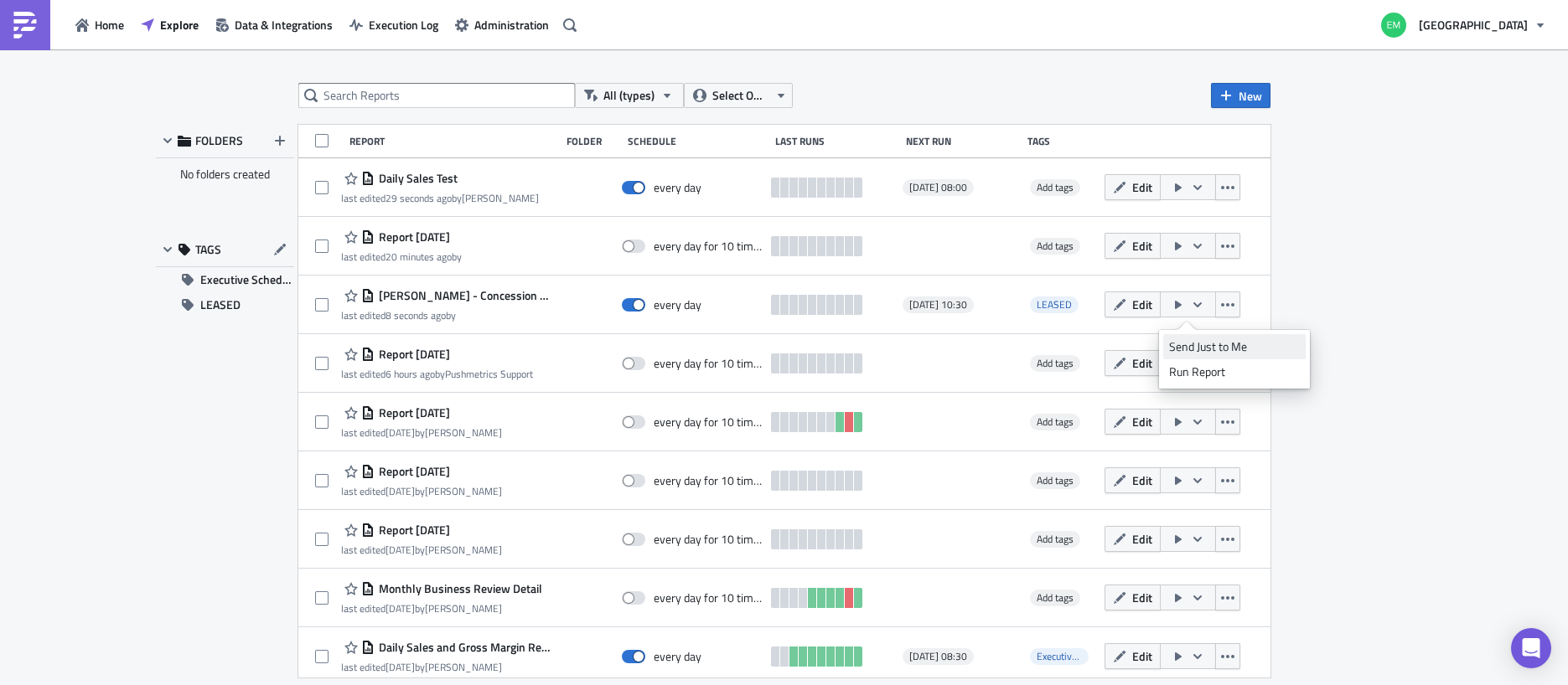
click at [1267, 347] on div "Send Just to Me" at bounding box center [1234, 346] width 131 height 16
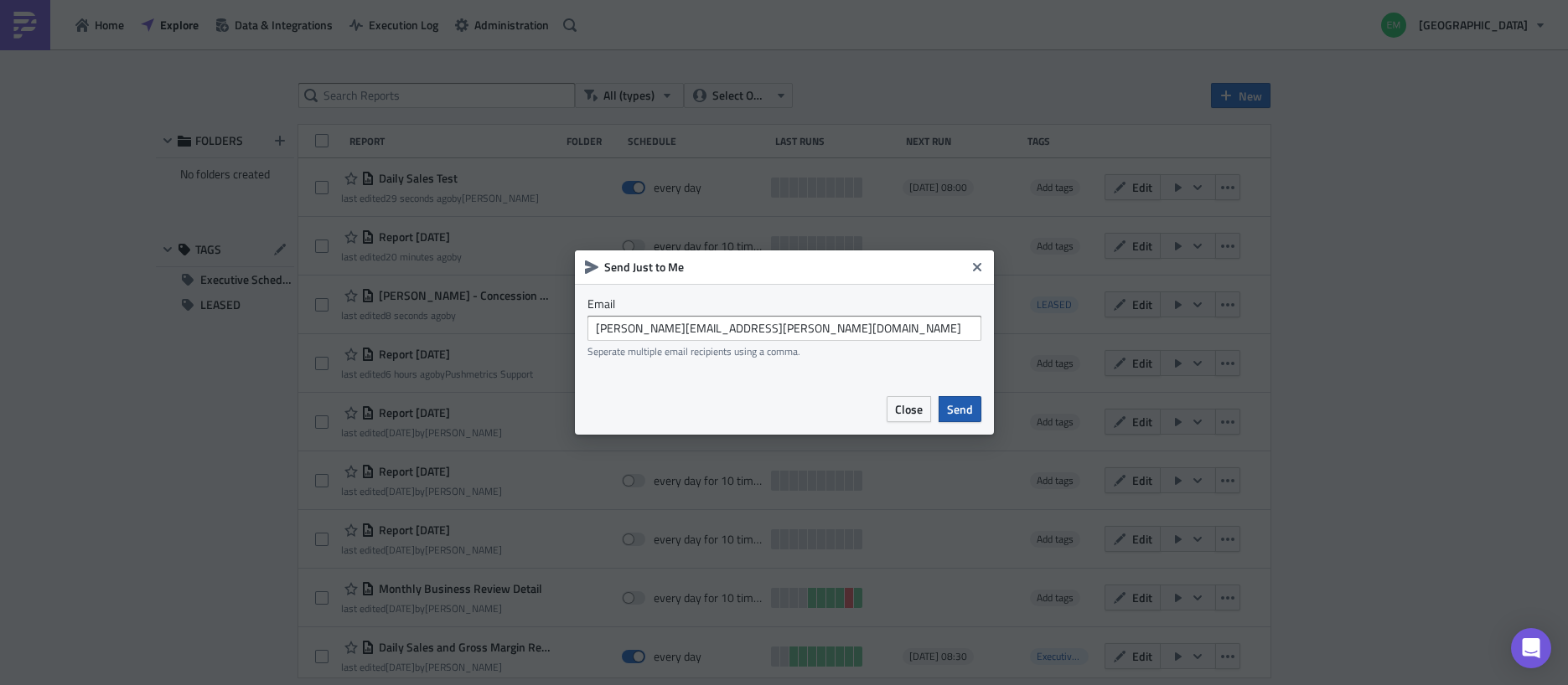
click at [964, 409] on span "Send" at bounding box center [960, 409] width 26 height 17
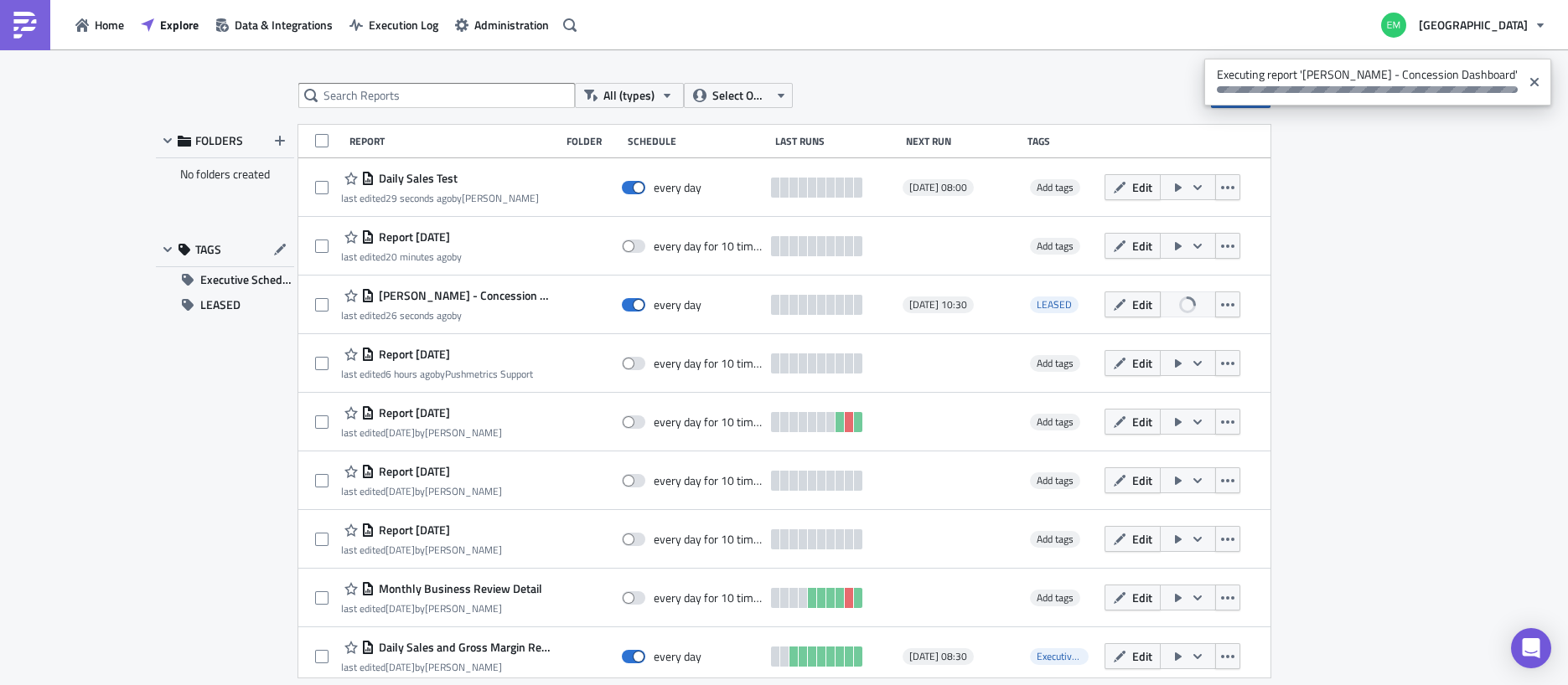
click at [1396, 187] on div "All (types) Select Owner New FOLDERS No folders created TAGS Executive Schedule…" at bounding box center [784, 369] width 1568 height 639
click at [1398, 185] on div "All (types) Select Owner New FOLDERS No folders created TAGS Executive Schedule…" at bounding box center [784, 369] width 1568 height 639
